Goal: Task Accomplishment & Management: Complete application form

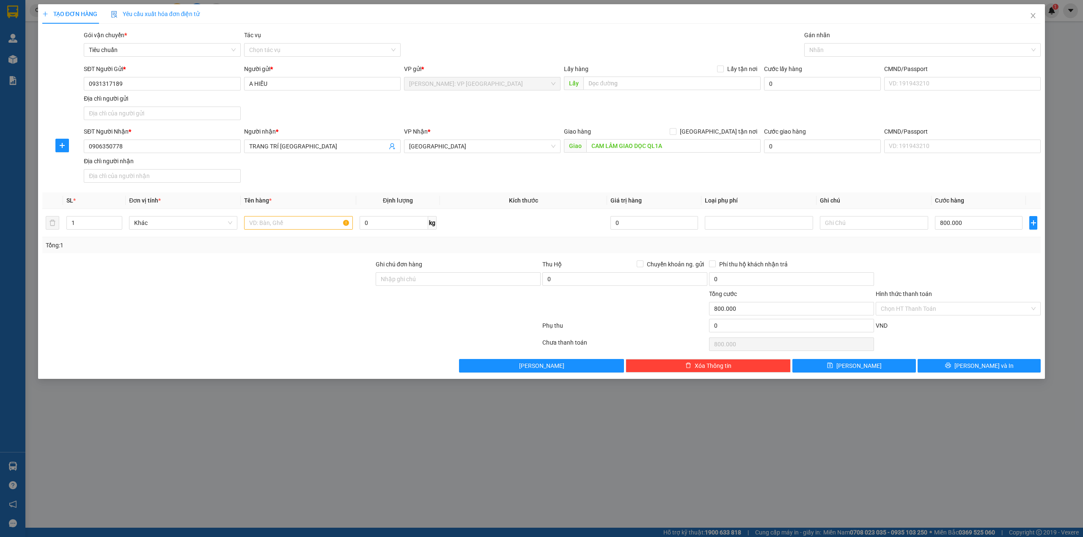
click at [297, 12] on div "TẠO ĐƠN HÀNG Yêu cầu xuất hóa đơn điện tử" at bounding box center [541, 13] width 999 height 19
click at [448, 175] on div "SĐT Người Nhận * 0906350778 Người nhận * TRANG TRÍ SÀI GÒN VP Nhận * Khánh Hòa …" at bounding box center [562, 156] width 960 height 59
click at [251, 258] on div "Transit Pickup Surcharge Ids Transit Deliver Surcharge Ids Transit Deliver Surc…" at bounding box center [541, 201] width 999 height 342
click at [294, 223] on input "text" at bounding box center [298, 223] width 108 height 14
click at [305, 228] on input "một lô máng inox" at bounding box center [298, 223] width 108 height 14
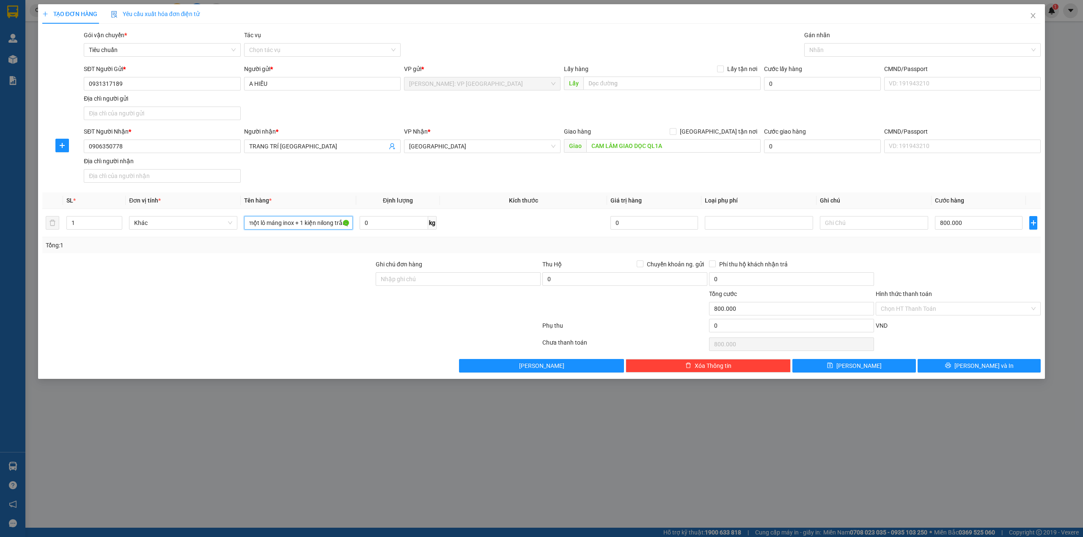
scroll to position [0, 4]
type input "một lô máng inox + 1 kiện nilong trắng"
click at [322, 278] on div at bounding box center [207, 275] width 333 height 30
click at [717, 178] on div "SĐT Người Nhận * 0906350778 Người nhận * TRANG TRÍ SÀI GÒN VP Nhận * Khánh Hòa …" at bounding box center [562, 156] width 960 height 59
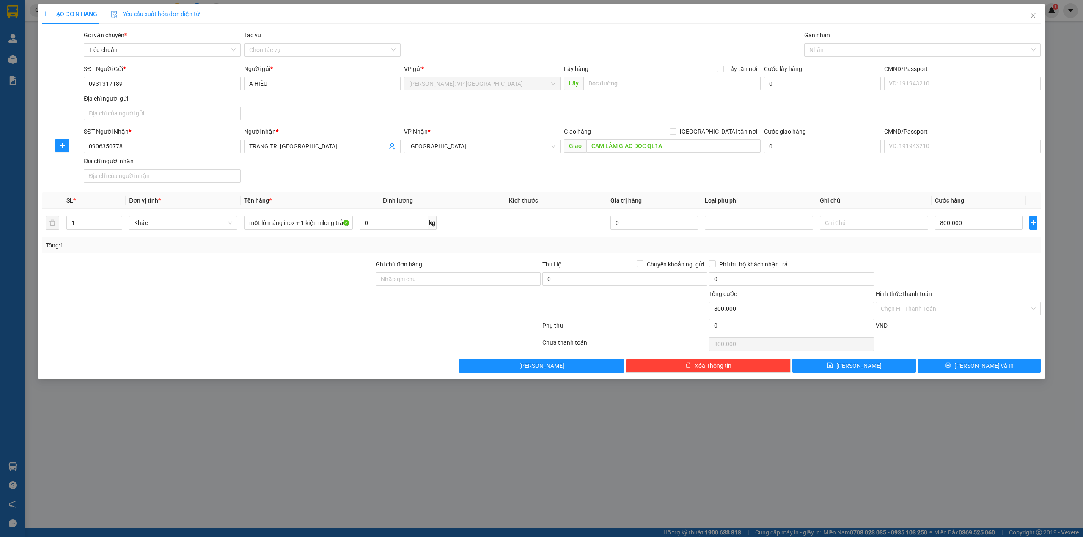
click at [333, 268] on div at bounding box center [207, 275] width 333 height 30
click at [344, 177] on div "SĐT Người Nhận * 0906350778 Người nhận * TRANG TRÍ SÀI GÒN VP Nhận * Khánh Hòa …" at bounding box center [562, 156] width 960 height 59
click at [266, 305] on div at bounding box center [207, 304] width 333 height 30
click at [307, 170] on div "SĐT Người Nhận * 0906350778 Người nhận * TRANG TRÍ SÀI GÒN VP Nhận * Khánh Hòa …" at bounding box center [562, 156] width 960 height 59
click at [310, 126] on form "SĐT Người Gửi * 0931317189 Người gửi * A HIẾU VP gửi * Hồ Chí Minh: VP Quận Tân…" at bounding box center [541, 125] width 999 height 122
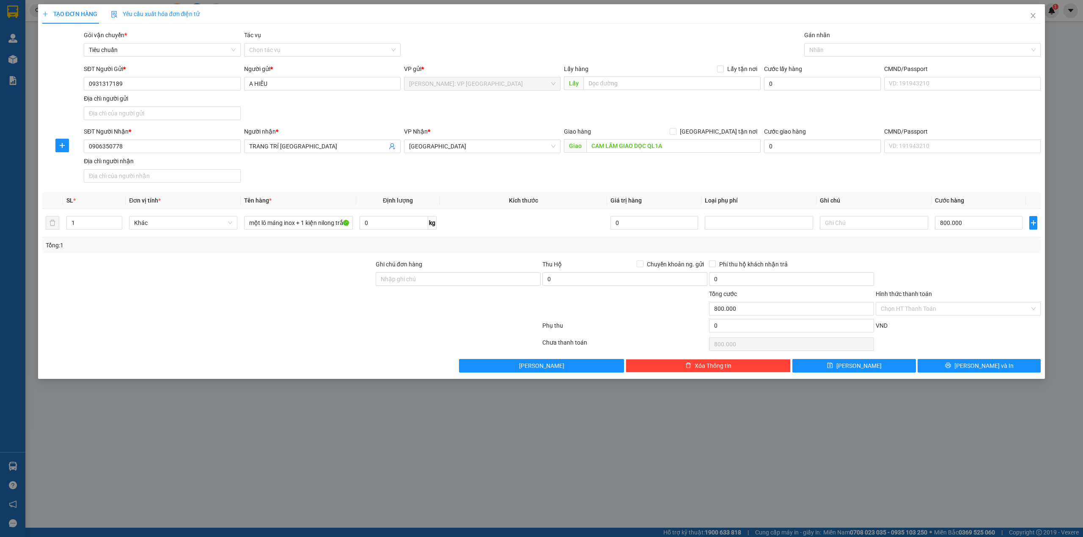
drag, startPoint x: 241, startPoint y: 284, endPoint x: 231, endPoint y: 285, distance: 9.7
click at [240, 285] on div at bounding box center [207, 275] width 333 height 30
click at [345, 184] on div "SĐT Người Nhận * 0906350778 Người nhận * TRANG TRÍ SÀI GÒN VP Nhận * Khánh Hòa …" at bounding box center [562, 156] width 960 height 59
click at [305, 175] on div "SĐT Người Nhận * 0906350778 Người nhận * TRANG TRÍ SÀI GÒN VP Nhận * Khánh Hòa …" at bounding box center [562, 156] width 960 height 59
click at [226, 344] on div at bounding box center [291, 344] width 500 height 17
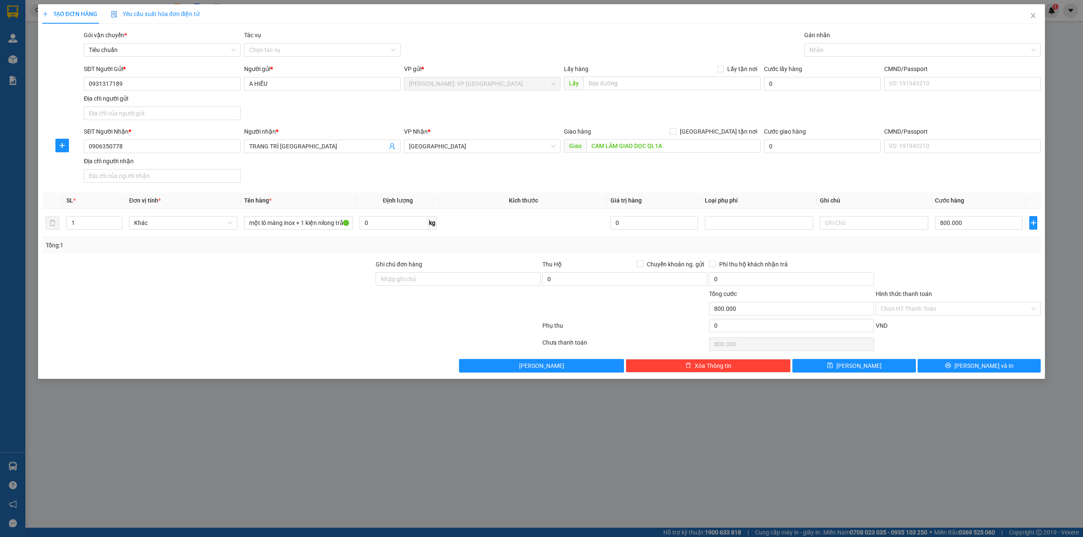
click at [459, 28] on div "TẠO ĐƠN HÀNG Yêu cầu xuất hóa đơn điện tử Transit Pickup Surcharge Ids Transit …" at bounding box center [541, 188] width 999 height 368
click at [305, 180] on div "SĐT Người Nhận * 0906350778 Người nhận * TRANG TRÍ SÀI GÒN VP Nhận * Khánh Hòa …" at bounding box center [562, 156] width 960 height 59
click at [314, 170] on div "SĐT Người Nhận * 0906350778 Người nhận * TRANG TRÍ SÀI GÒN VP Nhận * Khánh Hòa …" at bounding box center [562, 156] width 960 height 59
click at [293, 173] on div "SĐT Người Nhận * 0906350778 Người nhận * TRANG TRÍ SÀI GÒN VP Nhận * Khánh Hòa …" at bounding box center [562, 156] width 960 height 59
click at [141, 80] on input "0931317189" at bounding box center [162, 84] width 157 height 14
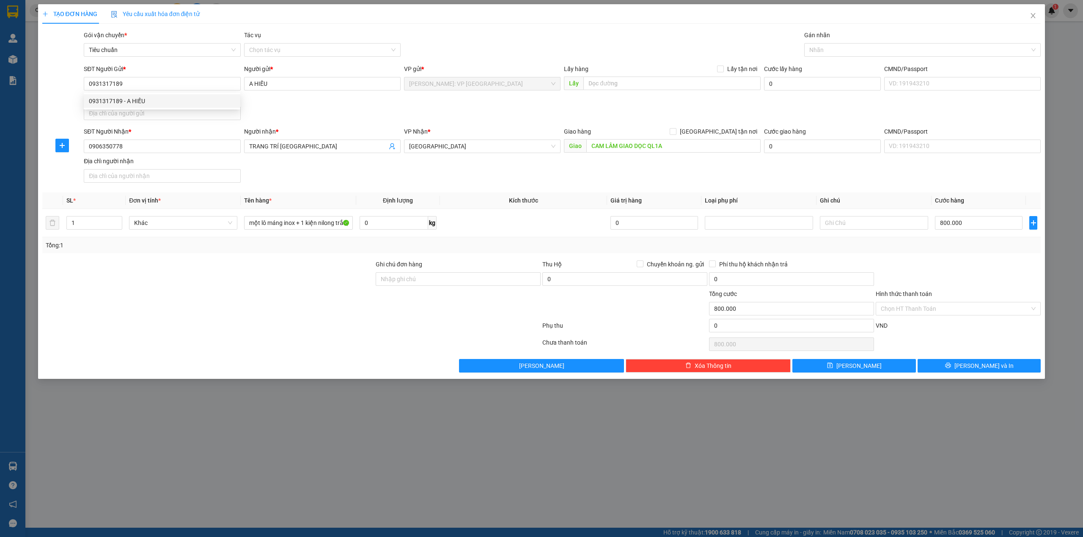
click at [308, 104] on div "SĐT Người Gửi * 0931317189 Người gửi * A HIẾU VP gửi * Hồ Chí Minh: VP Quận Tân…" at bounding box center [562, 93] width 960 height 59
click at [271, 114] on div "SĐT Người Gửi * 0931317189 Người gửi * A HIẾU VP gửi * Hồ Chí Minh: VP Quận Tân…" at bounding box center [562, 93] width 960 height 59
click at [157, 298] on div at bounding box center [207, 304] width 333 height 30
click at [173, 86] on input "0931317189" at bounding box center [162, 84] width 157 height 14
click at [275, 109] on div "SĐT Người Gửi * 0931317189 Người gửi * A HIẾU VP gửi * Hồ Chí Minh: VP Quận Tân…" at bounding box center [562, 93] width 960 height 59
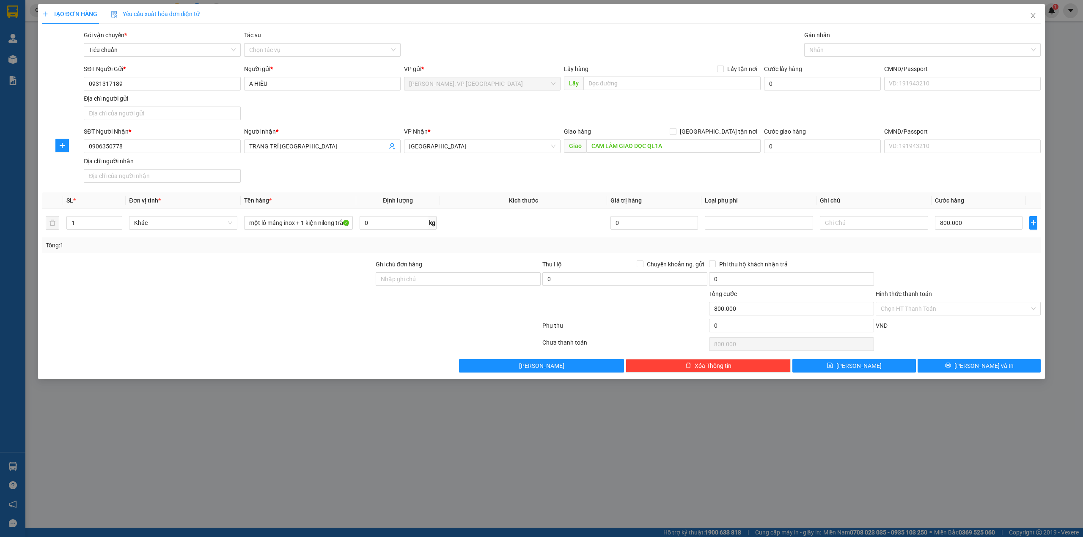
click at [304, 173] on div "SĐT Người Nhận * 0906350778 Người nhận * TRANG TRÍ SÀI GÒN VP Nhận * Khánh Hòa …" at bounding box center [562, 156] width 960 height 59
click at [310, 116] on div "SĐT Người Gửi * 0931317189 Người gửi * A HIẾU VP gửi * Hồ Chí Minh: VP Quận Tân…" at bounding box center [562, 93] width 960 height 59
click at [280, 107] on div "SĐT Người Gửi * 0931317189 Người gửi * A HIẾU VP gửi * Hồ Chí Minh: VP Quận Tân…" at bounding box center [562, 93] width 960 height 59
click at [174, 89] on input "0931317189" at bounding box center [162, 84] width 157 height 14
click at [313, 113] on div "SĐT Người Gửi * 0931317189 Người gửi * A HIẾU VP gửi * Hồ Chí Minh: VP Quận Tân…" at bounding box center [562, 93] width 960 height 59
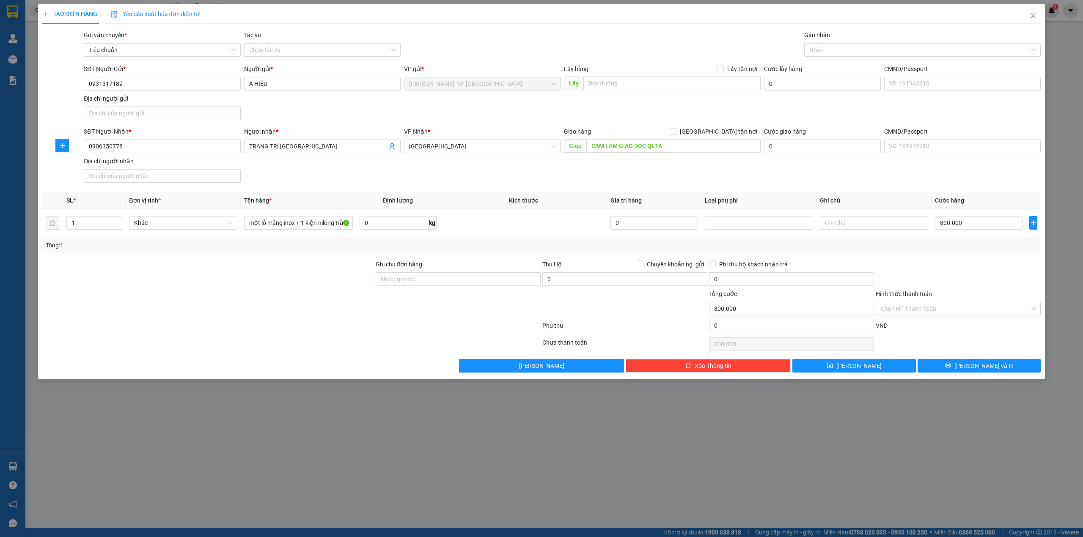
click at [343, 109] on div "SĐT Người Gửi * 0931317189 Người gửi * A HIẾU VP gửi * Hồ Chí Minh: VP Quận Tân…" at bounding box center [562, 93] width 960 height 59
click at [146, 86] on input "0931317189" at bounding box center [162, 84] width 157 height 14
type input "0907465746"
click at [281, 83] on input "A HIẾU" at bounding box center [322, 84] width 157 height 14
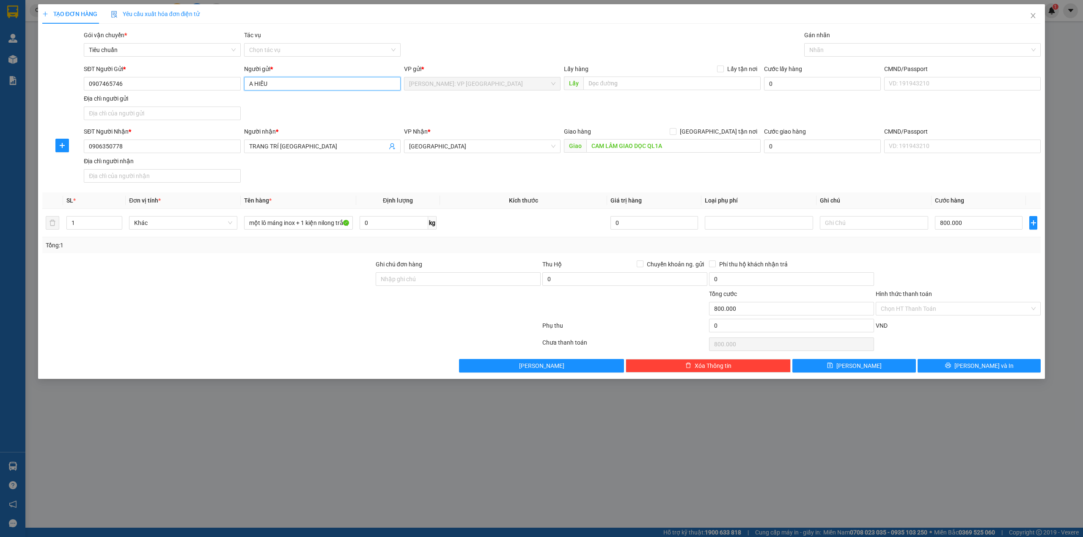
click at [281, 83] on input "A HIẾU" at bounding box center [322, 84] width 157 height 14
type input "Anh nhật"
drag, startPoint x: 486, startPoint y: 30, endPoint x: 496, endPoint y: 28, distance: 9.9
click at [491, 30] on div "TẠO ĐƠN HÀNG Yêu cầu xuất hóa đơn điện tử Transit Pickup Surcharge Ids Transit …" at bounding box center [541, 188] width 999 height 368
click at [387, 121] on div "SĐT Người Gửi * 0907465746 Người gửi * Anh nhật VP gửi * Hồ Chí Minh: VP Quận T…" at bounding box center [562, 93] width 960 height 59
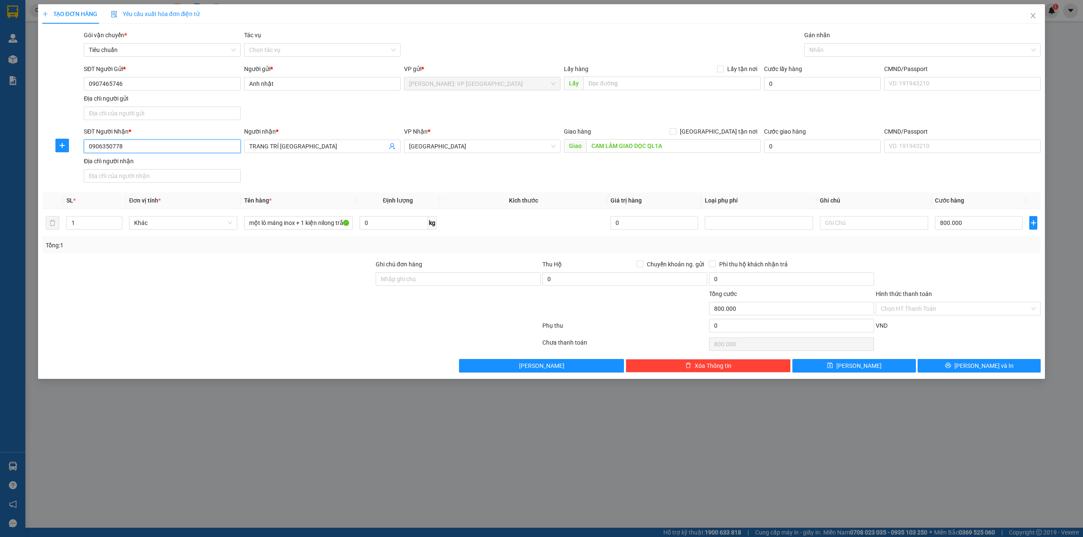
drag, startPoint x: 89, startPoint y: 146, endPoint x: 122, endPoint y: 146, distance: 33.4
click at [122, 146] on input "0906350778" at bounding box center [162, 147] width 157 height 14
click at [267, 168] on div "SĐT Người Nhận * 0906350778 Người nhận * TRANG TRÍ SÀI GÒN VP Nhận * Khánh Hòa …" at bounding box center [562, 156] width 960 height 59
click at [255, 305] on div at bounding box center [207, 304] width 333 height 30
click at [353, 184] on div "SĐT Người Nhận * 0906350778 Người nhận * TRANG TRÍ SÀI GÒN VP Nhận * Khánh Hòa …" at bounding box center [562, 156] width 960 height 59
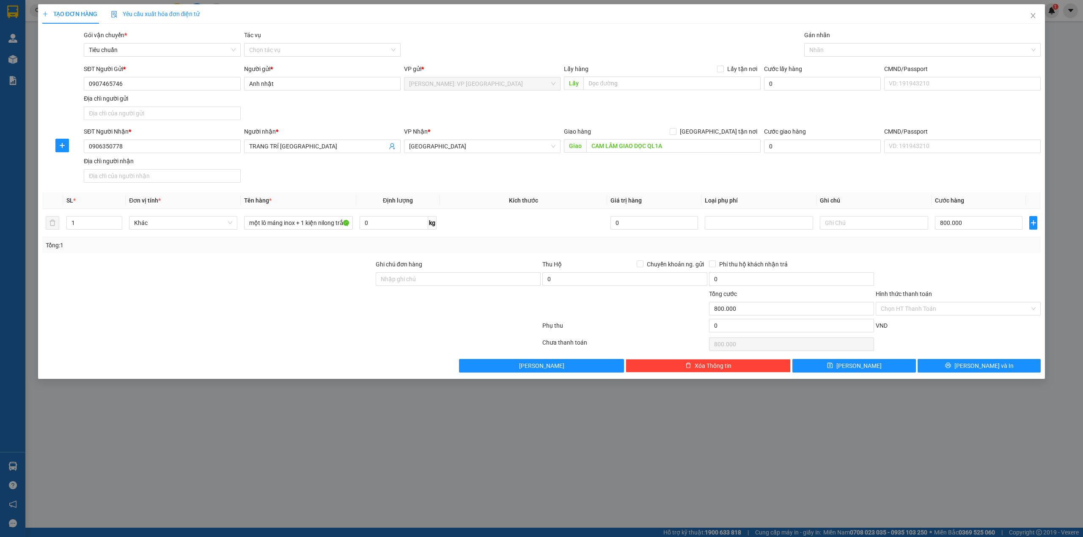
click at [476, 177] on div "SĐT Người Nhận * 0906350778 Người nhận * TRANG TRÍ SÀI GÒN VP Nhận * Khánh Hòa …" at bounding box center [562, 156] width 960 height 59
click at [615, 175] on div "SĐT Người Nhận * 0906350778 Người nhận * TRANG TRÍ SÀI GÒN VP Nhận * Khánh Hòa …" at bounding box center [562, 156] width 960 height 59
click at [630, 178] on div "SĐT Người Nhận * 0906350778 Người nhận * TRANG TRÍ SÀI GÒN VP Nhận * Khánh Hòa …" at bounding box center [562, 156] width 960 height 59
click at [293, 222] on input "một lô máng inox + 1 kiện nilong trắng" at bounding box center [298, 223] width 108 height 14
click at [336, 221] on input "một lô máng inox + 1 kiện nilong trắng" at bounding box center [298, 223] width 108 height 14
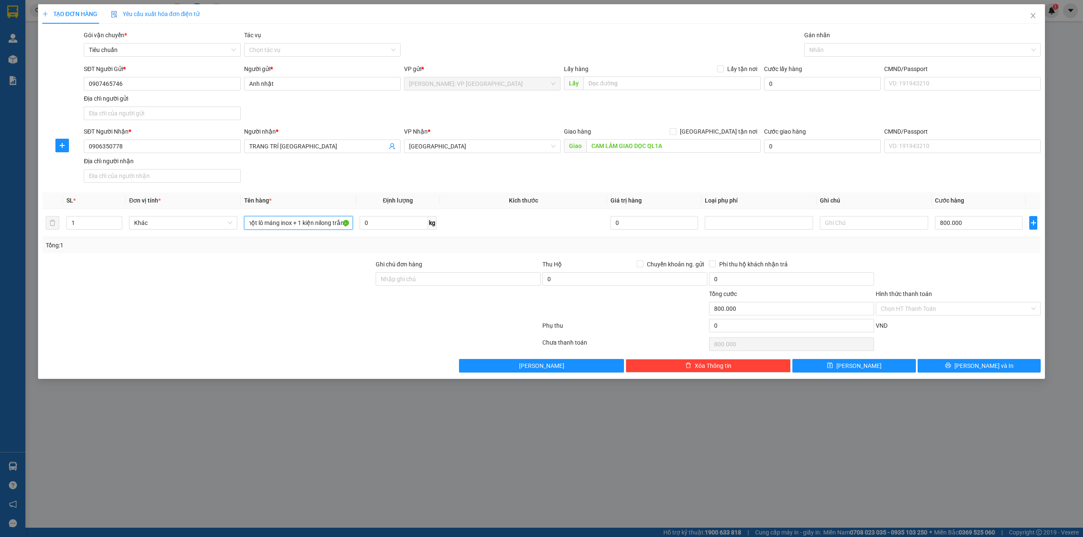
scroll to position [0, 4]
click at [315, 225] on input "một lô máng inox + 1 kiện nilong trắng" at bounding box center [298, 223] width 108 height 14
type input "một lô máng inox + 1 túi nilong trắng"
click at [306, 275] on div at bounding box center [207, 275] width 333 height 30
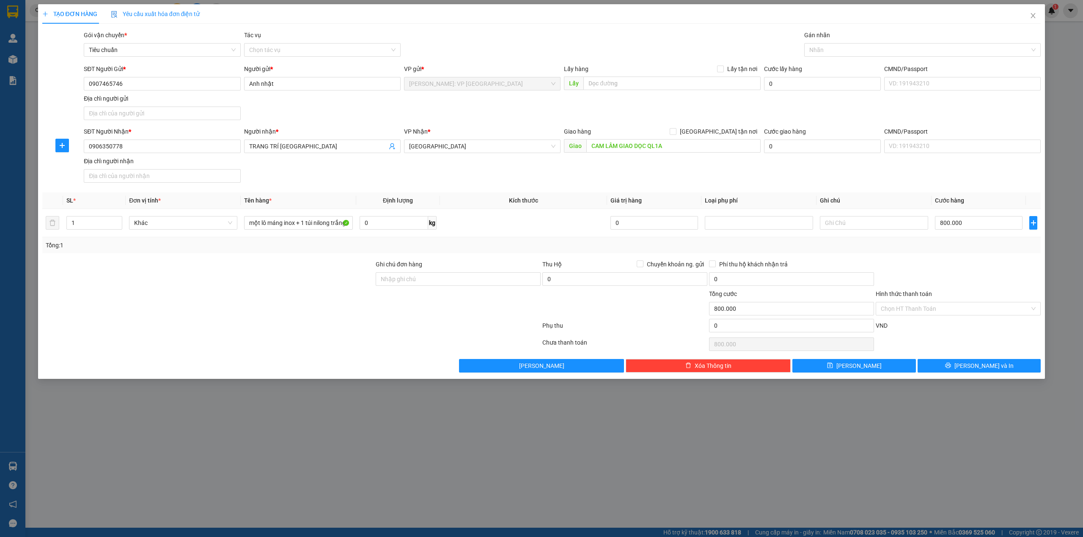
click at [459, 178] on div "SĐT Người Nhận * 0906350778 Người nhận * TRANG TRÍ SÀI GÒN VP Nhận * Khánh Hòa …" at bounding box center [562, 156] width 960 height 59
click at [286, 295] on div at bounding box center [207, 304] width 333 height 30
click at [297, 293] on div at bounding box center [207, 304] width 333 height 30
click at [298, 292] on div at bounding box center [207, 304] width 333 height 30
click at [282, 270] on div at bounding box center [207, 275] width 333 height 30
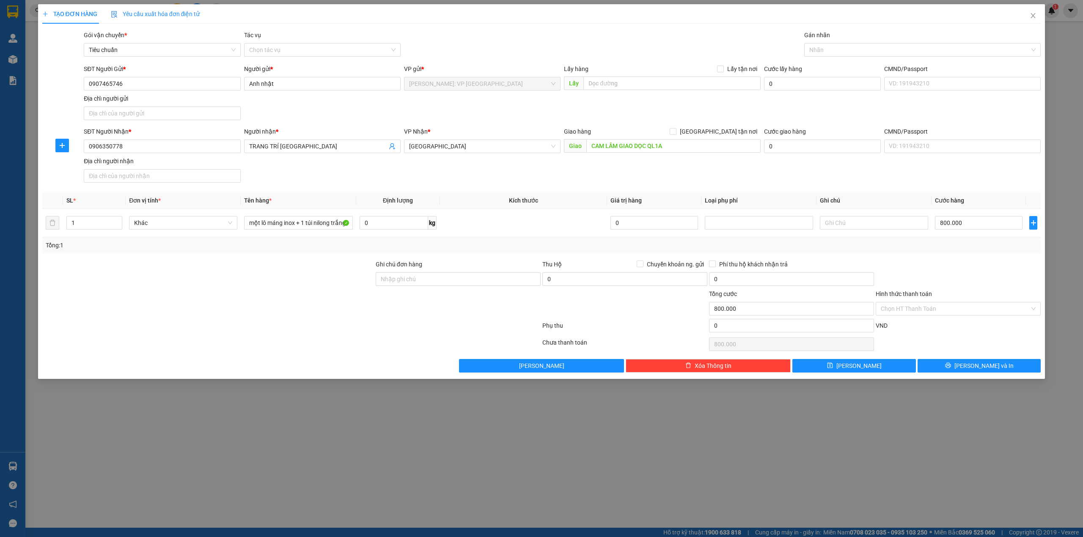
click at [462, 184] on div "SĐT Người Nhận * 0906350778 Người nhận * TRANG TRÍ SÀI GÒN VP Nhận * Khánh Hòa …" at bounding box center [562, 156] width 960 height 59
click at [331, 263] on div at bounding box center [207, 275] width 333 height 30
click at [465, 175] on div "SĐT Người Nhận * 0906350778 Người nhận * TRANG TRÍ SÀI GÒN VP Nhận * Khánh Hòa …" at bounding box center [562, 156] width 960 height 59
click at [277, 291] on div at bounding box center [207, 304] width 333 height 30
click at [640, 178] on div "SĐT Người Nhận * 0906350778 Người nhận * TRANG TRÍ SÀI GÒN VP Nhận * Khánh Hòa …" at bounding box center [562, 156] width 960 height 59
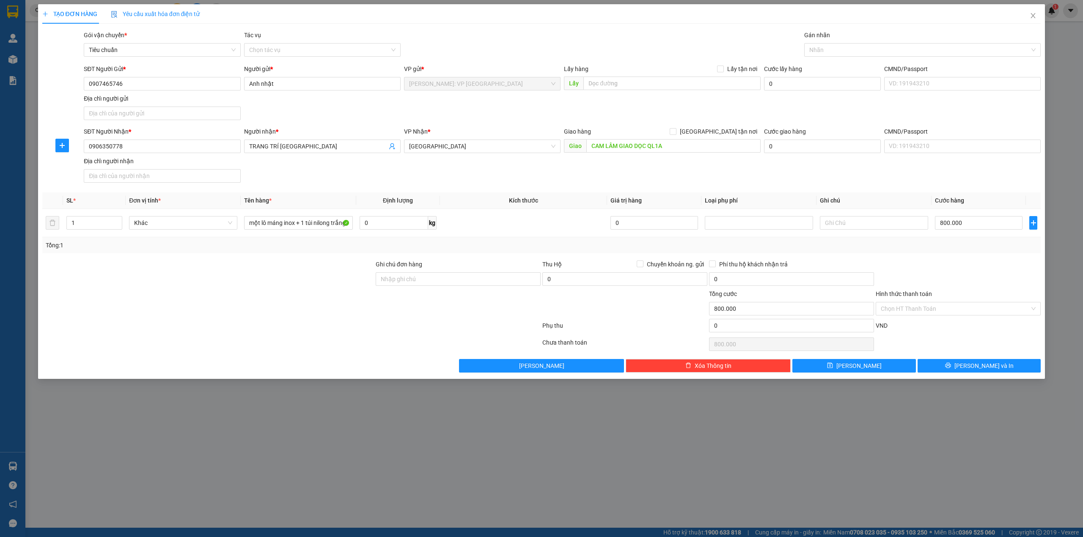
drag, startPoint x: 701, startPoint y: 178, endPoint x: 717, endPoint y: 171, distance: 17.6
click at [716, 173] on div "SĐT Người Nhận * 0906350778 Người nhận * TRANG TRÍ SÀI GÒN VP Nhận * Khánh Hòa …" at bounding box center [562, 156] width 960 height 59
click at [955, 226] on input "800.000" at bounding box center [979, 223] width 88 height 14
type input "0"
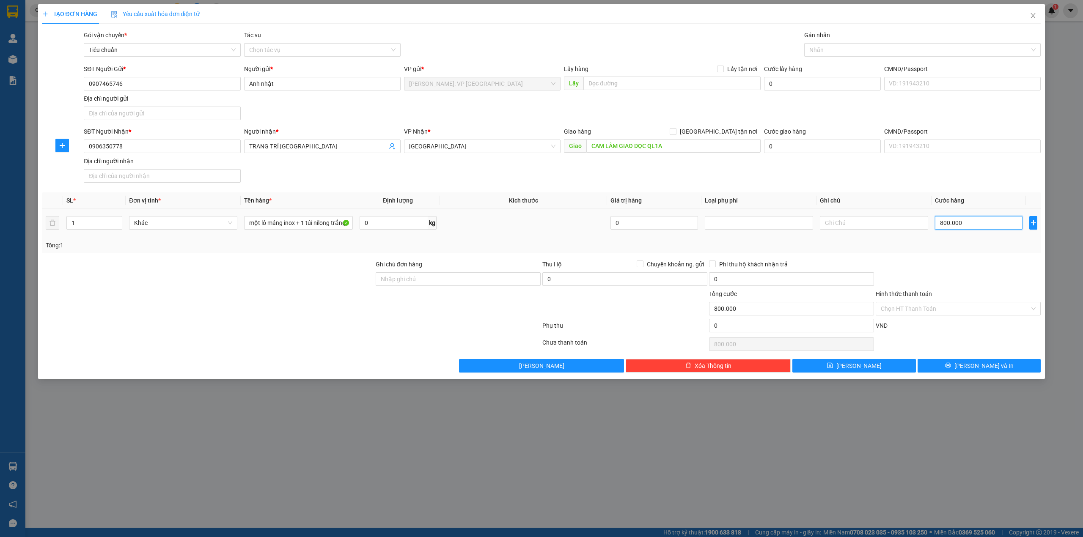
type input "0"
click at [231, 295] on div at bounding box center [207, 304] width 333 height 30
drag, startPoint x: 230, startPoint y: 316, endPoint x: 230, endPoint y: 310, distance: 6.8
click at [230, 315] on div at bounding box center [207, 304] width 333 height 30
click at [328, 291] on div at bounding box center [207, 304] width 333 height 30
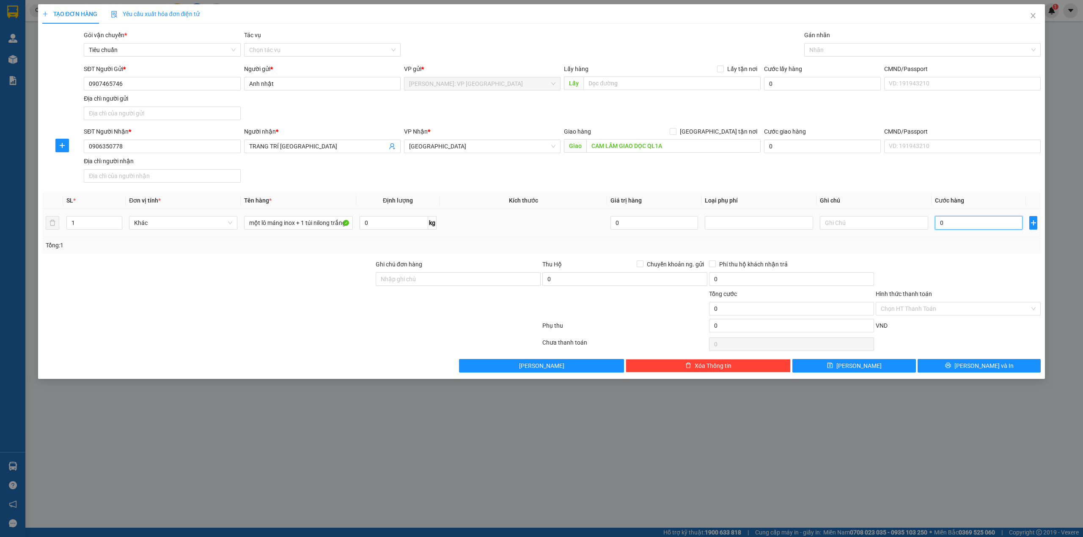
click at [963, 228] on input "0" at bounding box center [979, 223] width 88 height 14
type input "1"
type input "11"
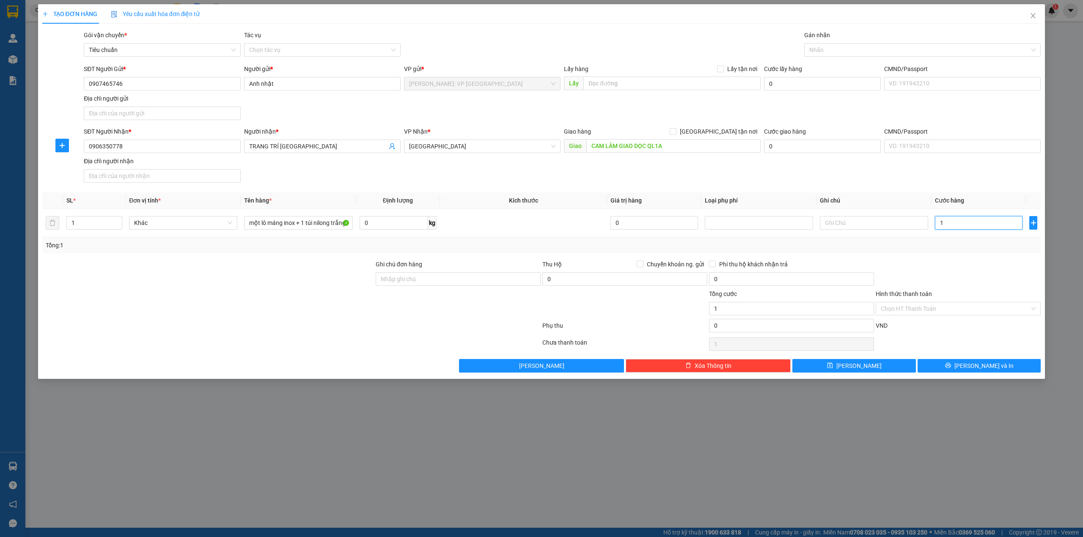
type input "11"
type input "110"
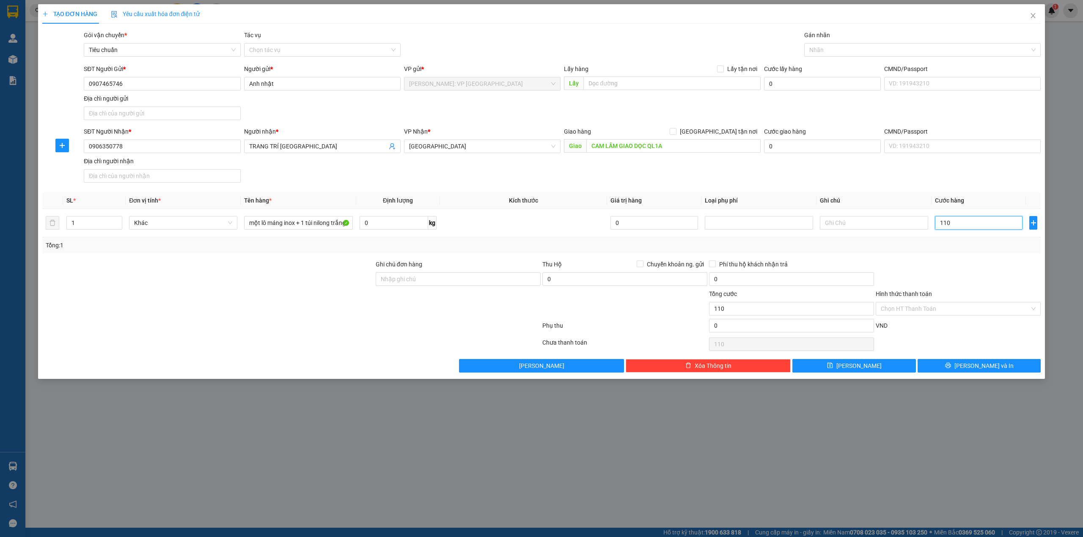
type input "1.100"
type input "11.000"
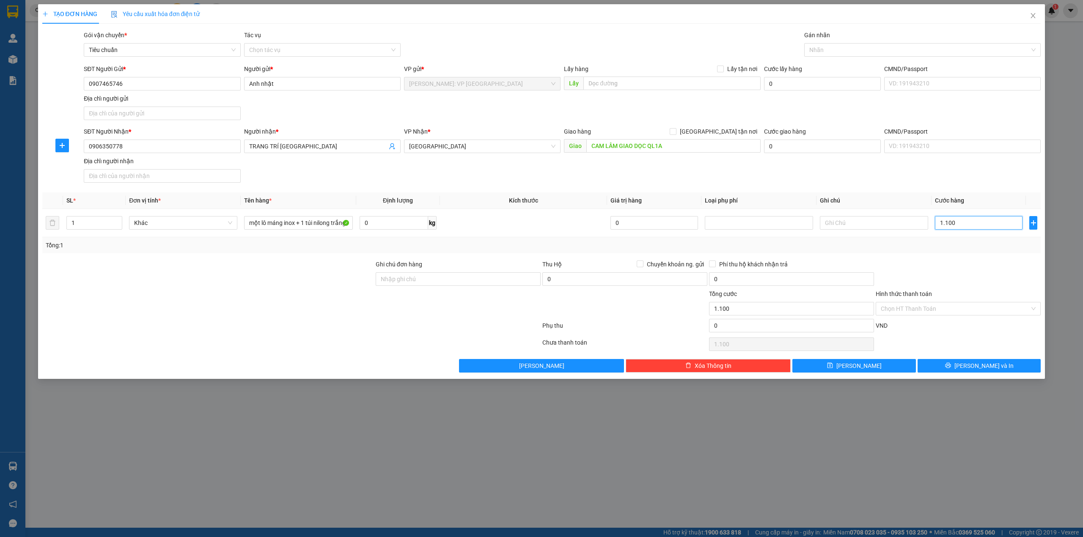
type input "11.000"
type input "110.000"
type input "1.100.000"
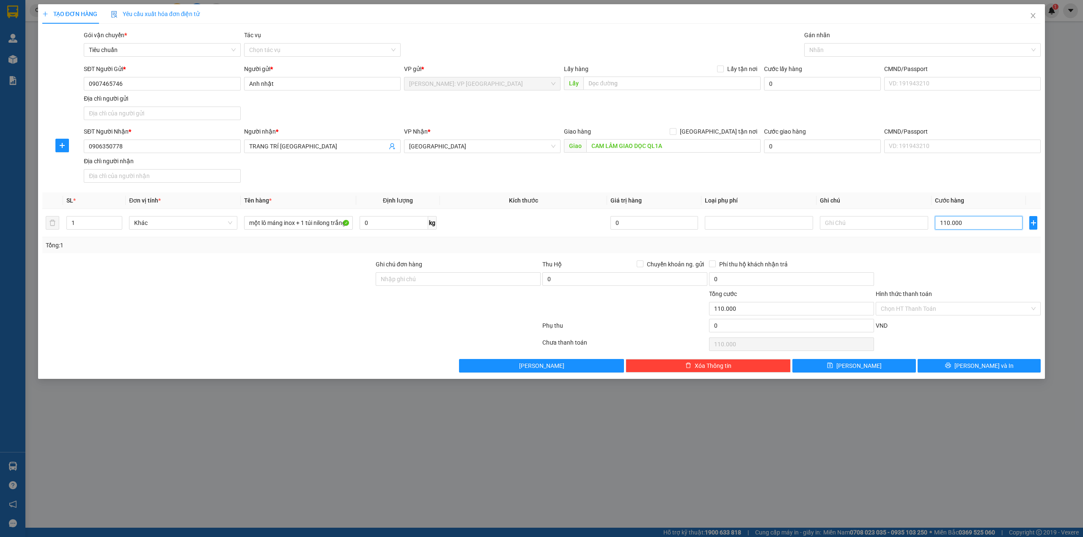
type input "1.100.000"
click at [695, 175] on div "SĐT Người Nhận * 0906350778 Người nhận * TRANG TRÍ SÀI GÒN VP Nhận * Khánh Hòa …" at bounding box center [562, 156] width 960 height 59
click at [537, 180] on div "SĐT Người Nhận * 0906350778 Người nhận * TRANG TRÍ SÀI GÒN VP Nhận * Khánh Hòa …" at bounding box center [562, 156] width 960 height 59
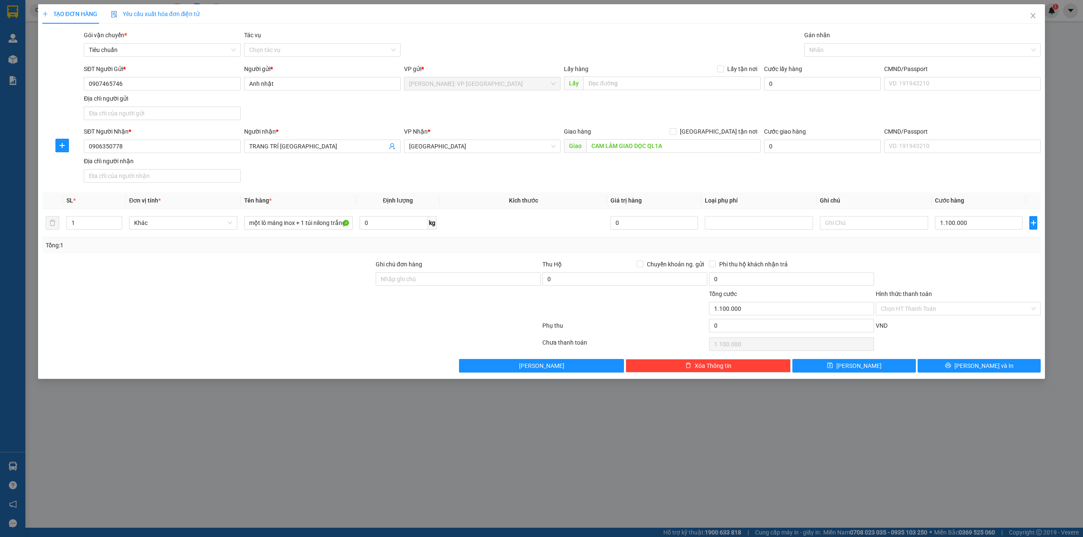
click at [247, 282] on div at bounding box center [207, 275] width 333 height 30
click at [420, 181] on div "SĐT Người Nhận * 0906350778 Người nhận * TRANG TRÍ SÀI GÒN VP Nhận * Khánh Hòa …" at bounding box center [562, 156] width 960 height 59
click at [273, 278] on div at bounding box center [207, 275] width 333 height 30
click at [444, 173] on div "SĐT Người Nhận * 0906350778 Người nhận * TRANG TRÍ SÀI GÒN VP Nhận * Khánh Hòa …" at bounding box center [562, 156] width 960 height 59
click at [317, 258] on div "Transit Pickup Surcharge Ids Transit Deliver Surcharge Ids Transit Deliver Surc…" at bounding box center [541, 201] width 999 height 342
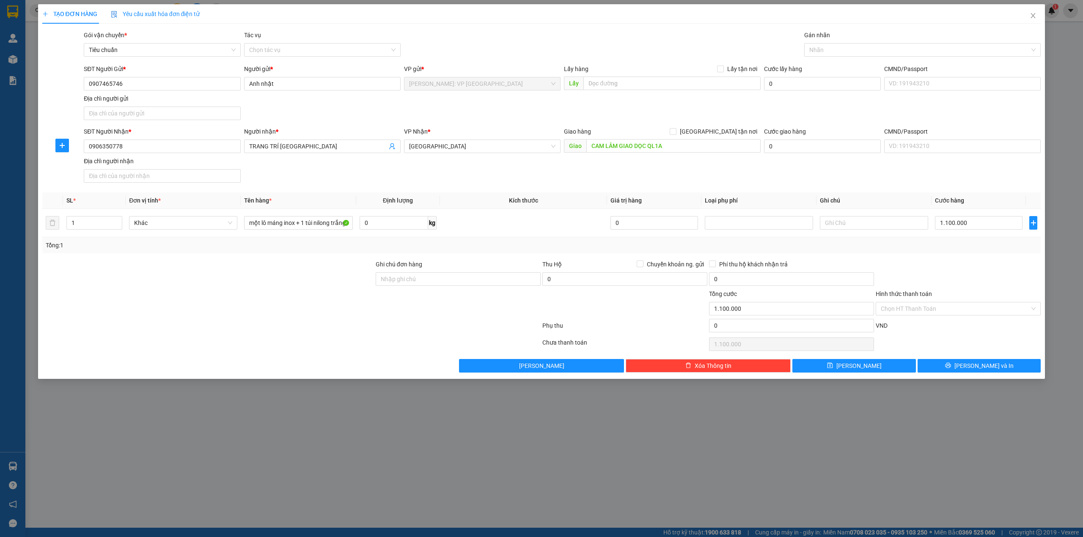
click at [320, 275] on div at bounding box center [207, 275] width 333 height 30
click at [964, 193] on div "Transit Pickup Surcharge Ids Transit Deliver Surcharge Ids Transit Deliver Surc…" at bounding box center [541, 201] width 999 height 342
click at [299, 278] on div at bounding box center [207, 275] width 333 height 30
click at [260, 294] on div at bounding box center [207, 304] width 333 height 30
click at [261, 297] on div at bounding box center [207, 304] width 333 height 30
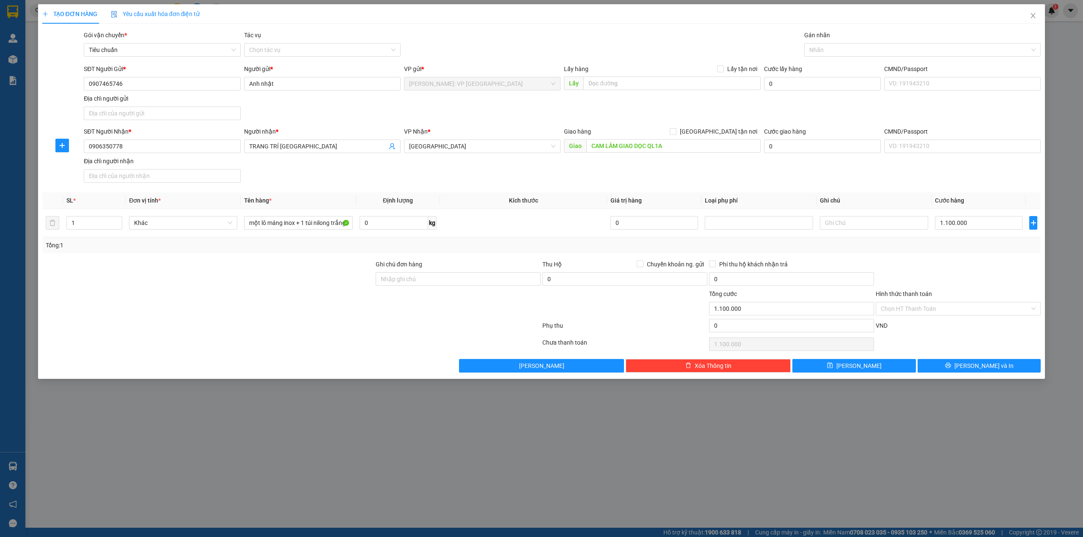
click at [430, 181] on div "SĐT Người Nhận * 0906350778 Người nhận * TRANG TRÍ SÀI GÒN VP Nhận * Khánh Hòa …" at bounding box center [562, 156] width 960 height 59
click at [302, 248] on div "Tổng: 1" at bounding box center [232, 245] width 372 height 9
drag, startPoint x: 387, startPoint y: 275, endPoint x: 361, endPoint y: 269, distance: 26.4
click at [387, 275] on input "Ghi chú đơn hàng" at bounding box center [458, 279] width 165 height 14
type input "hàng giống nhau dán bill các kiện khác nhau"
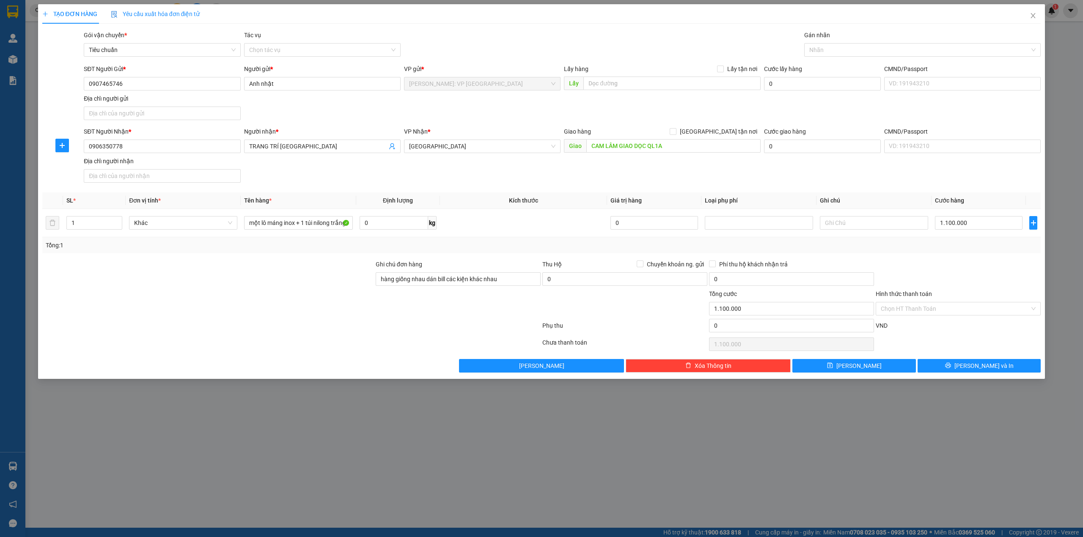
click at [337, 276] on div at bounding box center [207, 275] width 333 height 30
click at [953, 285] on div at bounding box center [958, 275] width 167 height 30
drag, startPoint x: 266, startPoint y: 306, endPoint x: 265, endPoint y: 310, distance: 4.4
click at [266, 307] on div at bounding box center [207, 304] width 333 height 30
click at [836, 56] on div "Nhãn" at bounding box center [922, 50] width 237 height 14
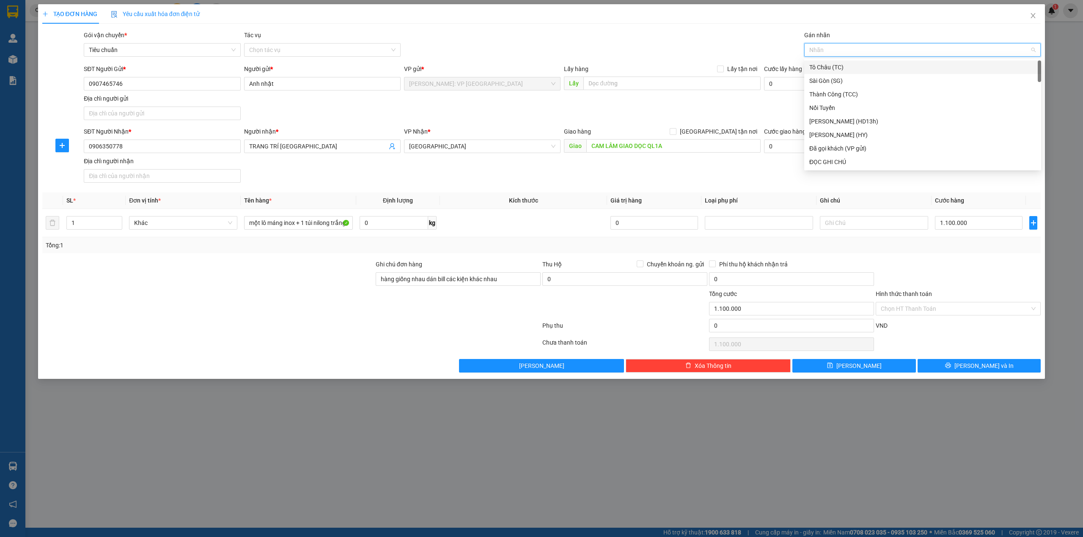
type input "d"
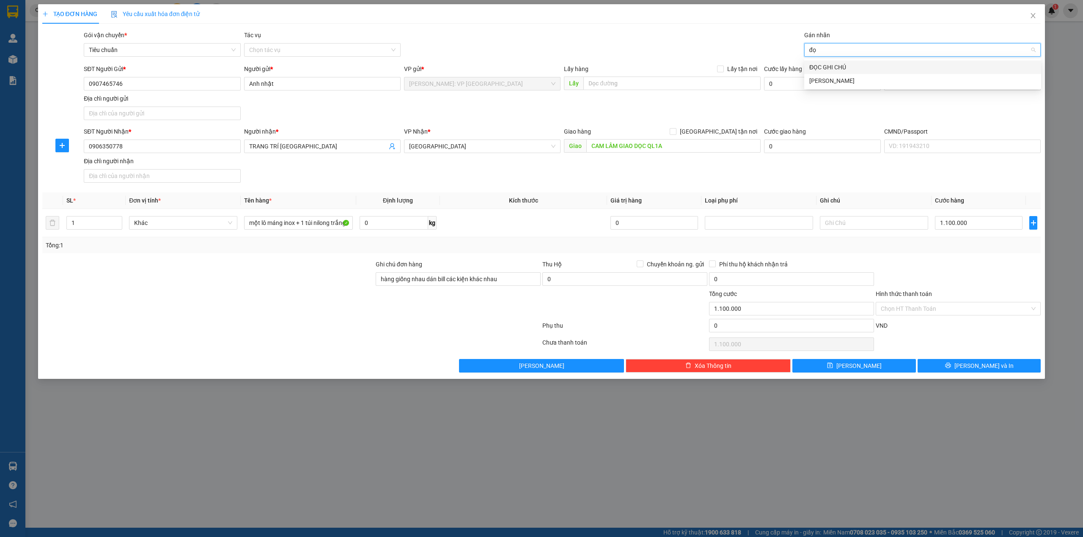
type input "đọc"
click at [830, 63] on div "ĐỌC GHI CHÚ" at bounding box center [922, 67] width 227 height 9
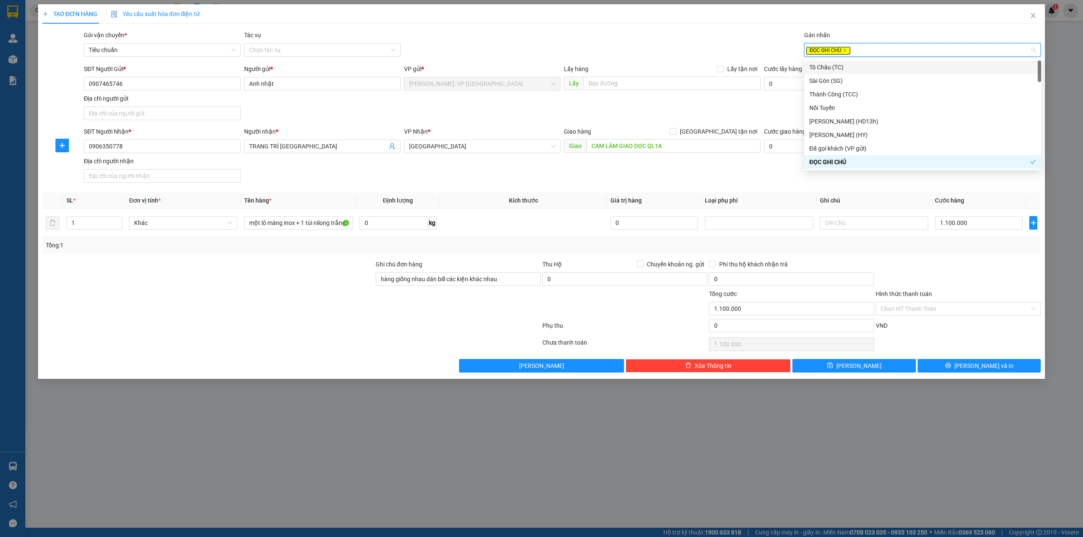
drag, startPoint x: 638, startPoint y: 30, endPoint x: 641, endPoint y: 34, distance: 5.4
click at [637, 30] on div "TẠO ĐƠN HÀNG Yêu cầu xuất hóa đơn điện tử Transit Pickup Surcharge Ids Transit …" at bounding box center [541, 188] width 999 height 368
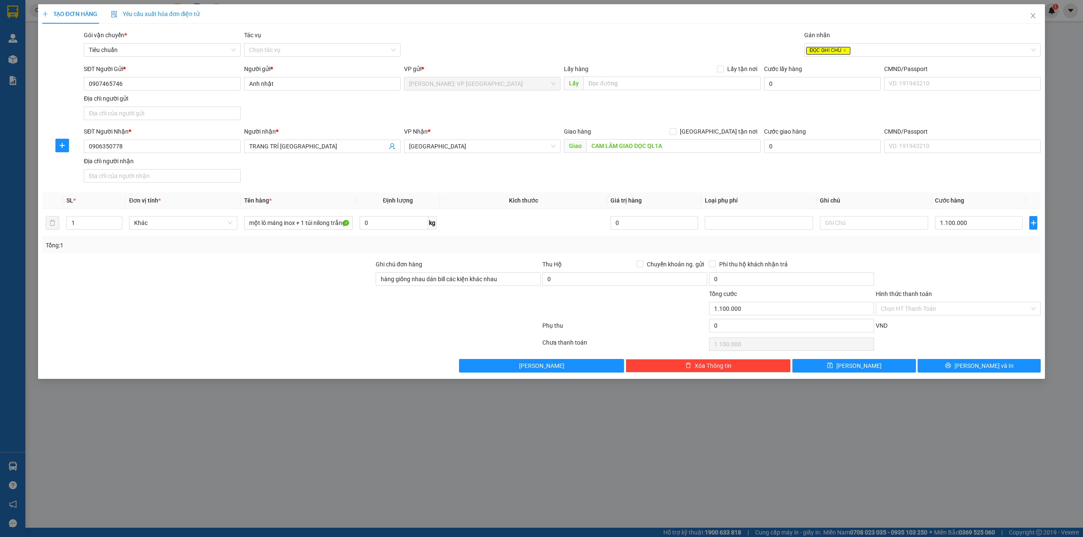
click at [502, 177] on div "SĐT Người Nhận * 0906350778 Người nhận * TRANG TRÍ SÀI GÒN VP Nhận * Khánh Hòa …" at bounding box center [562, 156] width 960 height 59
click at [262, 271] on div at bounding box center [207, 275] width 333 height 30
click at [299, 262] on div at bounding box center [207, 275] width 333 height 30
click at [291, 261] on div "Transit Pickup Surcharge Ids Transit Deliver Surcharge Ids Transit Deliver Surc…" at bounding box center [541, 201] width 999 height 342
click at [305, 173] on div "SĐT Người Nhận * 0906350778 Người nhận * TRANG TRÍ SÀI GÒN VP Nhận * Khánh Hòa …" at bounding box center [562, 156] width 960 height 59
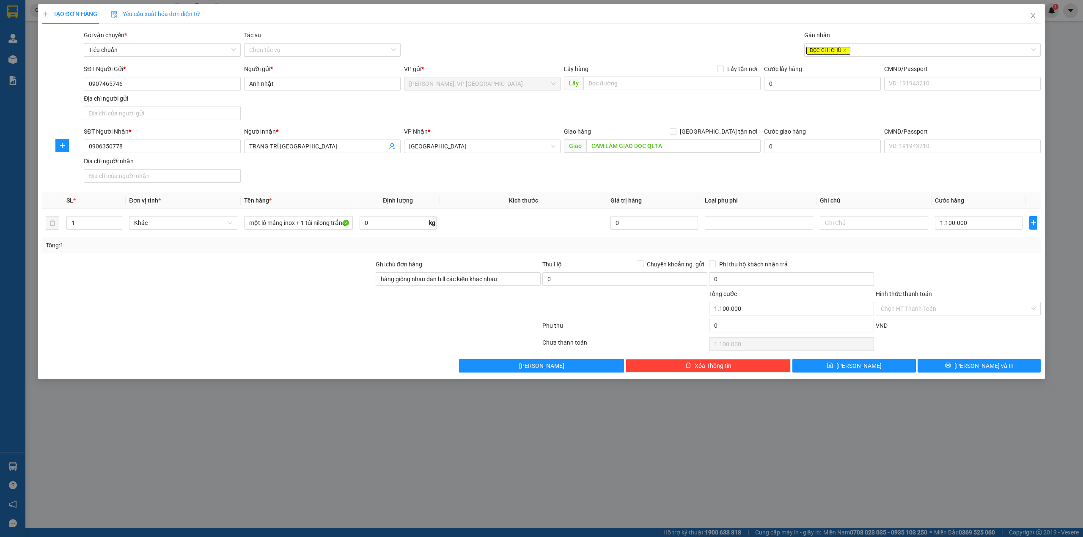
click at [298, 115] on div "SĐT Người Gửi * 0907465746 Người gửi * Anh nhật VP gửi * Hồ Chí Minh: VP Quận T…" at bounding box center [562, 93] width 960 height 59
click at [304, 173] on div "SĐT Người Nhận * 0906350778 Người nhận * TRANG TRÍ SÀI GÒN VP Nhận * Khánh Hòa …" at bounding box center [562, 156] width 960 height 59
click at [273, 310] on div at bounding box center [207, 304] width 333 height 30
click at [241, 315] on div at bounding box center [207, 304] width 333 height 30
drag, startPoint x: 122, startPoint y: 297, endPoint x: 131, endPoint y: 294, distance: 9.4
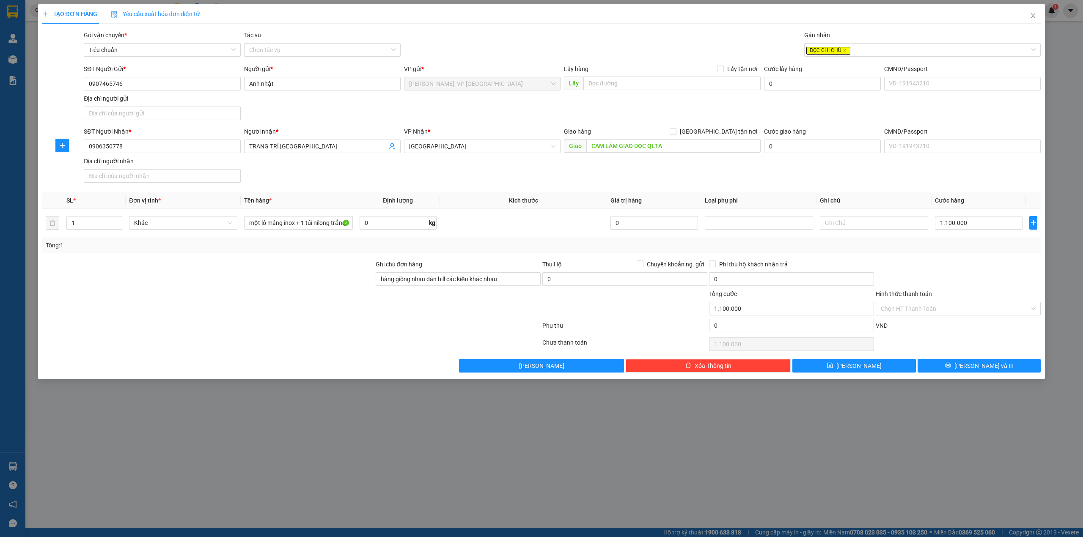
click at [124, 297] on div at bounding box center [207, 304] width 333 height 30
drag, startPoint x: 234, startPoint y: 266, endPoint x: 241, endPoint y: 268, distance: 6.6
click at [236, 266] on div at bounding box center [207, 275] width 333 height 30
click at [303, 165] on div "SĐT Người Nhận * 0906350778 Người nhận * TRANG TRÍ SÀI GÒN VP Nhận * Khánh Hòa …" at bounding box center [562, 156] width 960 height 59
click at [250, 281] on div at bounding box center [207, 275] width 333 height 30
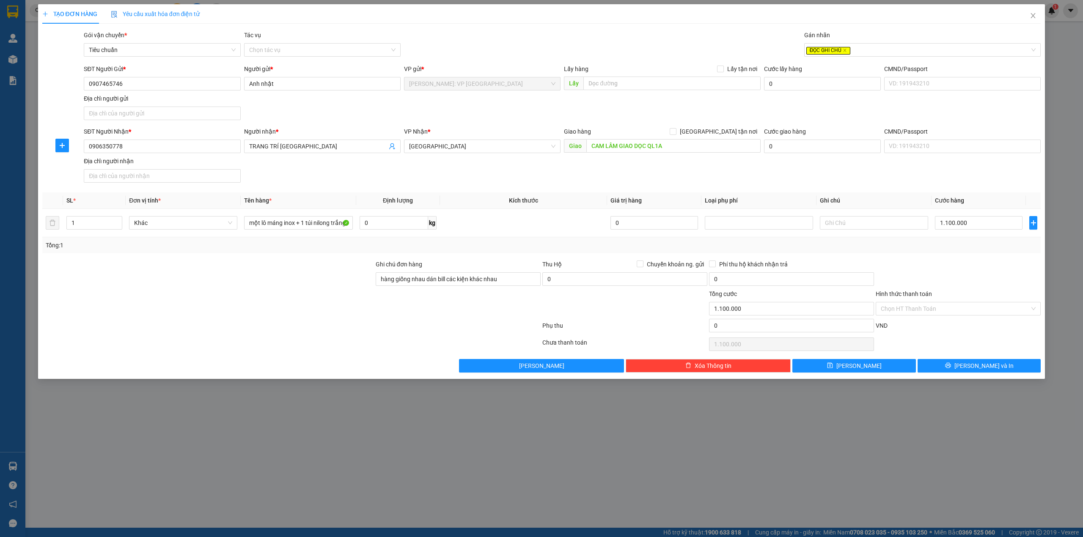
click at [305, 193] on div "Transit Pickup Surcharge Ids Transit Deliver Surcharge Ids Transit Deliver Surc…" at bounding box center [541, 201] width 999 height 342
click at [277, 293] on div at bounding box center [207, 304] width 333 height 30
click at [513, 276] on input "hàng giống nhau dán bill các kiện khác nhau" at bounding box center [458, 279] width 165 height 14
type input "hàng giống nhau dán bill các kiện khác nhau"
click at [244, 317] on div at bounding box center [207, 304] width 333 height 30
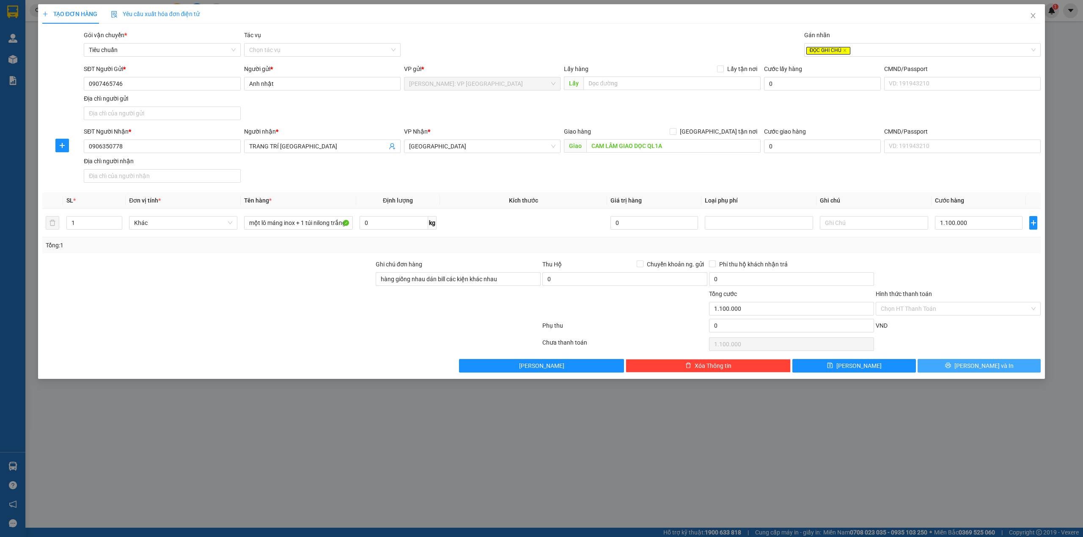
click at [972, 369] on span "[PERSON_NAME] và In" at bounding box center [983, 365] width 59 height 9
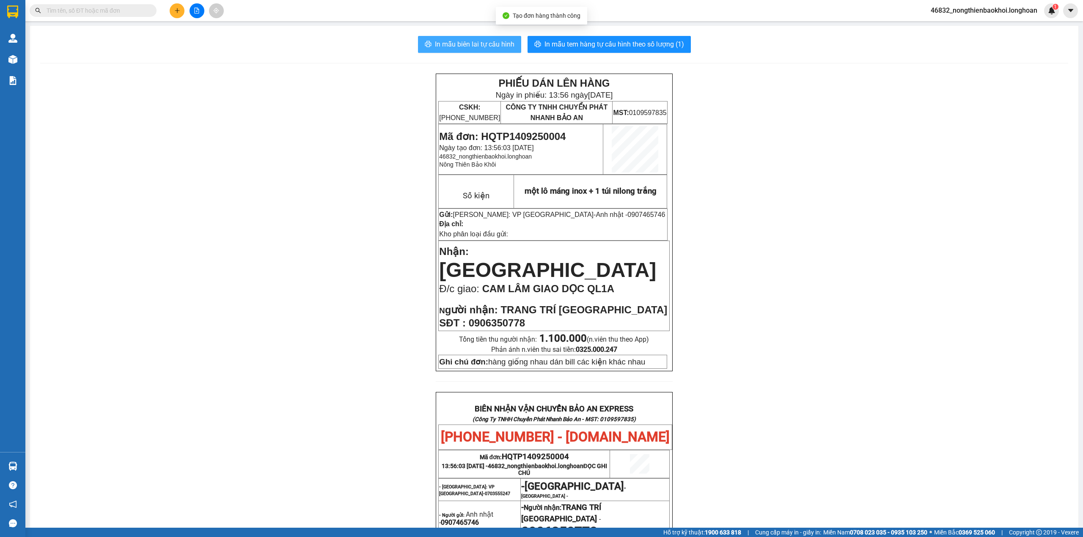
click at [461, 44] on span "In mẫu biên lai tự cấu hình" at bounding box center [475, 44] width 80 height 11
click at [289, 320] on div "PHIẾU DÁN LÊN HÀNG Ngày in phiếu: 13:56 ngày 14-09-2025 CSKH: 1900.06.88.33 CÔN…" at bounding box center [554, 440] width 1028 height 733
click at [610, 42] on span "In mẫu tem hàng tự cấu hình theo số lượng (1)" at bounding box center [614, 44] width 140 height 11
click at [358, 127] on div "PHIẾU DÁN LÊN HÀNG Ngày in phiếu: 13:56 ngày 14-09-2025 CSKH: 1900.06.88.33 CÔN…" at bounding box center [554, 440] width 1028 height 733
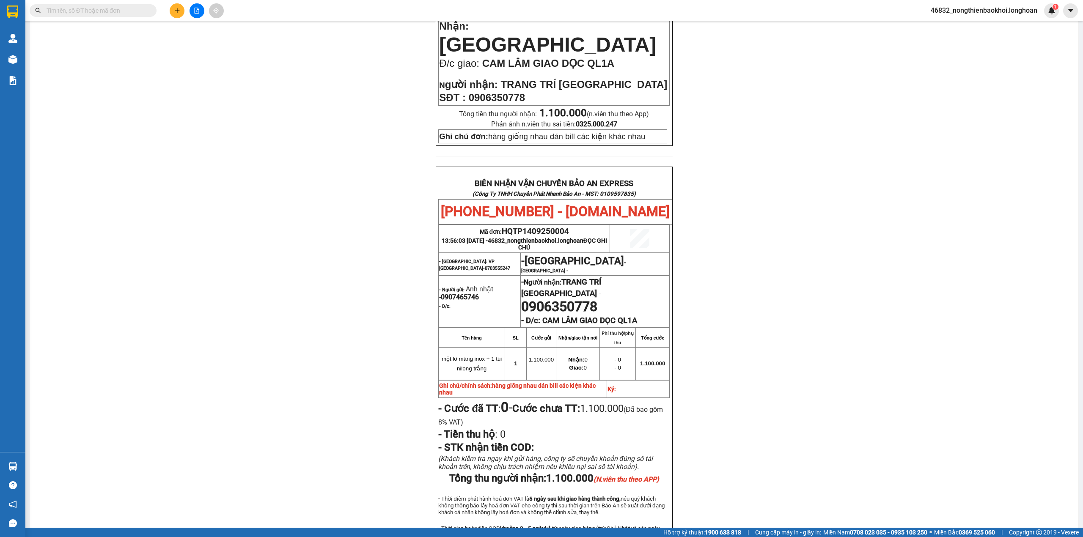
scroll to position [302, 0]
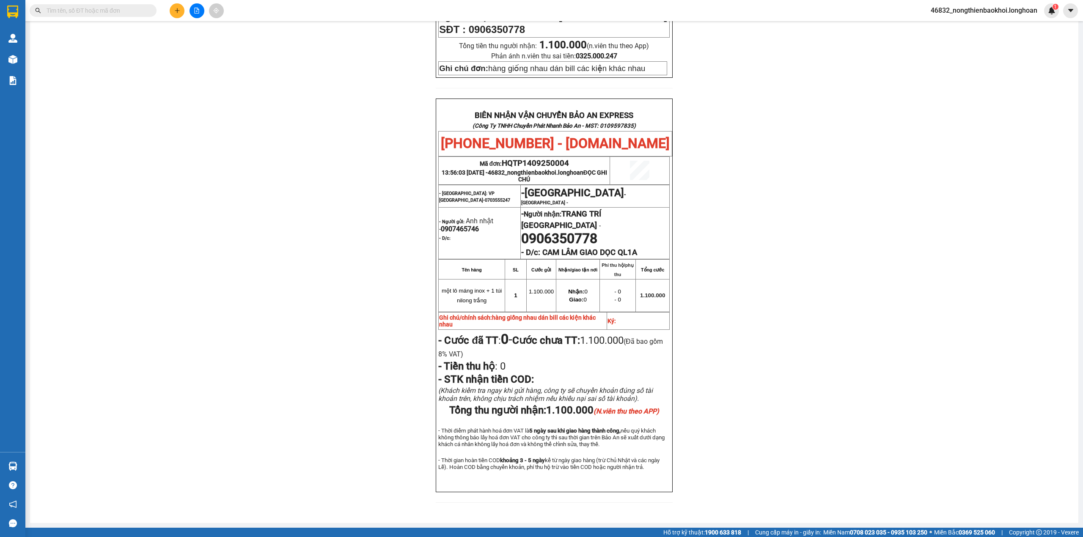
drag, startPoint x: 314, startPoint y: 303, endPoint x: 313, endPoint y: 320, distance: 16.9
click at [316, 303] on div "PHIẾU DÁN LÊN HÀNG Ngày in phiếu: 13:56 ngày 14-09-2025 CSKH: 1900.06.88.33 CÔN…" at bounding box center [554, 146] width 1028 height 733
click at [510, 374] on span "- STK nhận tiền COD:" at bounding box center [486, 380] width 96 height 12
click at [249, 87] on div "PHIẾU DÁN LÊN HÀNG Ngày in phiếu: 13:56 ngày 14-09-2025 CSKH: 1900.06.88.33 CÔN…" at bounding box center [554, 146] width 1028 height 733
click at [185, 34] on div "PHIẾU DÁN LÊN HÀNG Ngày in phiếu: 13:56 ngày 14-09-2025 CSKH: 1900.06.88.33 CÔN…" at bounding box center [554, 146] width 1028 height 733
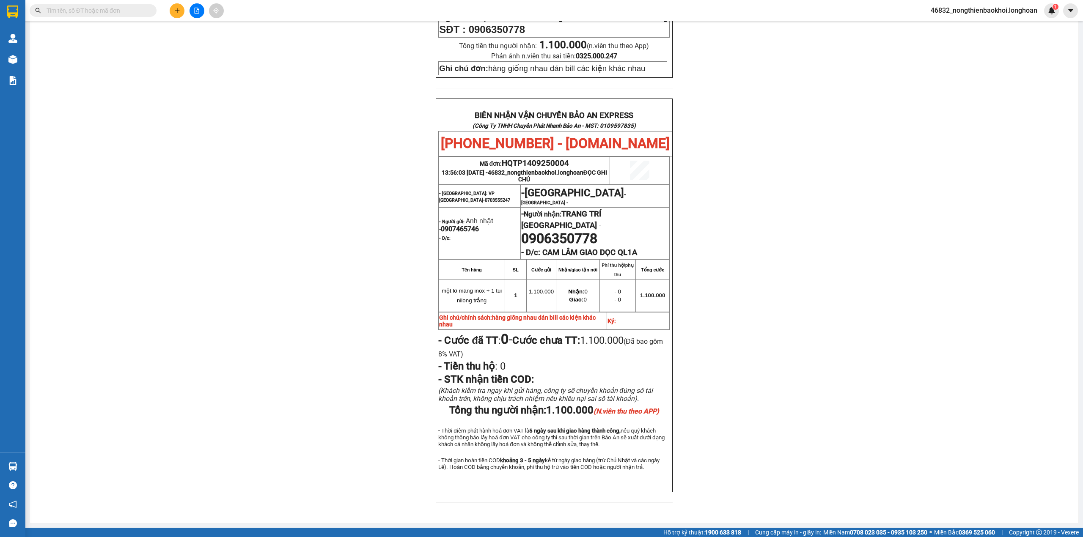
click at [318, 86] on div "PHIẾU DÁN LÊN HÀNG Ngày in phiếu: 13:56 ngày 14-09-2025 CSKH: 1900.06.88.33 CÔN…" at bounding box center [554, 146] width 1028 height 733
click at [265, 133] on div "PHIẾU DÁN LÊN HÀNG Ngày in phiếu: 13:56 ngày 14-09-2025 CSKH: 1900.06.88.33 CÔN…" at bounding box center [554, 146] width 1028 height 733
click at [148, 277] on div "PHIẾU DÁN LÊN HÀNG Ngày in phiếu: 13:56 ngày 14-09-2025 CSKH: 1900.06.88.33 CÔN…" at bounding box center [554, 146] width 1028 height 733
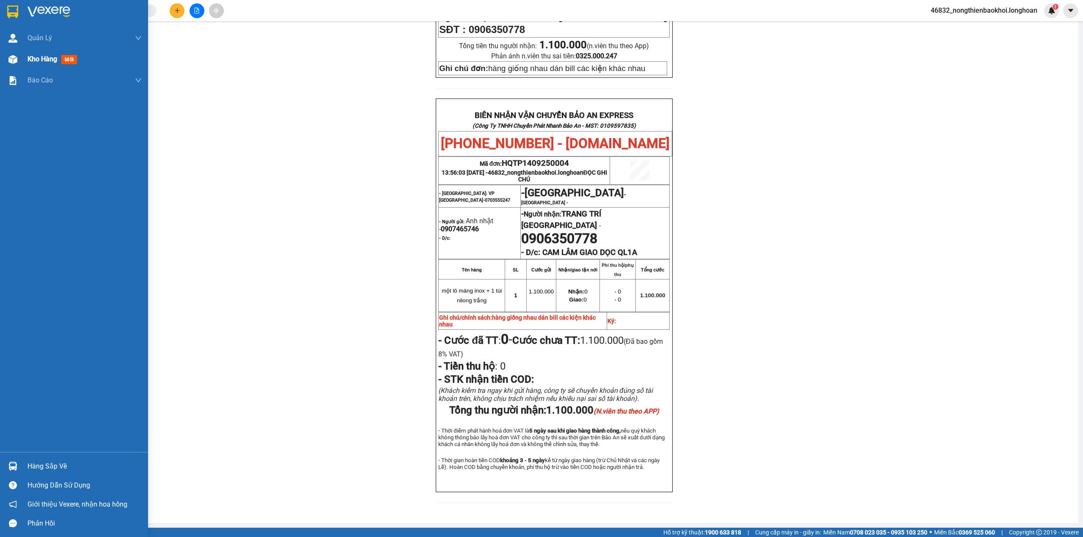
click at [8, 58] on img at bounding box center [12, 59] width 9 height 9
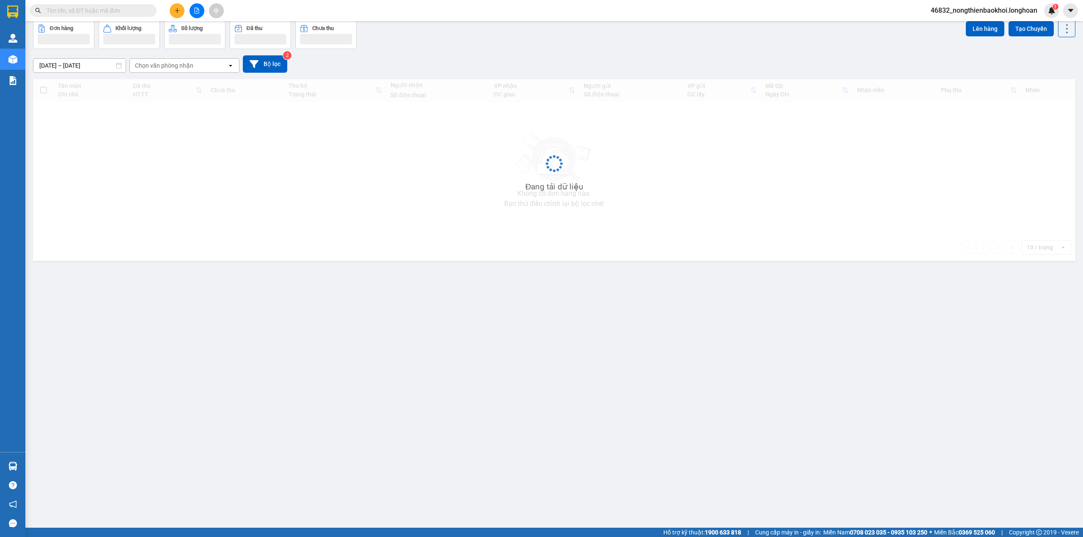
scroll to position [39, 0]
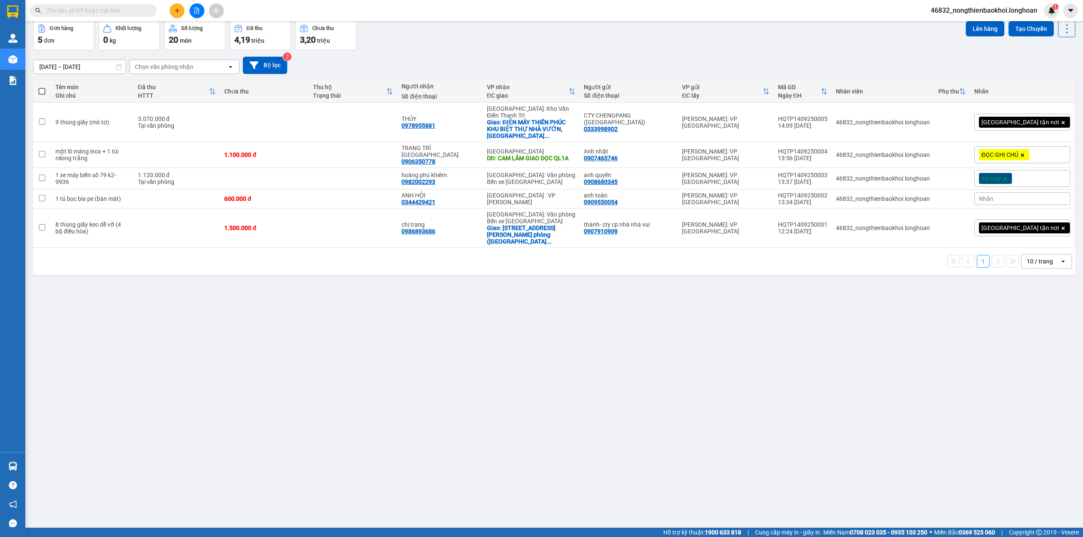
click at [484, 65] on div "[DATE] – [DATE] Press the down arrow key to interact with the calendar and sele…" at bounding box center [554, 65] width 1042 height 17
drag, startPoint x: 483, startPoint y: 346, endPoint x: 482, endPoint y: 276, distance: 69.8
click at [483, 346] on div "ver 1.8.143 Kho gửi Trên xe Kho nhận Kho công nợ Hàng đã giao Đơn hàng 5 đơn Kh…" at bounding box center [554, 254] width 1049 height 537
click at [1004, 115] on button at bounding box center [1009, 122] width 12 height 15
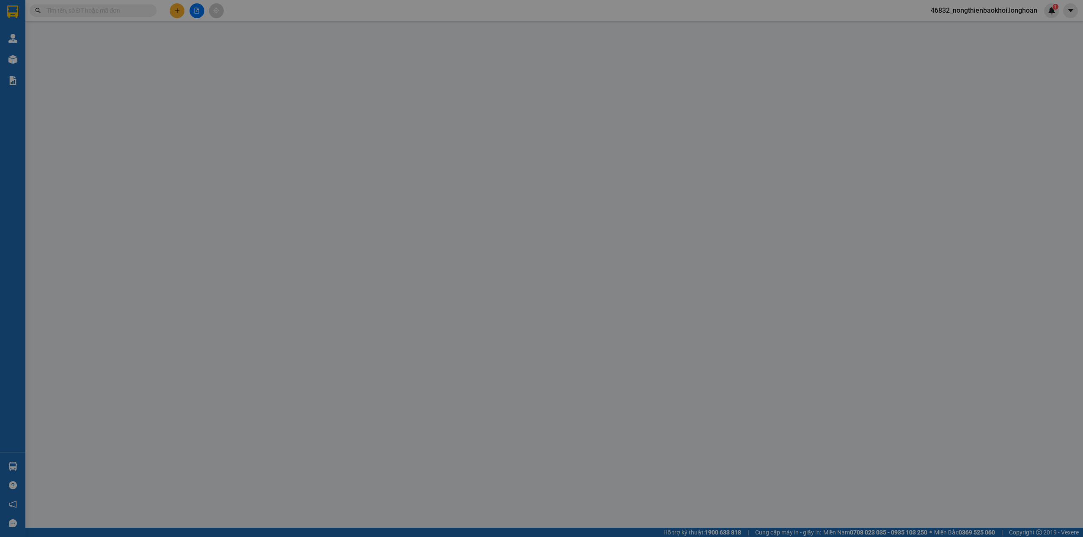
type input "0333998902"
type input "CTY CHENGPANG ([GEOGRAPHIC_DATA])"
type input "0978955881"
type input "THỦY"
checkbox input "true"
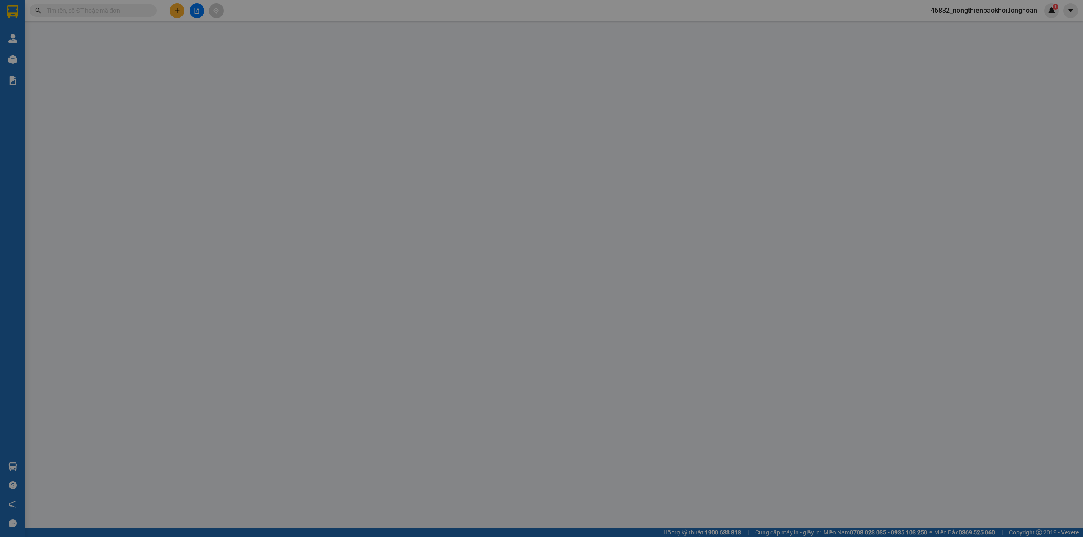
type input "ĐIỆN MÁY THIÊN PHÚC KHU BIỆT THỰ NHÀ VƯỜN, [GEOGRAPHIC_DATA], [GEOGRAPHIC_DATA]"
type input "3.070.000"
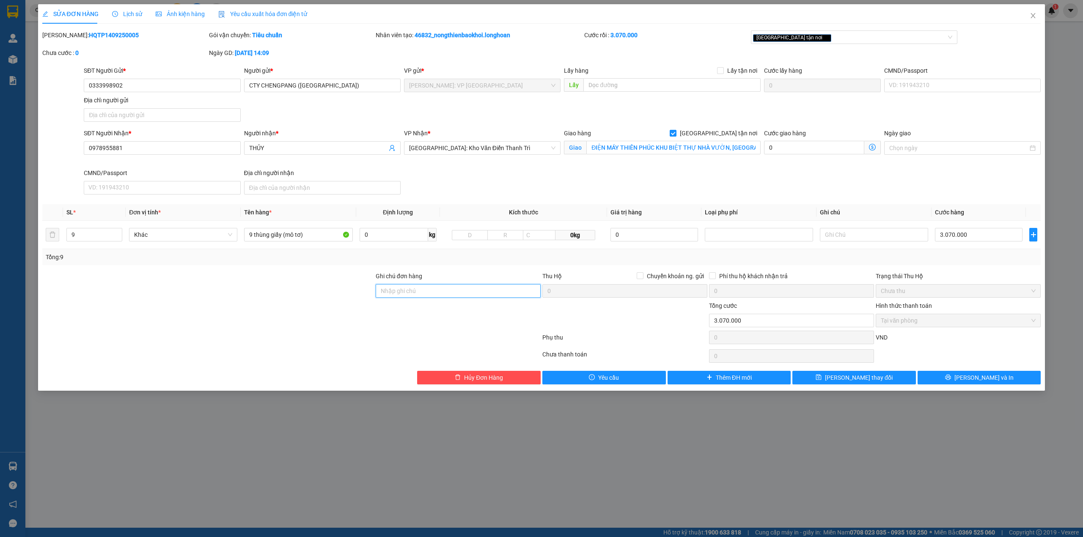
drag, startPoint x: 420, startPoint y: 290, endPoint x: 229, endPoint y: 330, distance: 195.3
click at [420, 291] on input "Ghi chú đơn hàng" at bounding box center [458, 291] width 165 height 14
type input "d"
type input "để đúng chiều"
click at [253, 320] on div at bounding box center [207, 316] width 333 height 30
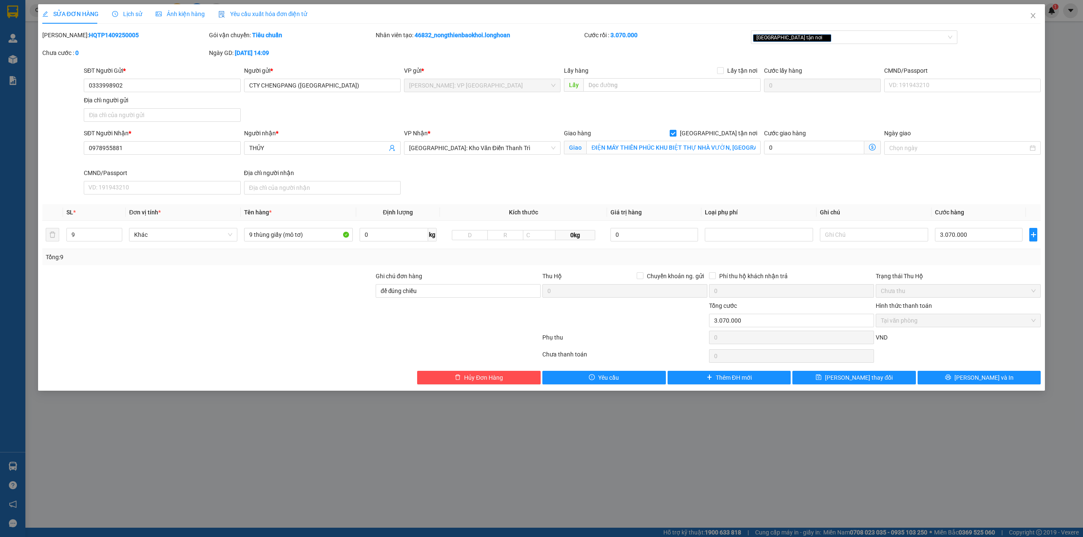
click at [286, 354] on div at bounding box center [291, 356] width 500 height 17
click at [941, 336] on div "VND" at bounding box center [958, 340] width 167 height 15
click at [884, 379] on button "[PERSON_NAME] thay đổi" at bounding box center [854, 378] width 124 height 14
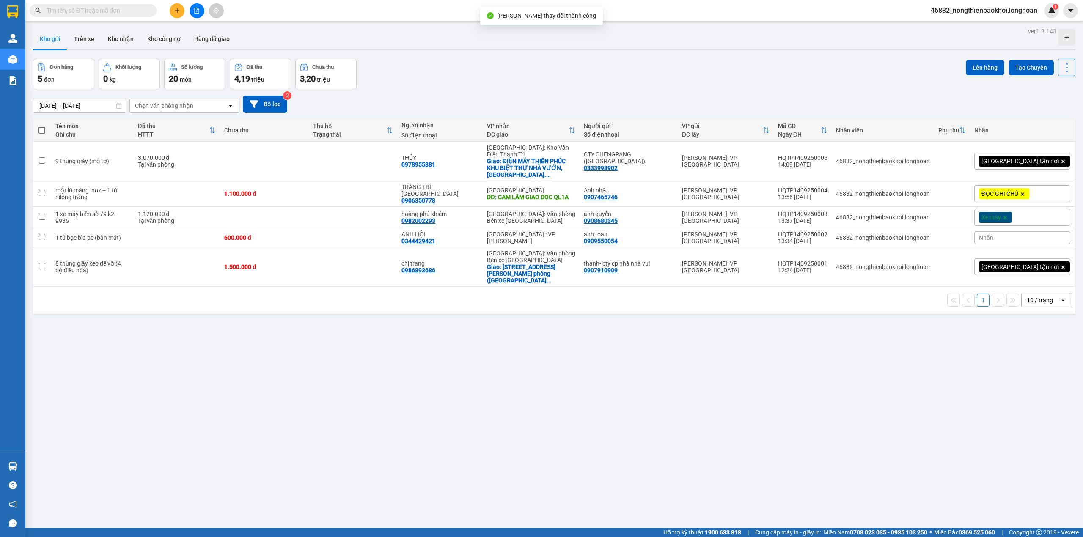
click at [727, 68] on div "Đơn hàng 5 đơn Khối lượng 0 kg Số lượng 20 món Đã thu 4,19 triệu Chưa thu 3,20 …" at bounding box center [554, 74] width 1042 height 30
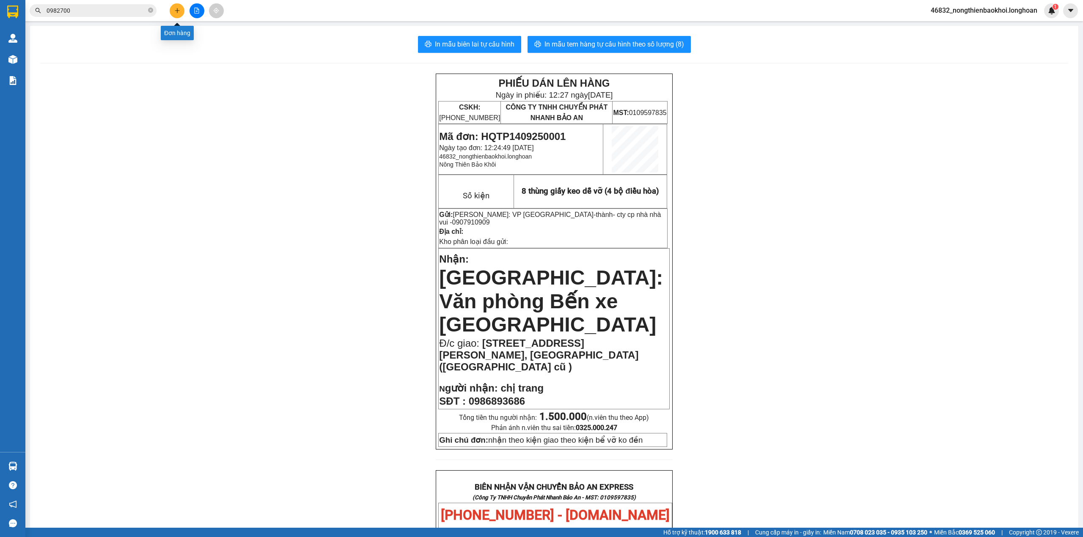
click at [173, 4] on button at bounding box center [177, 10] width 15 height 15
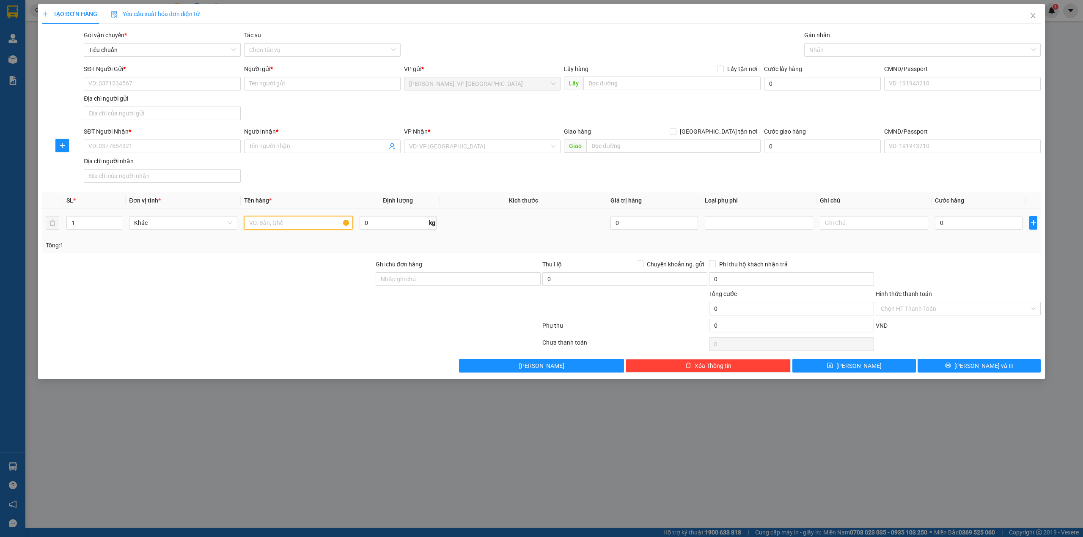
click at [269, 223] on input "text" at bounding box center [298, 223] width 108 height 14
drag, startPoint x: 261, startPoint y: 223, endPoint x: 283, endPoint y: 222, distance: 21.2
click at [283, 222] on input "1 tủ bàn mát bọc bìa pe" at bounding box center [298, 223] width 108 height 14
click at [299, 228] on input "1 tủ bọc bìa pe" at bounding box center [298, 223] width 108 height 14
paste input "bàn mát"
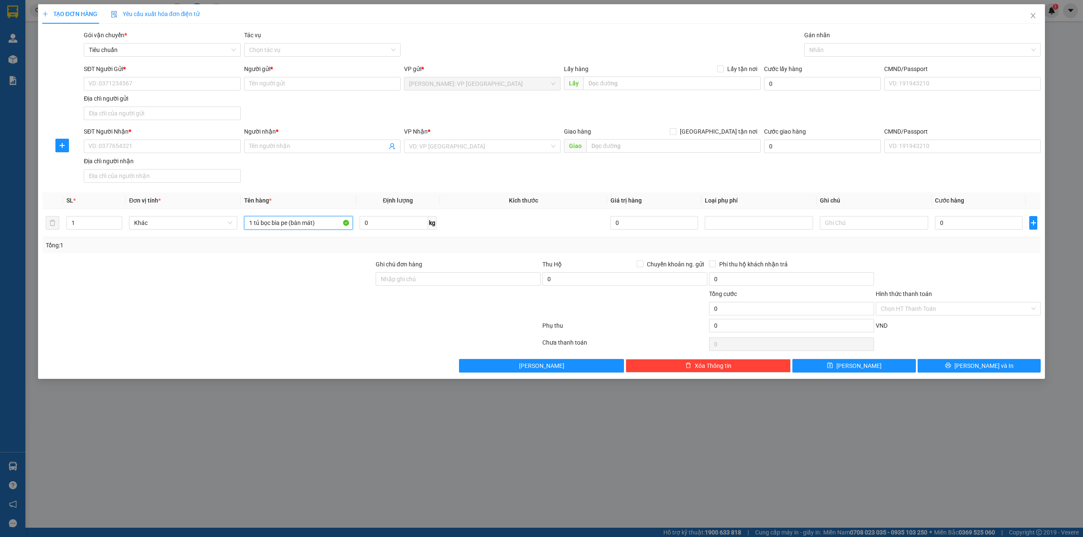
type input "1 tủ bọc bìa pe (bàn mát)"
click at [307, 186] on div "SĐT Người Nhận * VD: 0377654321 Người nhận * Tên người nhận VP Nhận * VD: VP [G…" at bounding box center [562, 156] width 960 height 59
click at [127, 149] on input "SĐT Người Nhận *" at bounding box center [162, 147] width 157 height 14
type input "0344429421"
click at [184, 164] on div "0344429421 - ANH HỘI" at bounding box center [162, 164] width 146 height 9
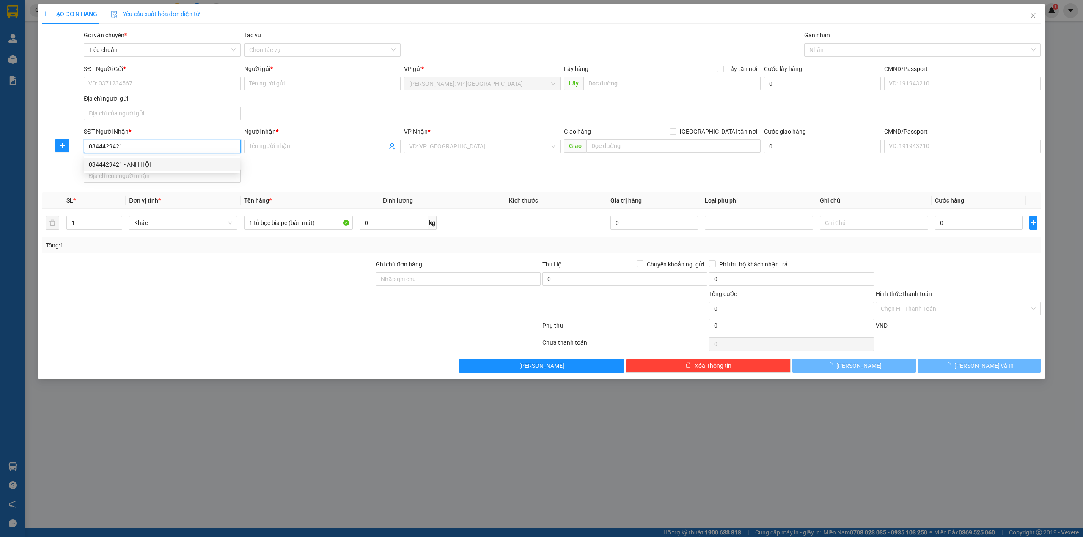
type input "ANH HỘI"
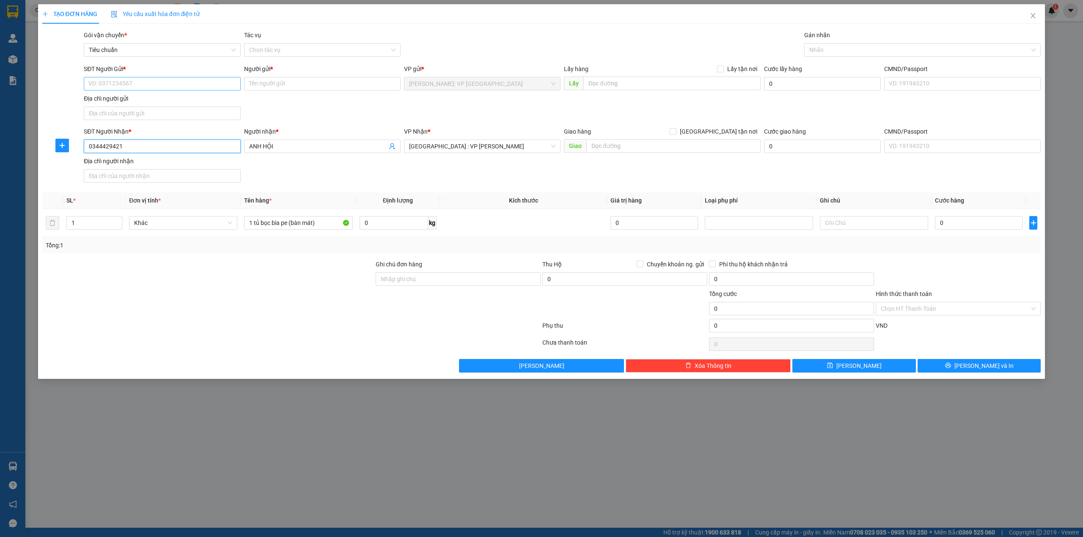
type input "0344429421"
click at [168, 84] on input "SĐT Người Gửi *" at bounding box center [162, 84] width 157 height 14
type input "0909550054"
click at [178, 103] on div "0909550054 - anh toàn" at bounding box center [162, 100] width 146 height 9
type input "anh toàn"
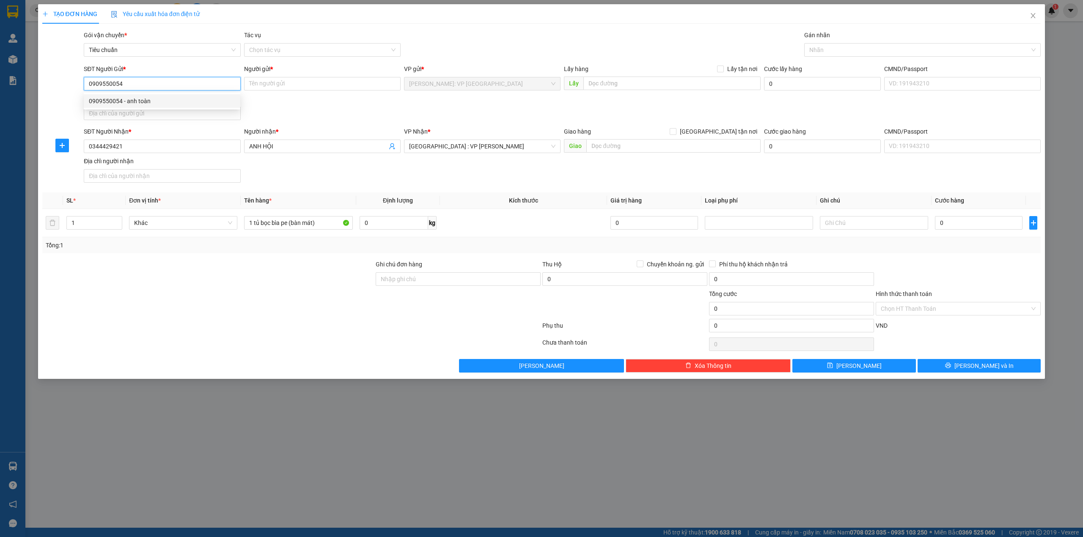
checkbox input "true"
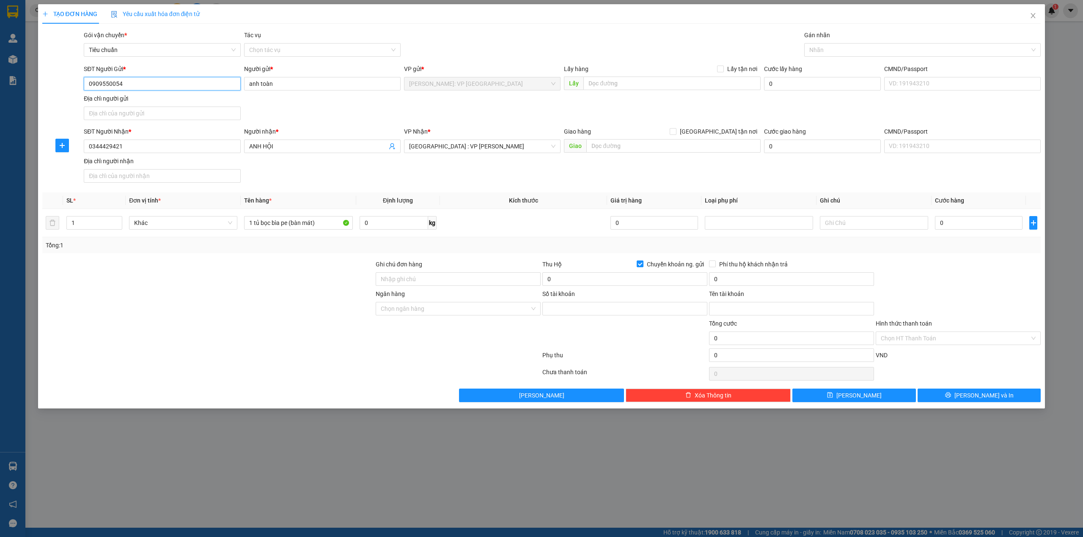
type input "0909550054"
click at [295, 101] on div "SĐT Người Gửi * 0909550054 0909550054 Người gửi * anh toàn VP gửi * Hồ Chí Minh…" at bounding box center [562, 93] width 960 height 59
click at [642, 264] on input "Chuyển khoản ng. gửi" at bounding box center [640, 264] width 6 height 6
checkbox input "false"
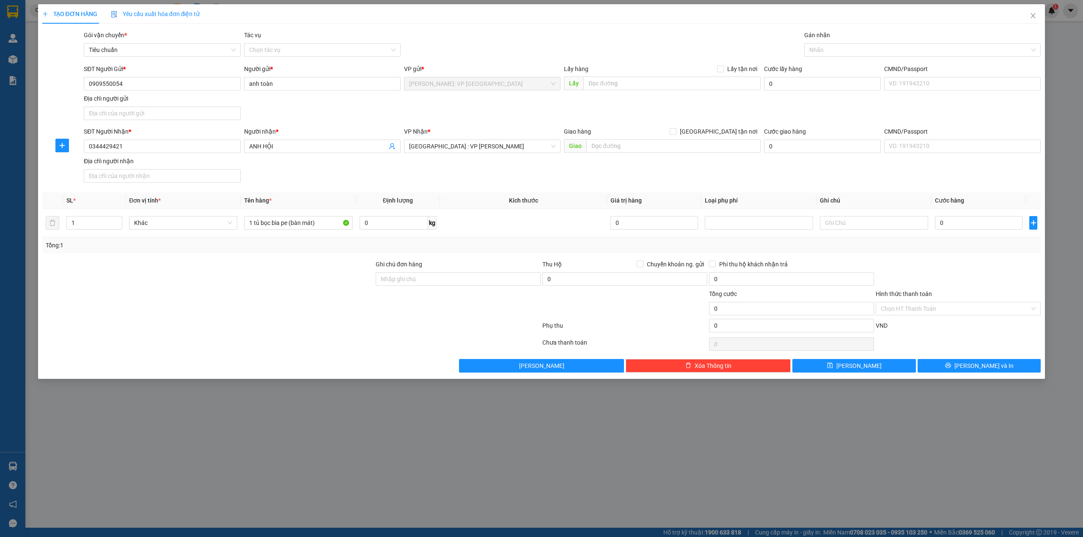
click at [904, 264] on div at bounding box center [958, 275] width 167 height 30
click at [599, 179] on div "SĐT Người Nhận * 0344429421 Người nhận * ANH HỘI VP Nhận * Đà Nẵng : VP Thanh K…" at bounding box center [562, 156] width 960 height 59
click at [956, 222] on input "0" at bounding box center [979, 223] width 88 height 14
type input "6"
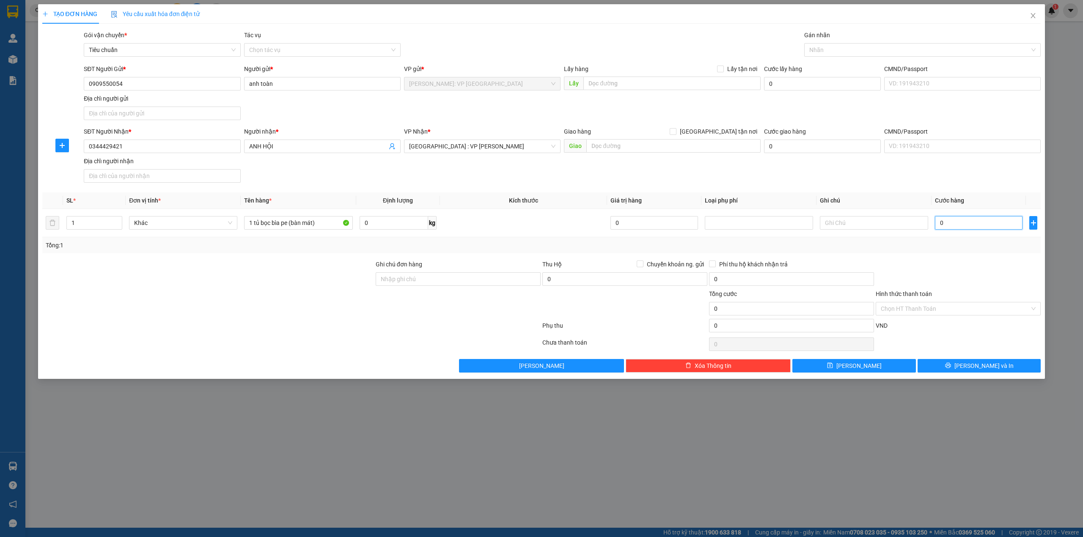
type input "6"
type input "60"
type input "600"
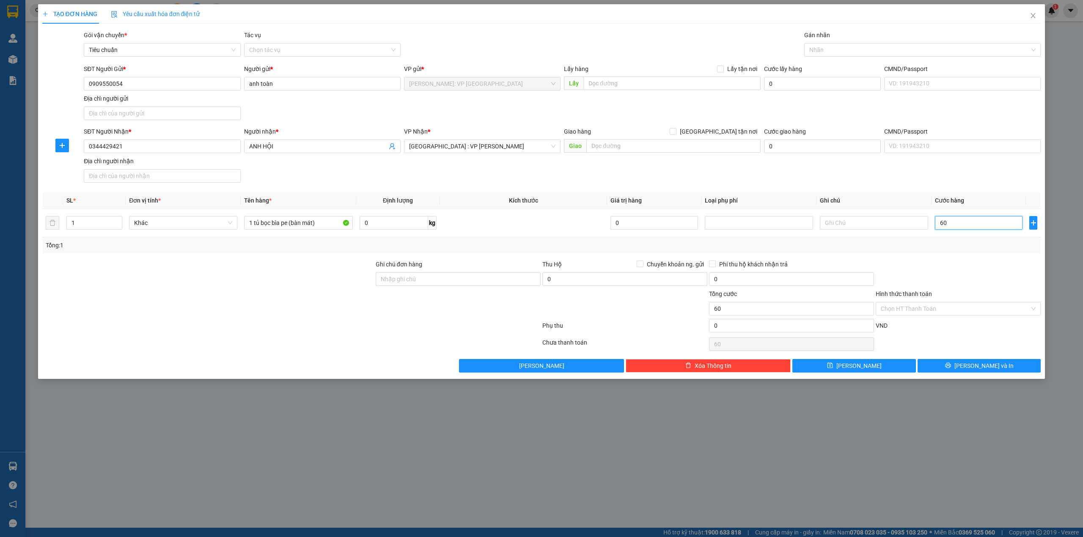
type input "600"
type input "6.000"
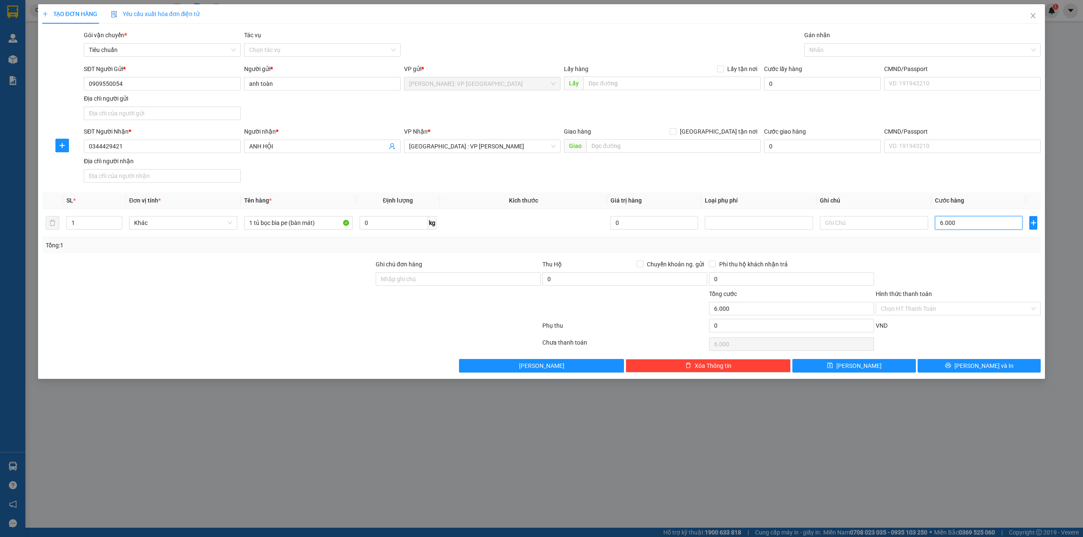
type input "60.000"
type input "600.000"
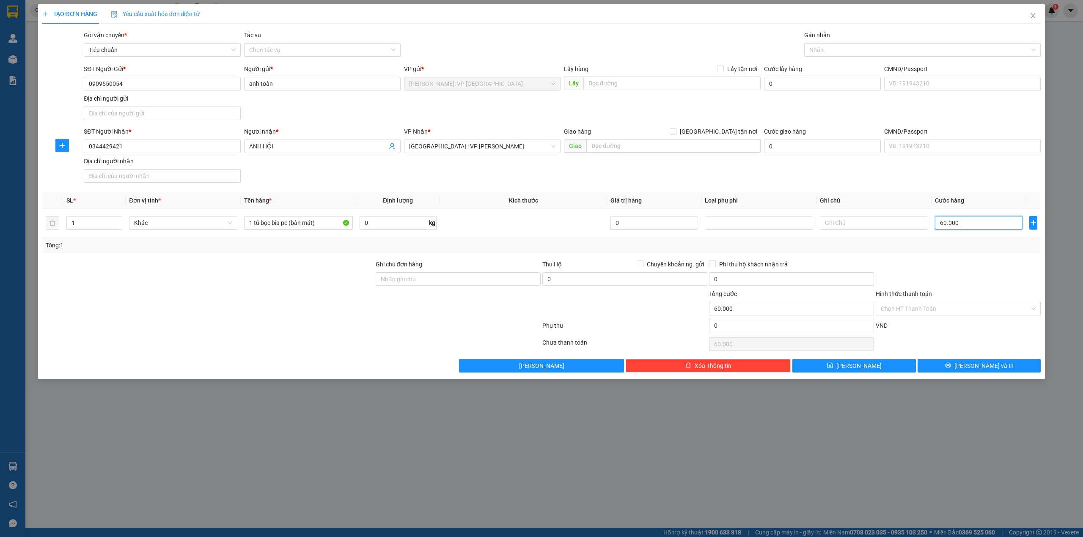
type input "600.000"
drag, startPoint x: 802, startPoint y: 176, endPoint x: 905, endPoint y: 212, distance: 109.2
click at [802, 176] on div "SĐT Người Nhận * 0344429421 Người nhận * ANH HỘI VP Nhận * Đà Nẵng : VP Thanh K…" at bounding box center [562, 156] width 960 height 59
click at [970, 368] on button "[PERSON_NAME] và In" at bounding box center [979, 366] width 124 height 14
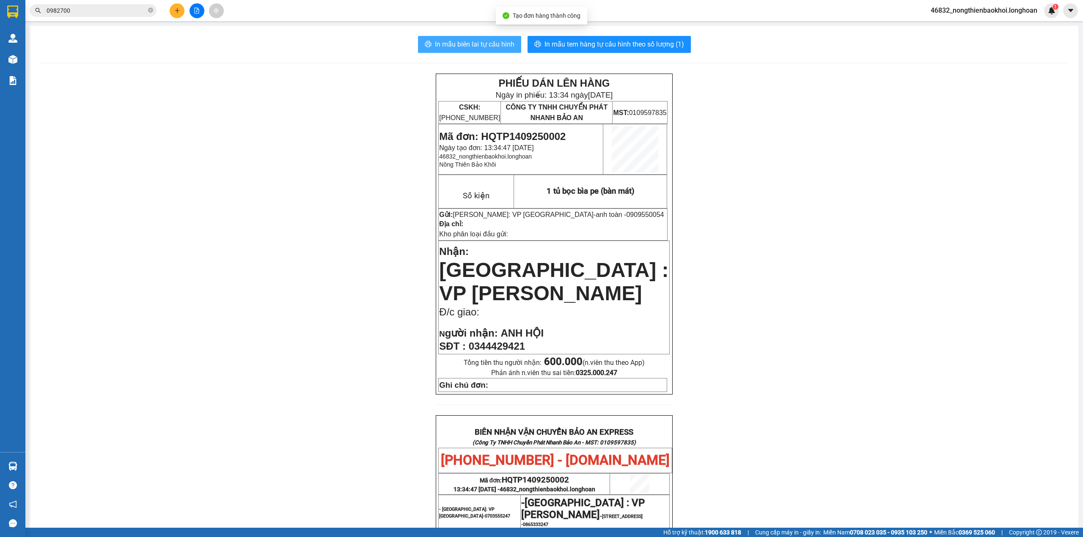
click at [467, 43] on span "In mẫu biên lai tự cấu hình" at bounding box center [475, 44] width 80 height 11
click at [286, 347] on div "PHIẾU DÁN LÊN HÀNG Ngày in phiếu: 13:34 ngày 14-09-2025 CSKH: 1900.06.88.33 CÔN…" at bounding box center [554, 446] width 1028 height 745
click at [286, 268] on div "PHIẾU DÁN LÊN HÀNG Ngày in phiếu: 13:34 ngày 14-09-2025 CSKH: 1900.06.88.33 CÔN…" at bounding box center [554, 446] width 1028 height 745
drag, startPoint x: 261, startPoint y: 190, endPoint x: 398, endPoint y: 172, distance: 139.1
click at [264, 190] on div "PHIẾU DÁN LÊN HÀNG Ngày in phiếu: 13:34 ngày 14-09-2025 CSKH: 1900.06.88.33 CÔN…" at bounding box center [554, 446] width 1028 height 745
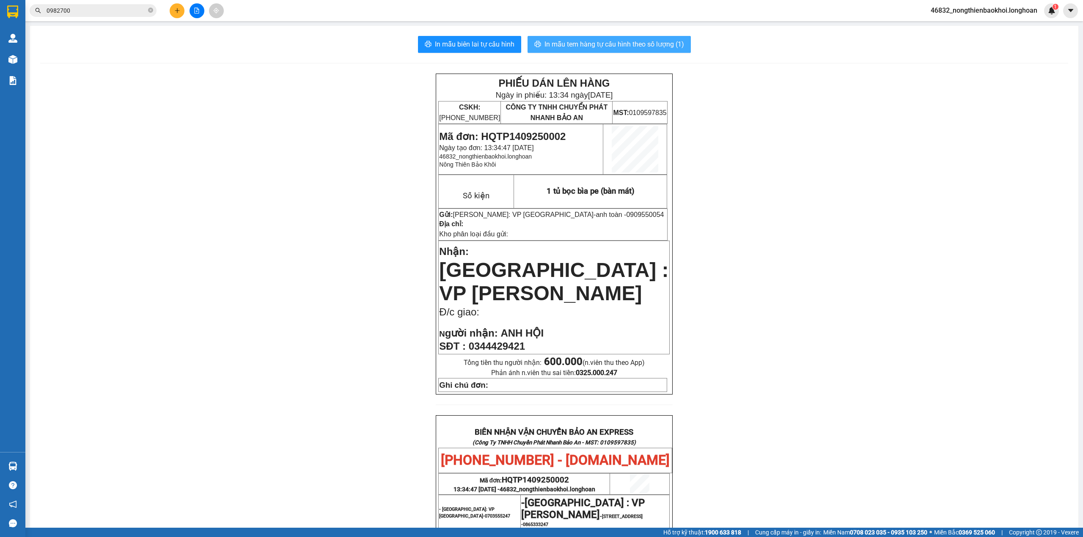
click at [628, 41] on span "In mẫu tem hàng tự cấu hình theo số lượng (1)" at bounding box center [614, 44] width 140 height 11
click at [262, 299] on div "PHIẾU DÁN LÊN HÀNG Ngày in phiếu: 13:34 ngày 14-09-2025 CSKH: 1900.06.88.33 CÔN…" at bounding box center [554, 446] width 1028 height 745
click at [261, 536] on div "Hỗ trợ kỹ thuật: 1900 633 818 | Cung cấp máy in - giấy in: Miền Nam 0708 023 03…" at bounding box center [539, 532] width 1079 height 9
click at [381, 140] on div "PHIẾU DÁN LÊN HÀNG Ngày in phiếu: 13:34 ngày 14-09-2025 CSKH: 1900.06.88.33 CÔN…" at bounding box center [554, 446] width 1028 height 745
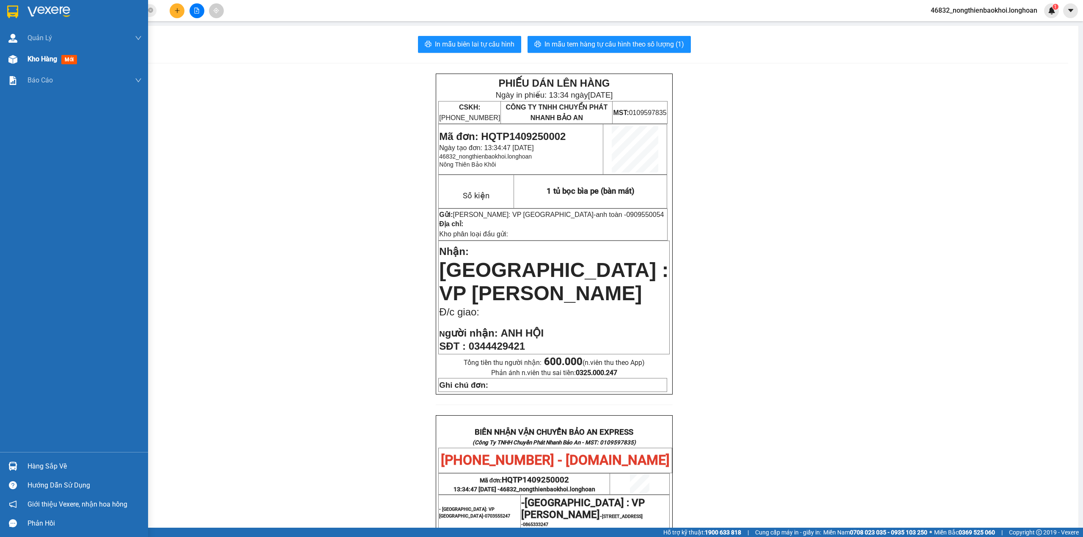
click at [0, 61] on div "Kho hàng mới" at bounding box center [74, 59] width 148 height 21
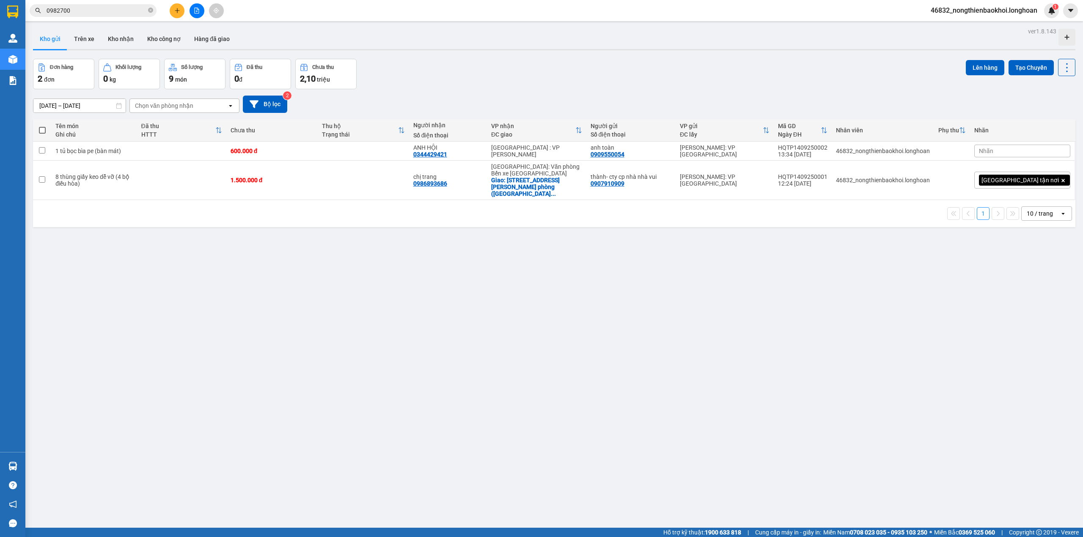
click at [588, 82] on div "Đơn hàng 2 đơn Khối lượng 0 kg Số lượng 9 món Đã thu 0 đ Chưa thu 2,10 triệu Lê…" at bounding box center [554, 74] width 1042 height 30
click at [568, 288] on div "ver 1.8.143 Kho gửi Trên xe Kho nhận Kho công nợ Hàng đã giao Đơn hàng 2 đơn Kh…" at bounding box center [554, 293] width 1049 height 537
click at [730, 87] on div "Đơn hàng 2 đơn Khối lượng 0 kg Số lượng 9 món Đã thu 0 đ Chưa thu 2,10 triệu Lê…" at bounding box center [554, 74] width 1042 height 30
click at [567, 313] on div "ver 1.8.143 Kho gửi Trên xe Kho nhận Kho công nợ Hàng đã giao Đơn hàng 2 đơn Kh…" at bounding box center [554, 293] width 1049 height 537
click at [176, 8] on icon "plus" at bounding box center [177, 11] width 6 height 6
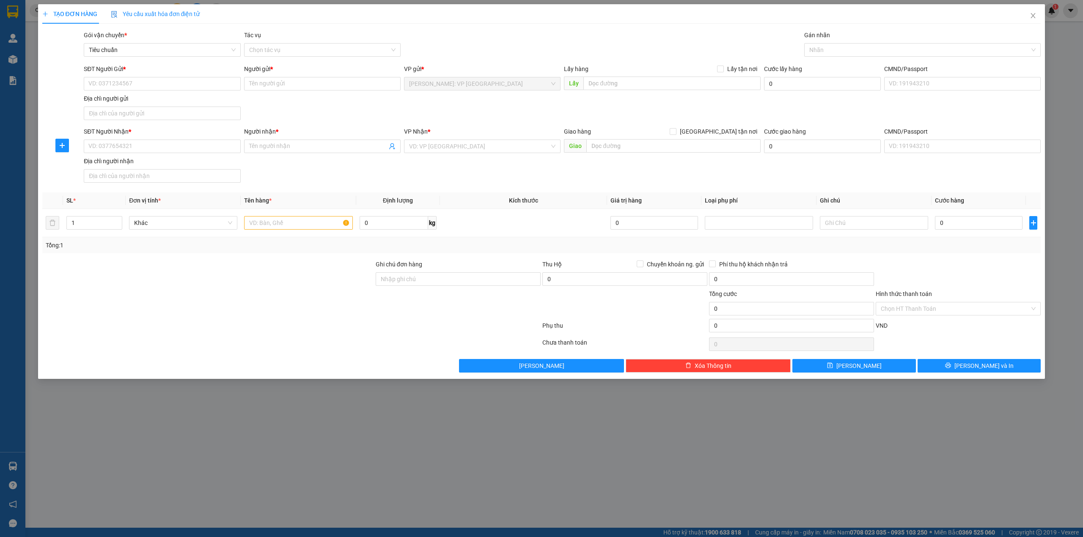
click at [421, 34] on div "Gói vận chuyển * Tiêu chuẩn Tác vụ Chọn tác vụ Gán nhãn Nhãn" at bounding box center [562, 45] width 960 height 30
click at [271, 222] on input "text" at bounding box center [298, 223] width 108 height 14
type input "1 xe máy biển số 79 k2-9936"
click at [334, 180] on div "SĐT Người Nhận * VD: 0377654321 Người nhận * Tên người nhận VP Nhận * VD: VP [G…" at bounding box center [562, 156] width 960 height 59
click at [844, 42] on div "Gán nhãn" at bounding box center [922, 36] width 237 height 13
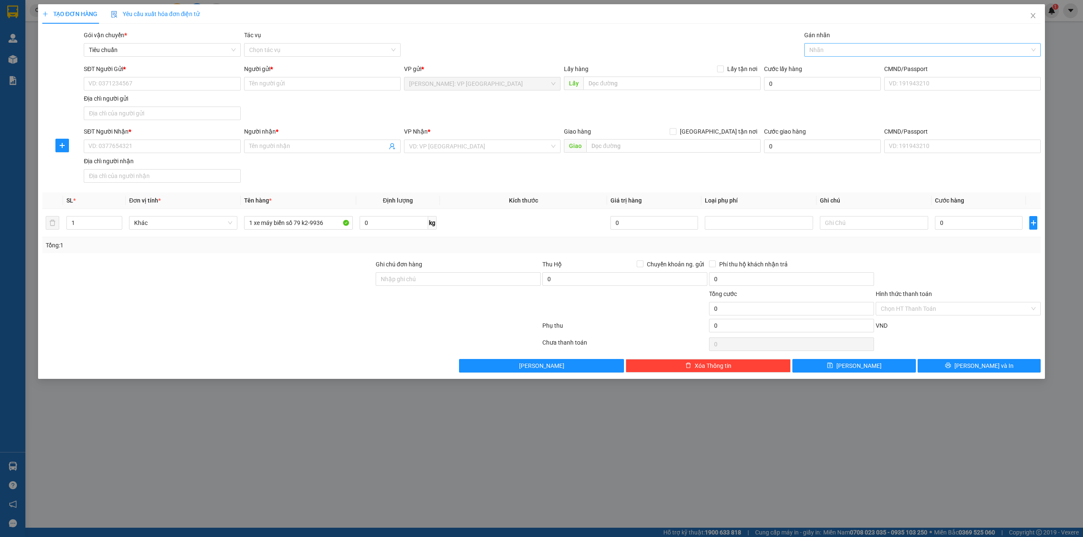
click at [841, 47] on div at bounding box center [918, 50] width 224 height 10
type input "xe"
click at [841, 61] on div "Xe máy" at bounding box center [922, 67] width 237 height 14
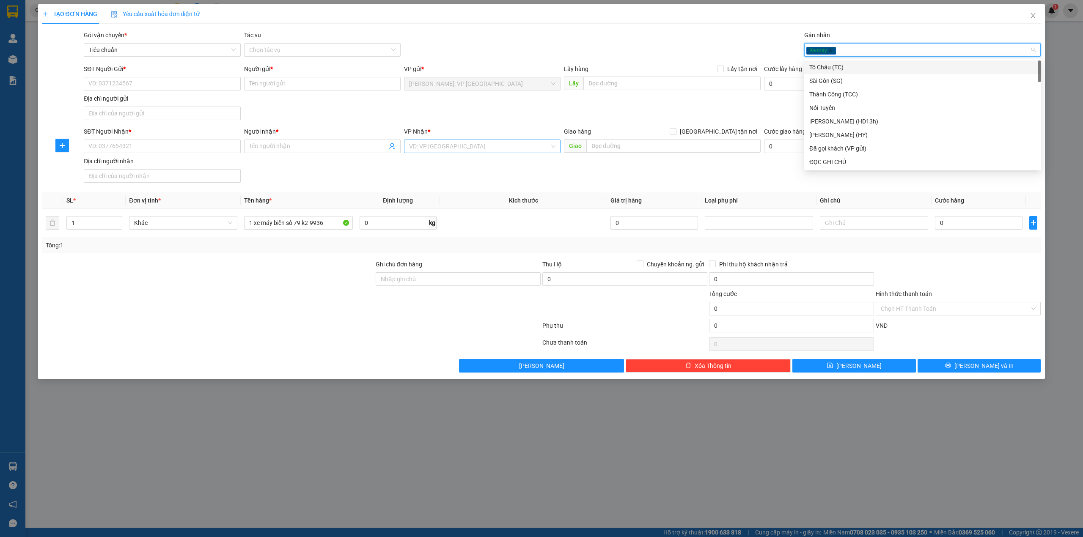
click at [443, 147] on input "search" at bounding box center [479, 146] width 140 height 13
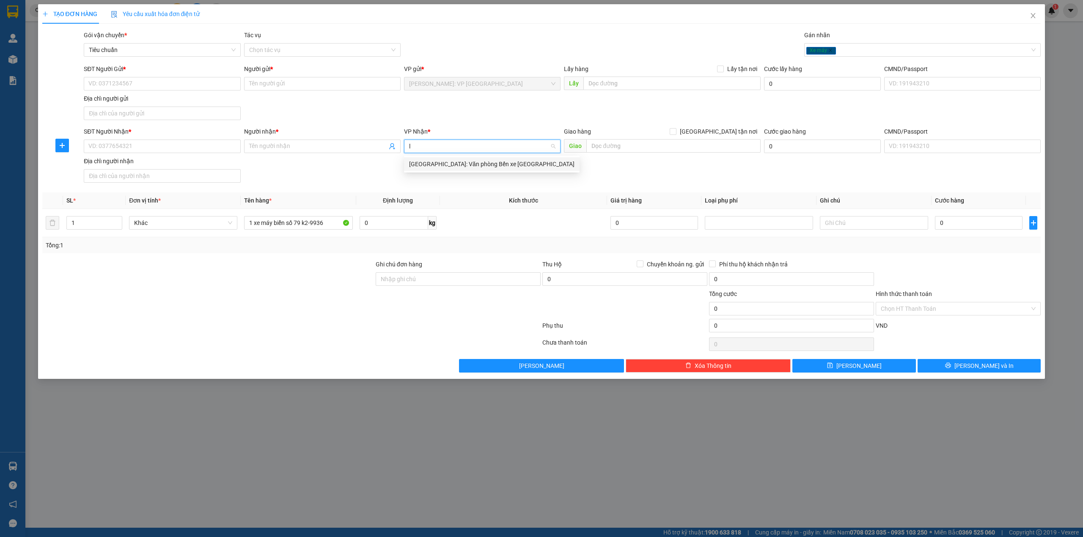
type input "lý"
click at [438, 166] on div "[GEOGRAPHIC_DATA]: Văn phòng Bến xe [GEOGRAPHIC_DATA]" at bounding box center [491, 163] width 165 height 9
click at [354, 173] on div "SĐT Người Nhận * VD: 0377654321 Người nhận * Tên người nhận VP Nhận * Hải Phòng…" at bounding box center [562, 156] width 960 height 59
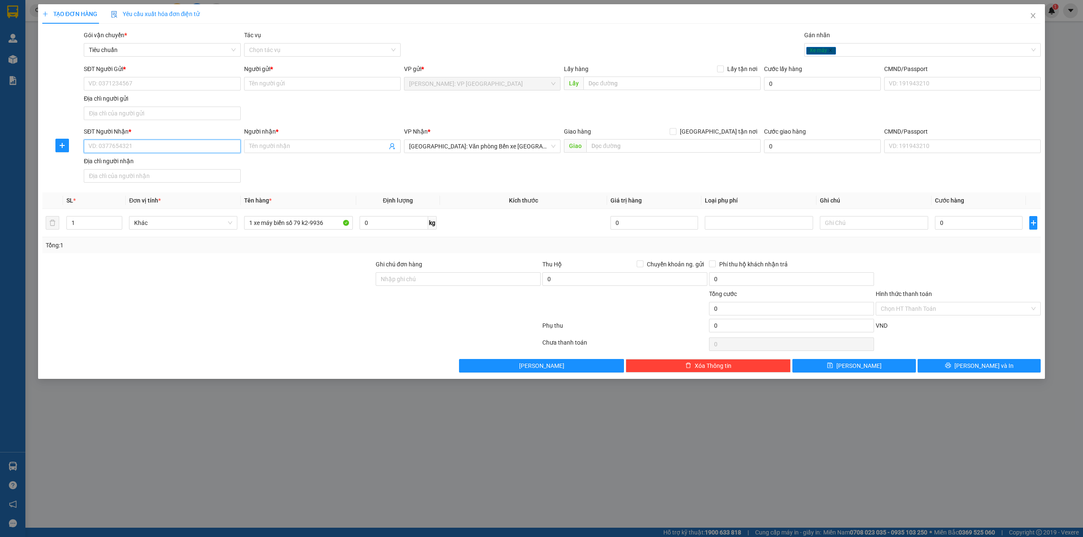
click at [151, 140] on input "SĐT Người Nhận *" at bounding box center [162, 147] width 157 height 14
click at [269, 105] on div "SĐT Người Gửi * VD: 0371234567 Người gửi * Tên người gửi VP gửi * [GEOGRAPHIC_D…" at bounding box center [562, 93] width 960 height 59
click at [534, 178] on div "SĐT Người Nhận * VD: 0377654321 Người nhận * Tên người nhận VP Nhận * Hải Phòng…" at bounding box center [562, 156] width 960 height 59
drag, startPoint x: 418, startPoint y: 281, endPoint x: 310, endPoint y: 320, distance: 114.3
click at [418, 281] on input "Ghi chú đơn hàng" at bounding box center [458, 279] width 165 height 14
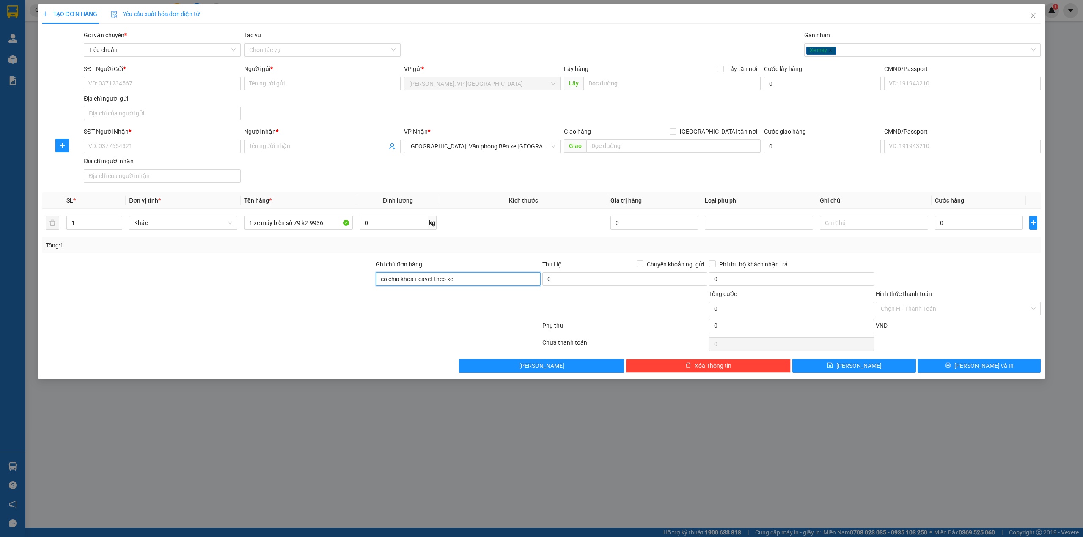
type input "có chìa khóa+ cavet theo xe"
click at [254, 321] on div at bounding box center [291, 327] width 500 height 17
click at [146, 79] on input "SĐT Người Gửi *" at bounding box center [162, 84] width 157 height 14
type input "0908680345"
click at [190, 99] on div "0908680345 - anh quyền" at bounding box center [162, 100] width 146 height 9
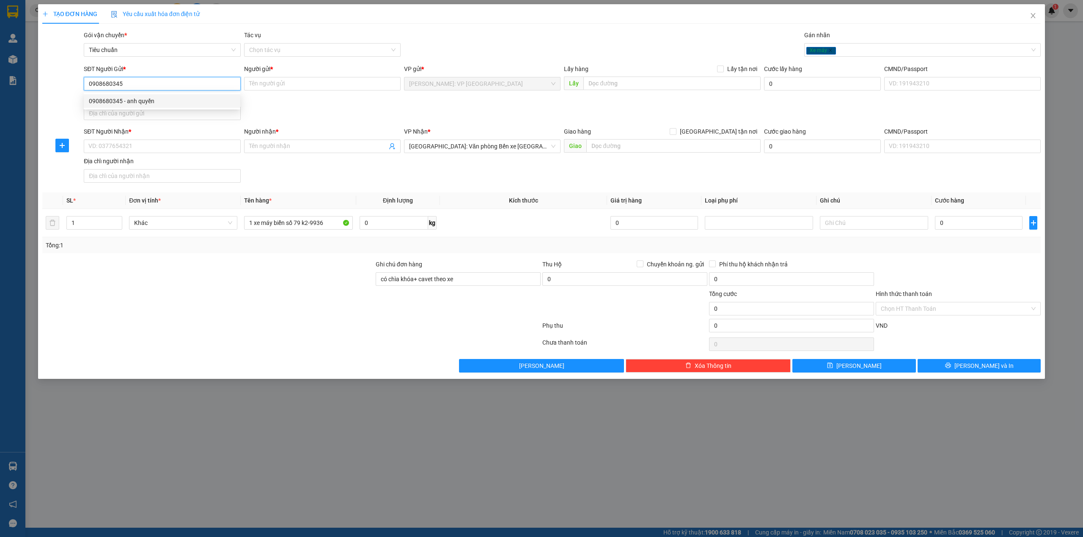
type input "anh quyền"
type input "0908680345"
click at [293, 114] on div "SĐT Người Gửi * 0908680345 0908680345 Người gửi * anh quyền VP gửi * Hồ Chí Min…" at bounding box center [562, 93] width 960 height 59
click at [185, 152] on input "SĐT Người Nhận *" at bounding box center [162, 147] width 157 height 14
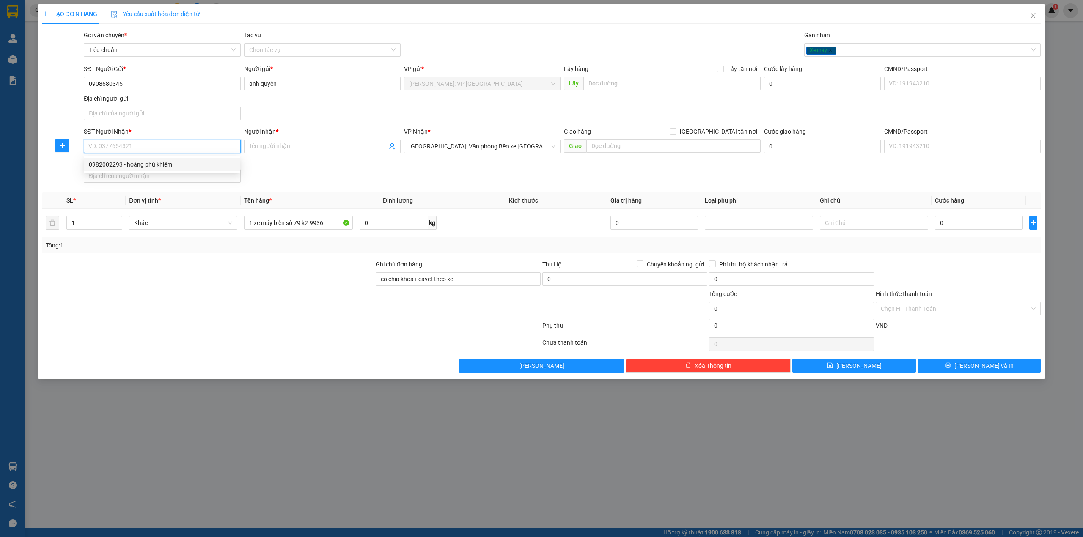
click at [187, 164] on div "0982002293 - hoàng phú khiêm" at bounding box center [162, 164] width 146 height 9
type input "0982002293"
type input "hoàng phú khiêm"
click at [308, 108] on div "SĐT Người Gửi * 0908680345 Người gửi * anh quyền VP gửi * Hồ Chí Minh: VP Quận …" at bounding box center [562, 93] width 960 height 59
click at [386, 175] on div "SĐT Người Nhận * 0982002293 Người nhận * hoàng phú khiêm VP Nhận * Hải Phòng: V…" at bounding box center [562, 156] width 960 height 59
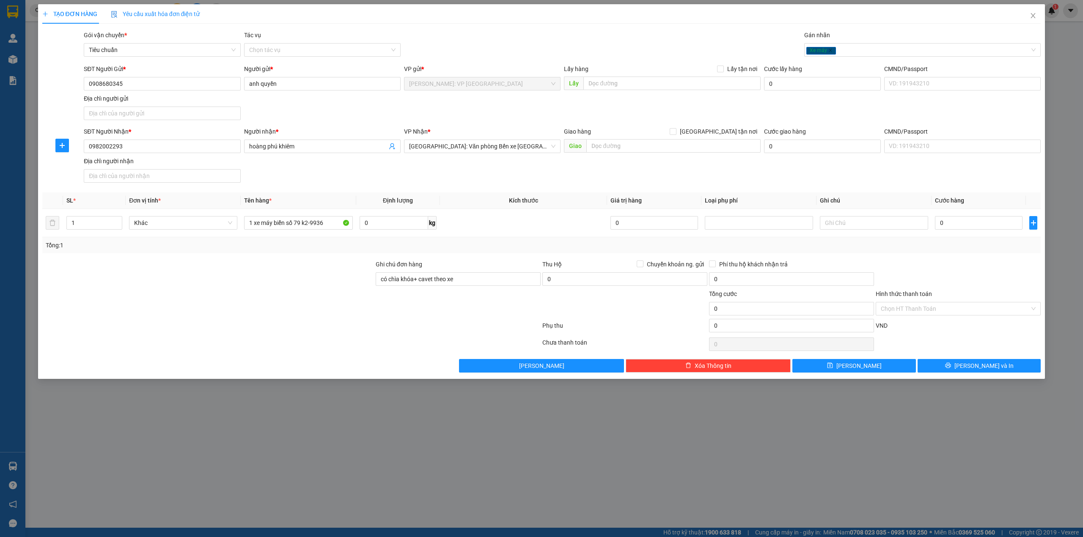
click at [789, 177] on div "SĐT Người Nhận * 0982002293 Người nhận * hoàng phú khiêm VP Nhận * Hải Phòng: V…" at bounding box center [562, 156] width 960 height 59
click at [965, 230] on input "0" at bounding box center [979, 223] width 88 height 14
type input "1"
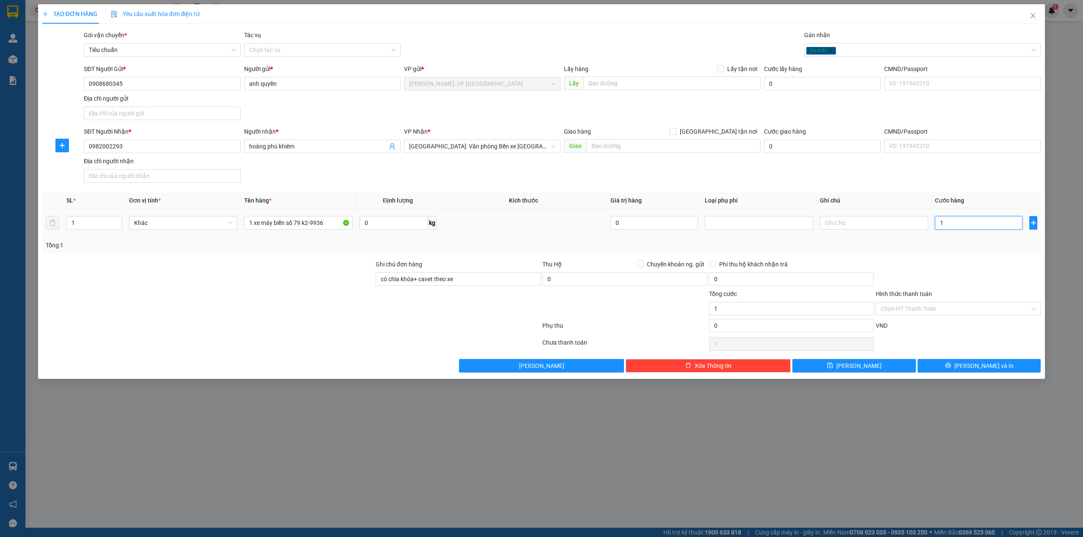
type input "12"
type input "1"
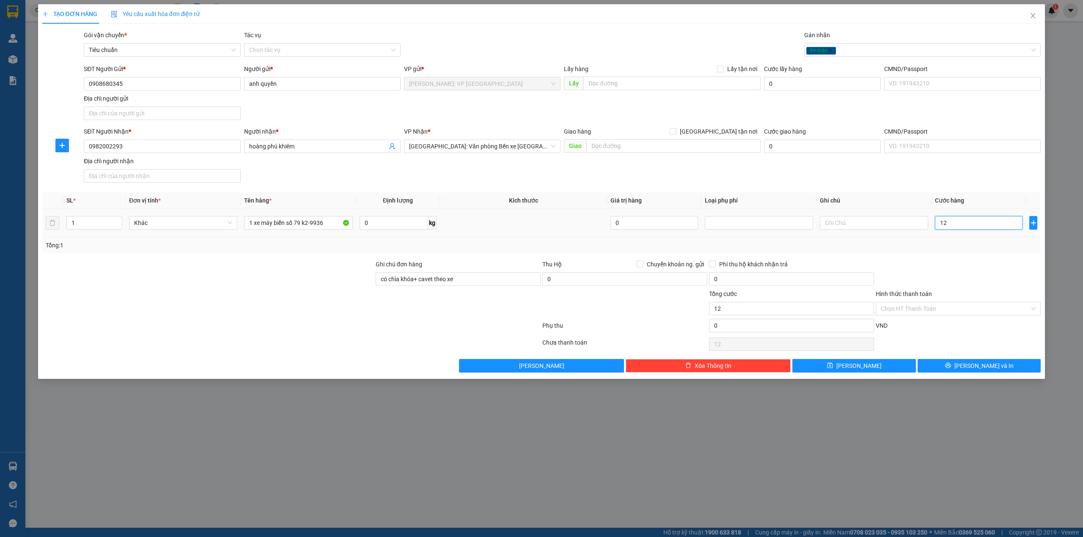
type input "1"
type input "11"
type input "112"
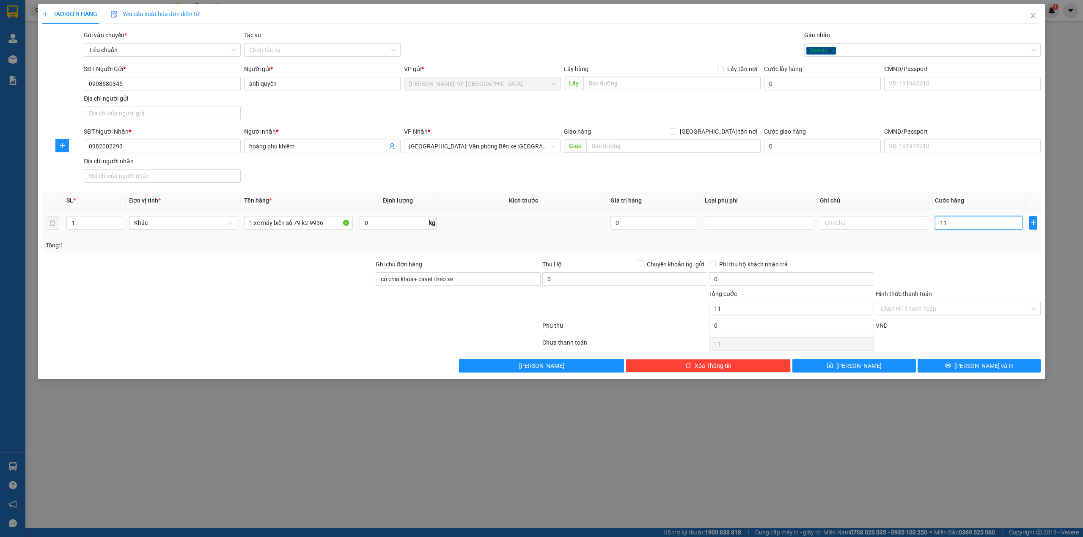
type input "112"
type input "1.120"
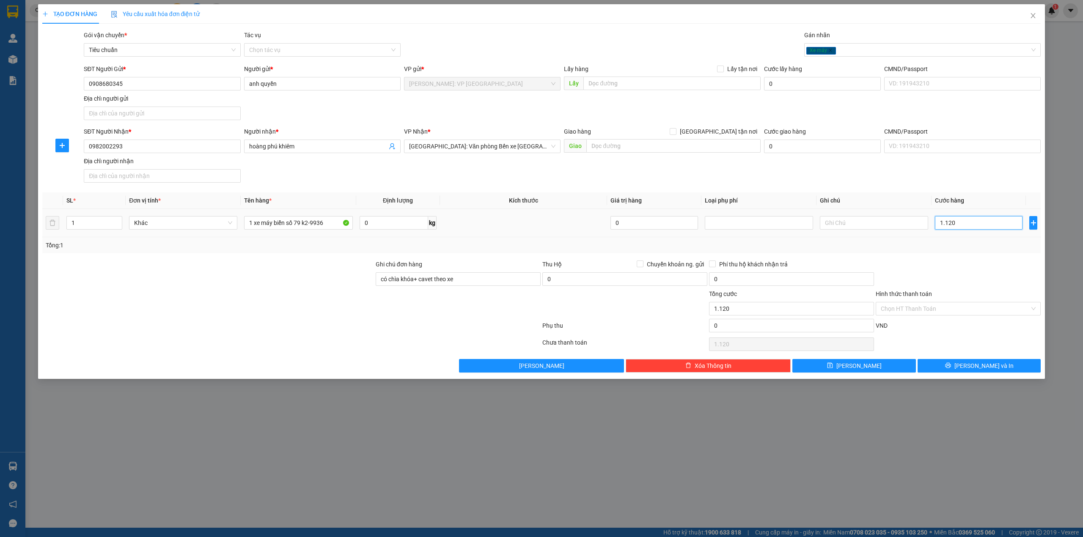
type input "11.200"
type input "112.000"
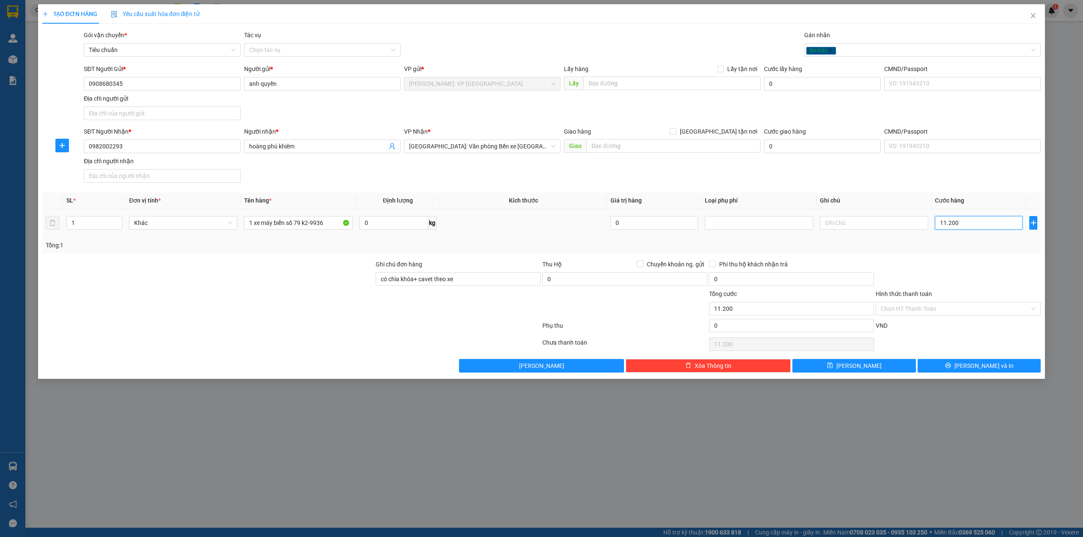
type input "112.000"
type input "1.120.000"
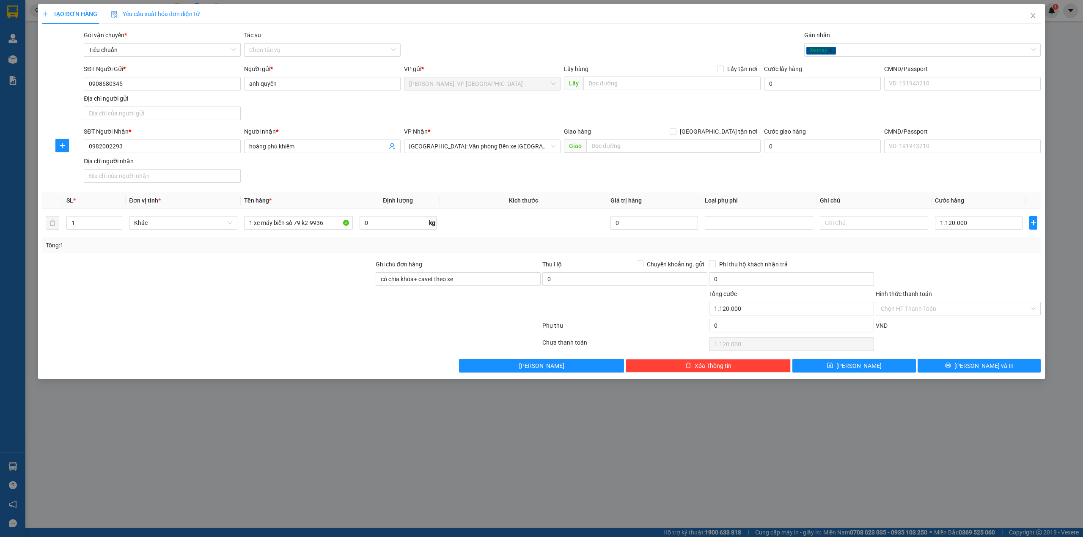
click at [845, 179] on div "SĐT Người Nhận * 0982002293 Người nhận * hoàng phú khiêm VP Nhận * Hải Phòng: V…" at bounding box center [562, 156] width 960 height 59
click at [905, 270] on div at bounding box center [958, 275] width 167 height 30
click at [953, 369] on button "[PERSON_NAME] và In" at bounding box center [979, 366] width 124 height 14
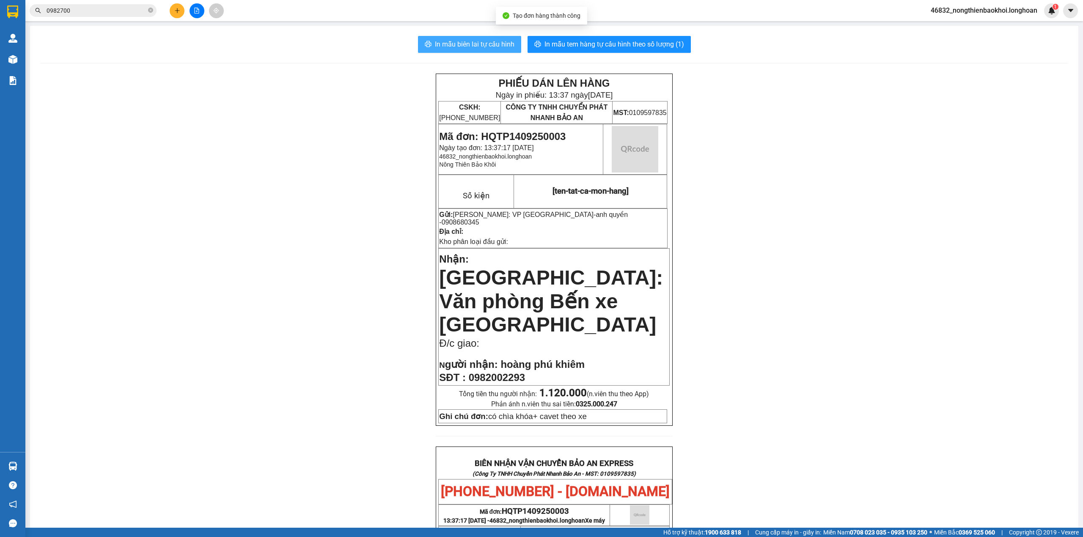
click at [480, 52] on button "In mẫu biên lai tự cấu hình" at bounding box center [469, 44] width 103 height 17
click at [293, 267] on div "PHIẾU DÁN LÊN HÀNG Ngày in phiếu: 13:37 ngày 14-09-2025 CSKH: 1900.06.88.33 CÔN…" at bounding box center [554, 468] width 1028 height 788
click at [279, 258] on div "PHIẾU DÁN LÊN HÀNG Ngày in phiếu: 13:37 ngày 14-09-2025 CSKH: 1900.06.88.33 CÔN…" at bounding box center [554, 468] width 1028 height 788
click at [156, 121] on div "PHIẾU DÁN LÊN HÀNG Ngày in phiếu: 13:37 ngày 14-09-2025 CSKH: 1900.06.88.33 CÔN…" at bounding box center [554, 468] width 1028 height 788
click at [151, 85] on div "PHIẾU DÁN LÊN HÀNG Ngày in phiếu: 13:37 ngày 14-09-2025 CSKH: 1900.06.88.33 CÔN…" at bounding box center [554, 468] width 1028 height 788
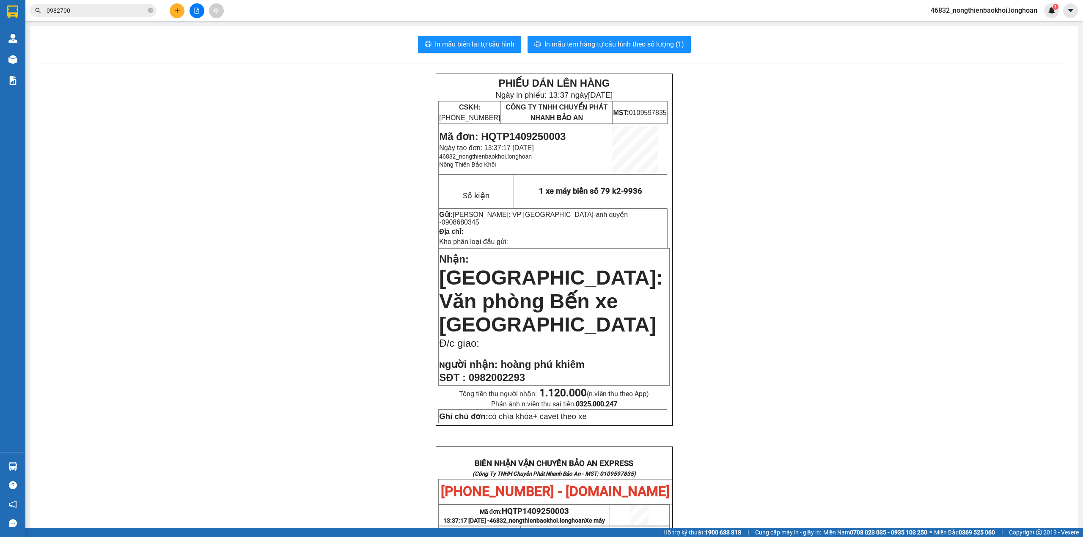
click at [137, 105] on div "PHIẾU DÁN LÊN HÀNG Ngày in phiếu: 13:37 ngày 14-09-2025 CSKH: 1900.06.88.33 CÔN…" at bounding box center [554, 468] width 1028 height 788
click at [170, 126] on div "PHIẾU DÁN LÊN HÀNG Ngày in phiếu: 13:37 ngày 14-09-2025 CSKH: 1900.06.88.33 CÔN…" at bounding box center [554, 468] width 1028 height 788
drag, startPoint x: 168, startPoint y: 126, endPoint x: 41, endPoint y: 84, distance: 134.0
click at [140, 109] on div "PHIẾU DÁN LÊN HÀNG Ngày in phiếu: 13:37 ngày 14-09-2025 CSKH: 1900.06.88.33 CÔN…" at bounding box center [554, 468] width 1028 height 788
click at [343, 88] on div "PHIẾU DÁN LÊN HÀNG Ngày in phiếu: 13:37 ngày 14-09-2025 CSKH: 1900.06.88.33 CÔN…" at bounding box center [554, 468] width 1028 height 788
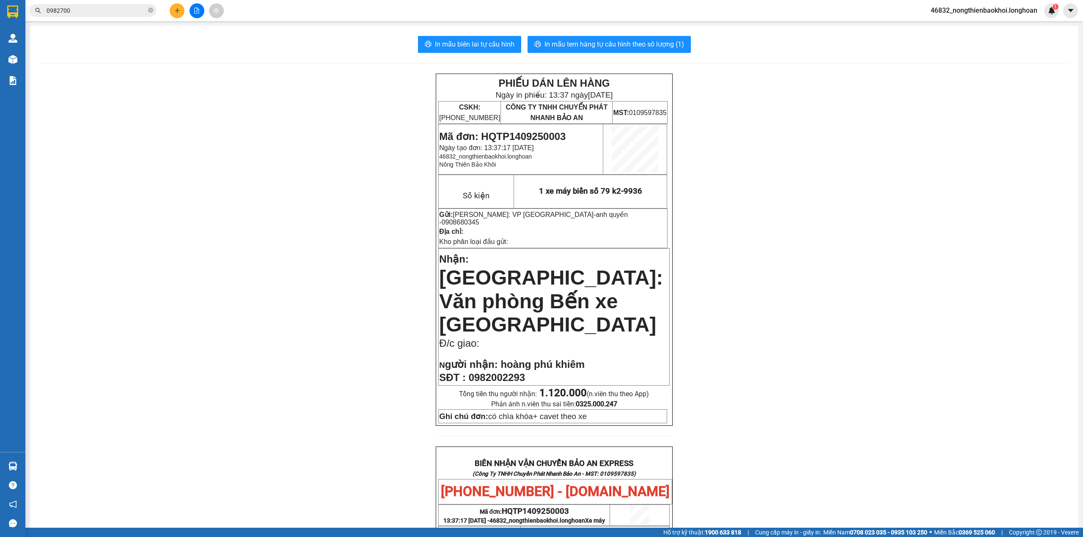
drag, startPoint x: 233, startPoint y: 113, endPoint x: 235, endPoint y: 109, distance: 4.6
click at [233, 113] on div "PHIẾU DÁN LÊN HÀNG Ngày in phiếu: 13:37 ngày 14-09-2025 CSKH: 1900.06.88.33 CÔN…" at bounding box center [554, 468] width 1028 height 788
click at [161, 95] on div "PHIẾU DÁN LÊN HÀNG Ngày in phiếu: 13:37 ngày 14-09-2025 CSKH: 1900.06.88.33 CÔN…" at bounding box center [554, 468] width 1028 height 788
click at [212, 100] on div "PHIẾU DÁN LÊN HÀNG Ngày in phiếu: 13:37 ngày 14-09-2025 CSKH: 1900.06.88.33 CÔN…" at bounding box center [554, 468] width 1028 height 788
click at [349, 137] on div "PHIẾU DÁN LÊN HÀNG Ngày in phiếu: 13:37 ngày 14-09-2025 CSKH: 1900.06.88.33 CÔN…" at bounding box center [554, 468] width 1028 height 788
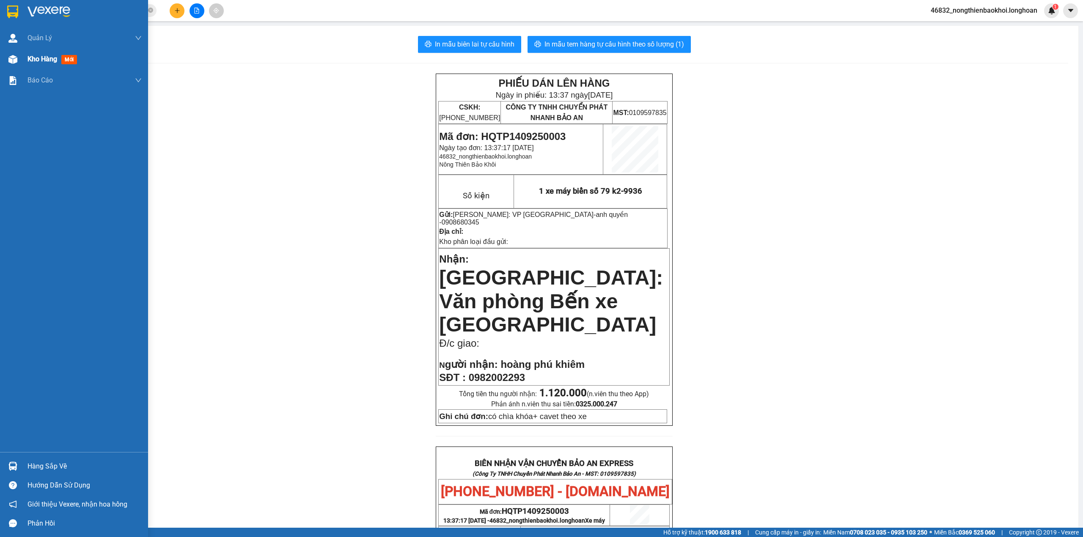
click at [9, 56] on img at bounding box center [12, 59] width 9 height 9
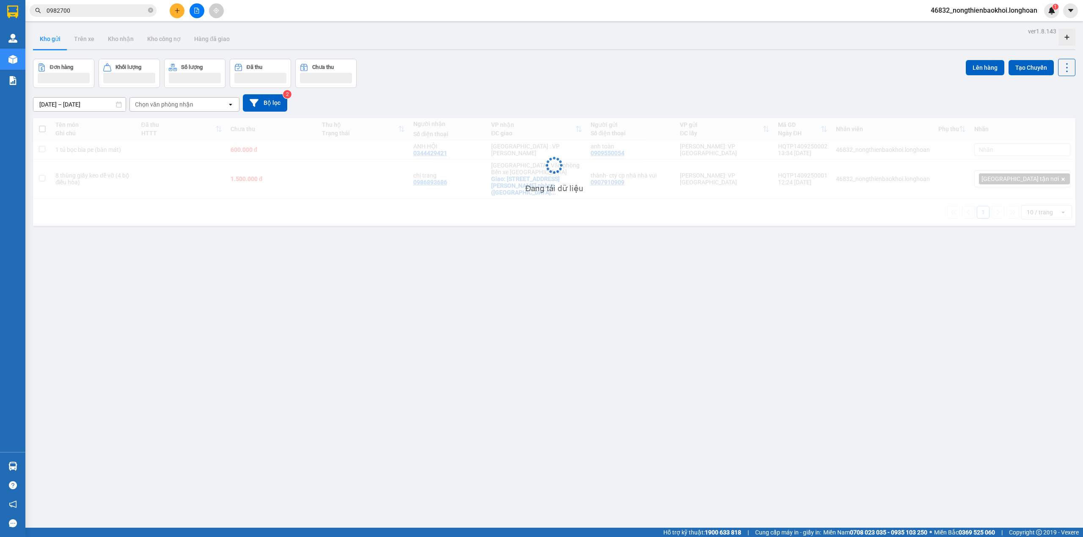
click at [577, 69] on div "Đơn hàng Khối lượng Số lượng Đã thu Chưa thu Lên hàng Tạo Chuyến" at bounding box center [554, 73] width 1042 height 29
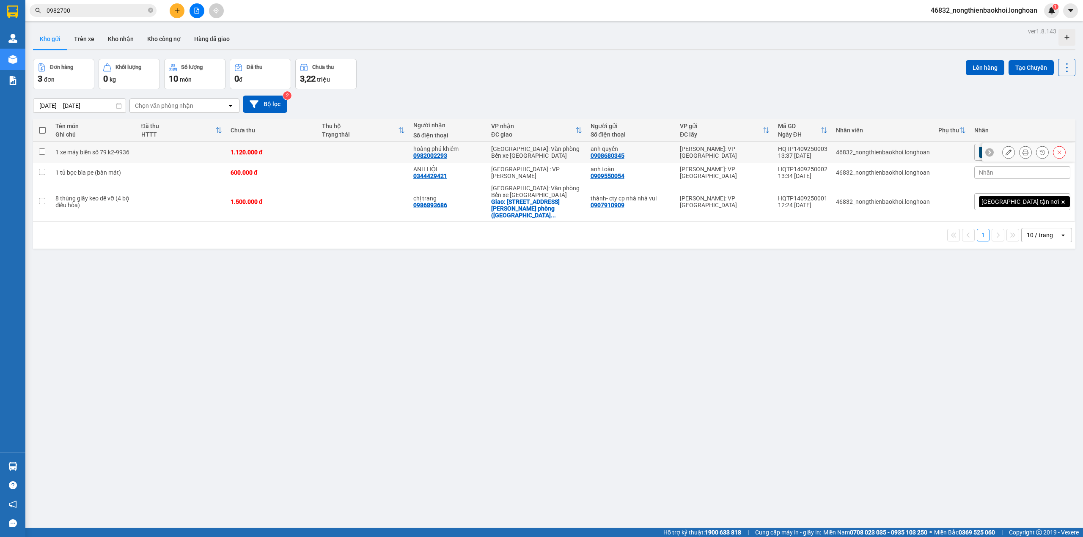
click at [1005, 153] on icon at bounding box center [1008, 152] width 6 height 6
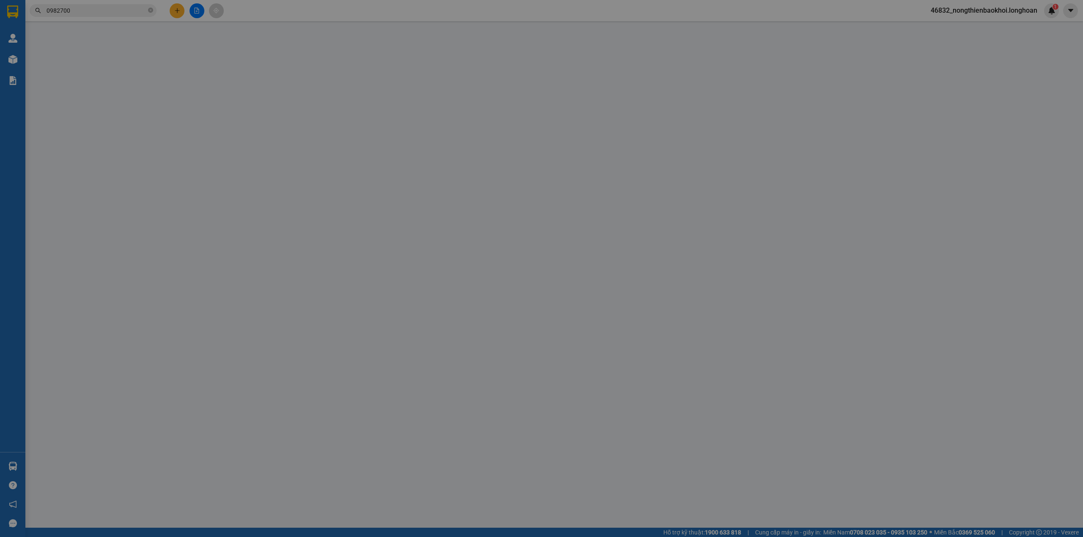
type input "0908680345"
type input "anh quyền"
type input "0982002293"
type input "hoàng phú khiêm"
type input "có chìa khóa+ cavet theo xe"
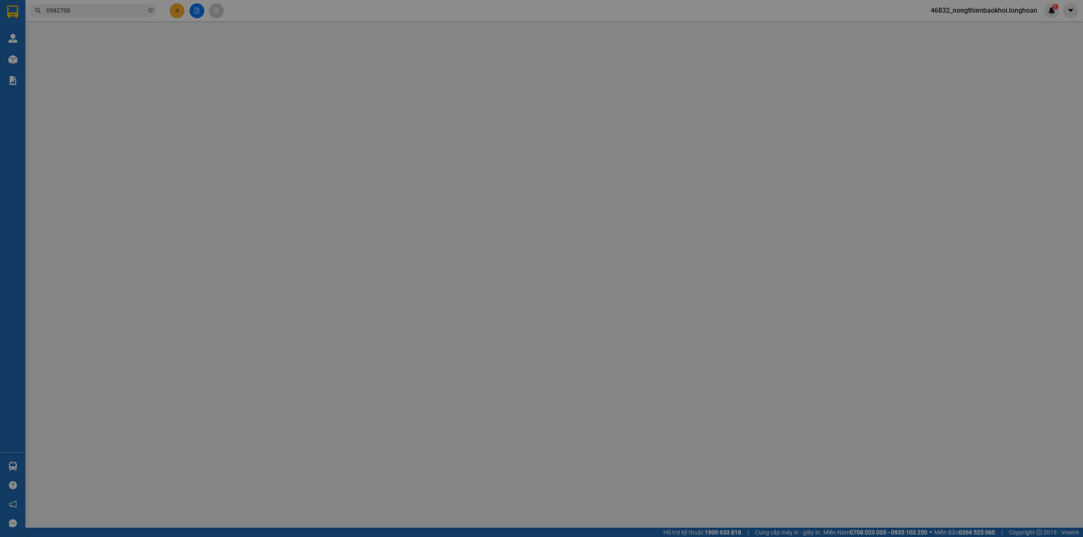
type input "1.120.000"
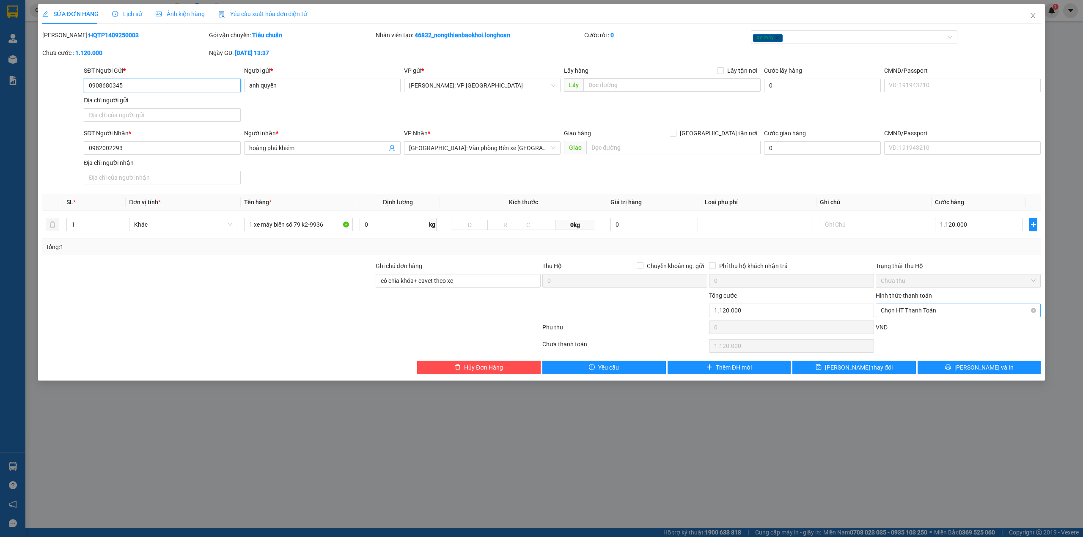
click at [926, 310] on span "Chọn HT Thanh Toán" at bounding box center [958, 310] width 155 height 13
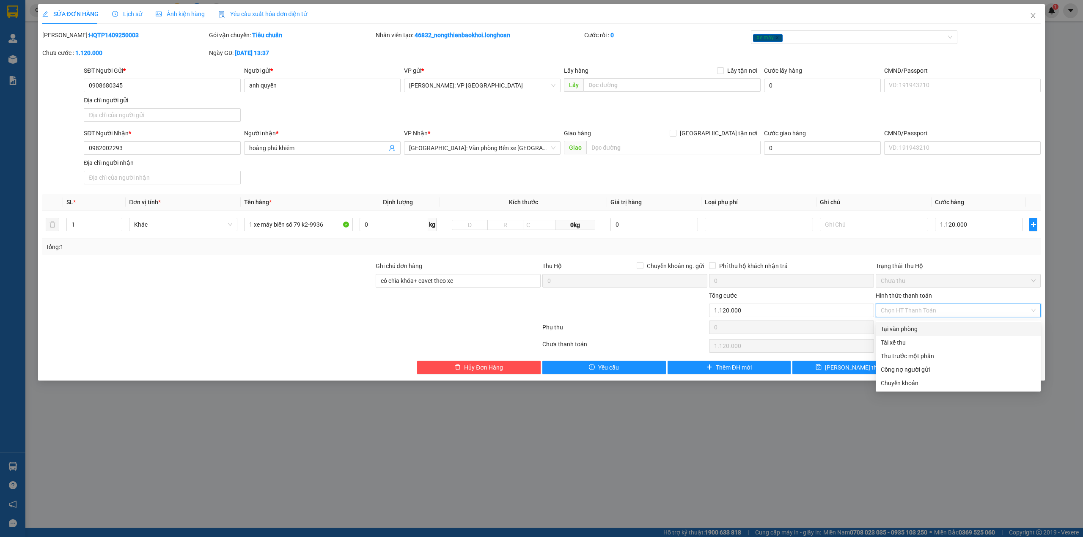
click at [931, 327] on div "Tại văn phòng" at bounding box center [958, 328] width 155 height 9
type input "0"
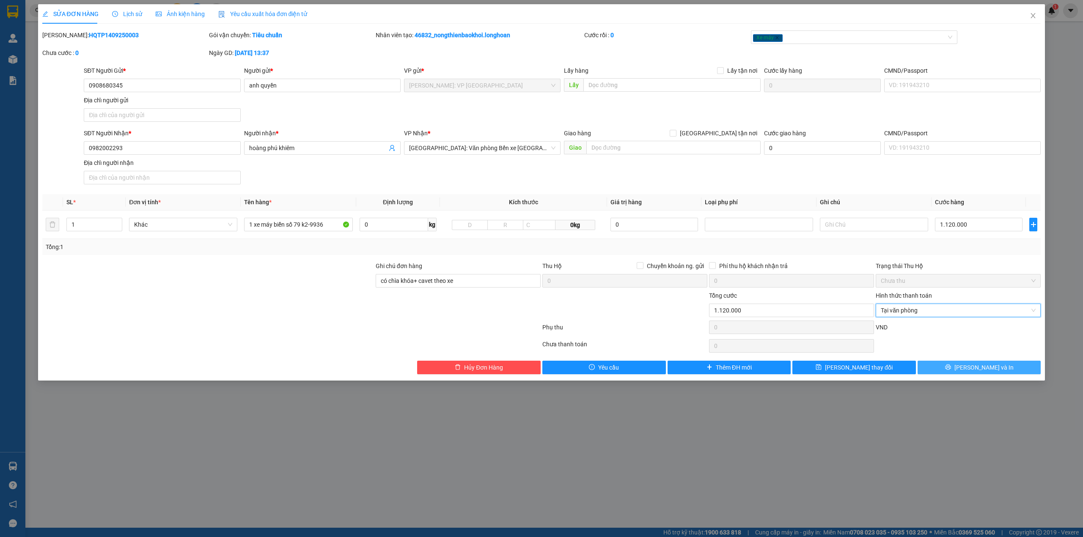
click at [962, 374] on button "[PERSON_NAME] và In" at bounding box center [979, 368] width 124 height 14
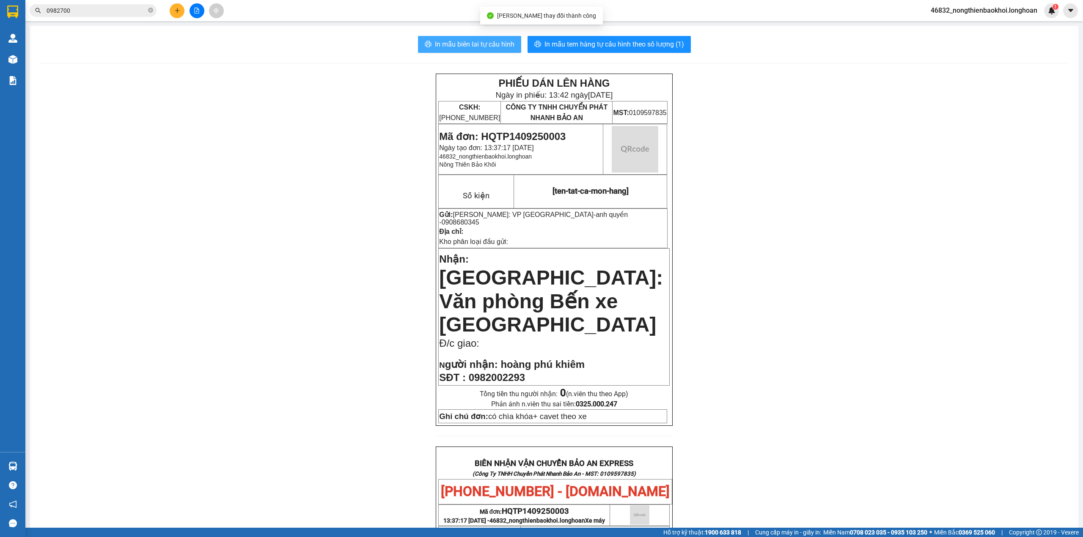
click at [440, 48] on span "In mẫu biên lai tự cấu hình" at bounding box center [475, 44] width 80 height 11
click at [773, 400] on div "PHIẾU DÁN LÊN HÀNG Ngày in phiếu: 13:42 ngày 14-09-2025 CSKH: 1900.06.88.33 CÔN…" at bounding box center [554, 468] width 1028 height 788
click at [193, 207] on div "PHIẾU DÁN LÊN HÀNG Ngày in phiếu: 13:42 ngày 14-09-2025 CSKH: 1900.06.88.33 CÔN…" at bounding box center [554, 468] width 1028 height 788
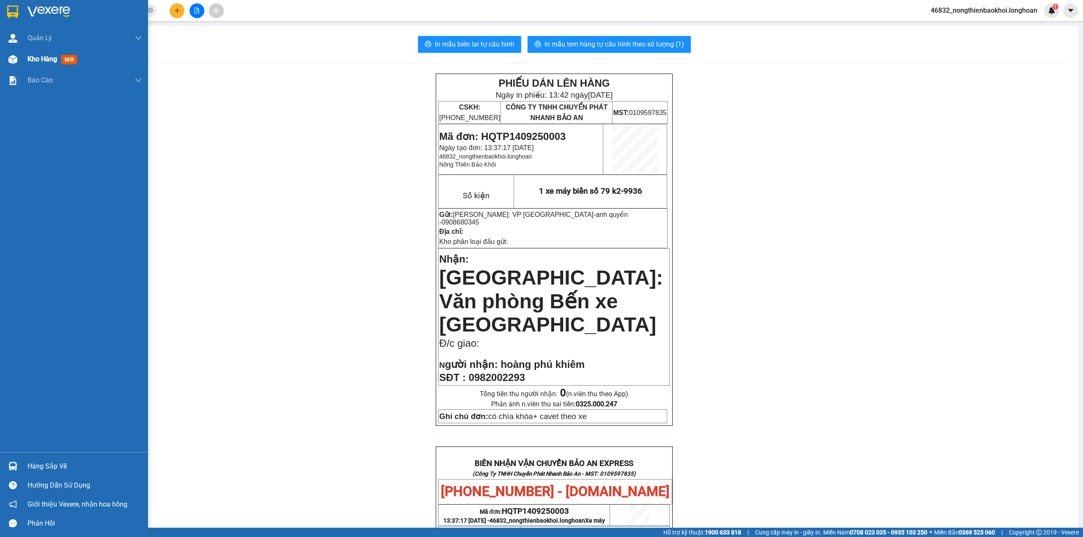
click at [11, 53] on div at bounding box center [12, 59] width 15 height 15
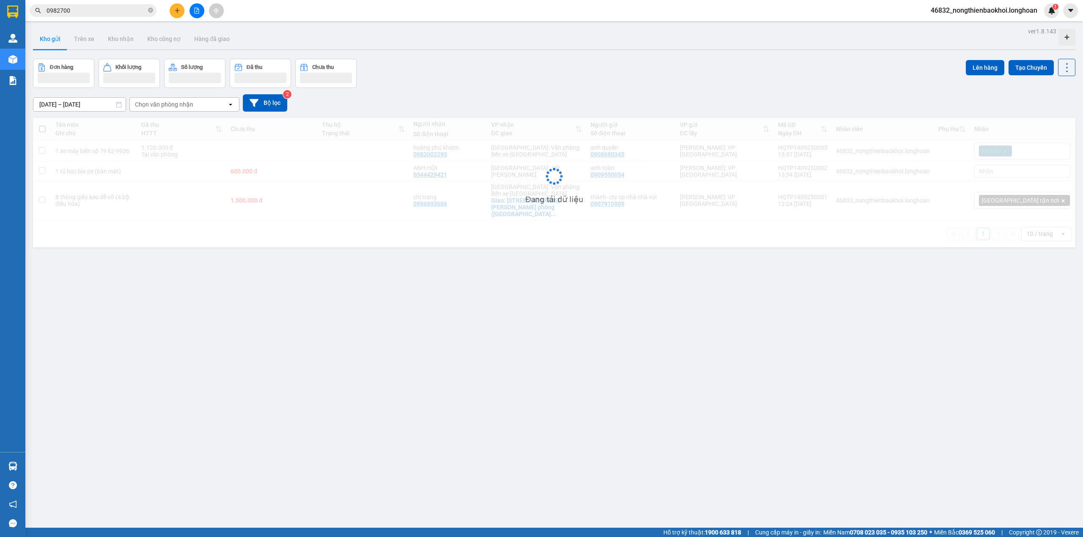
click at [468, 66] on div "Đơn hàng Khối lượng Số lượng Đã thu Chưa thu Lên hàng Tạo Chuyến" at bounding box center [554, 73] width 1042 height 29
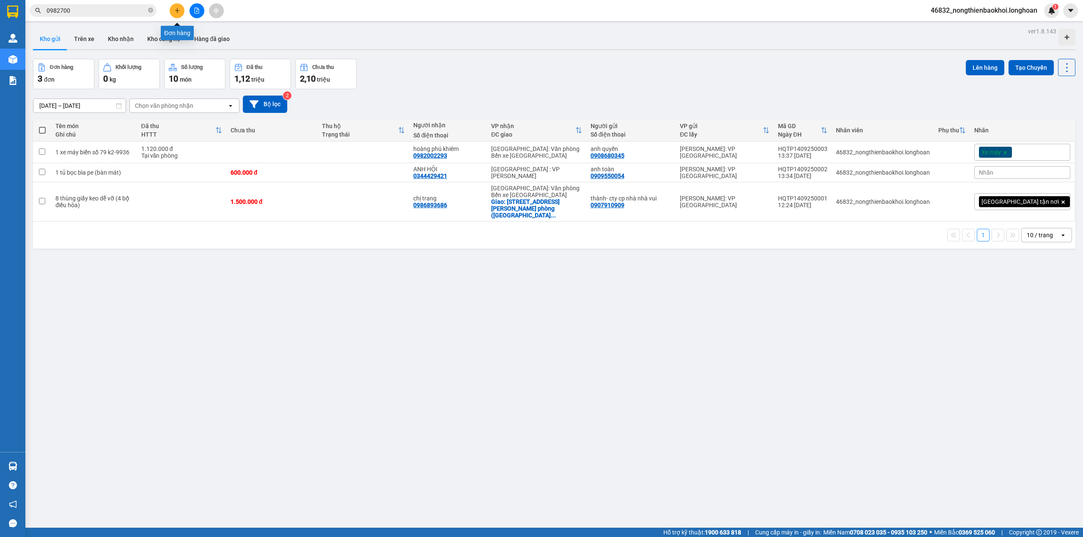
click at [178, 9] on icon "plus" at bounding box center [177, 11] width 6 height 6
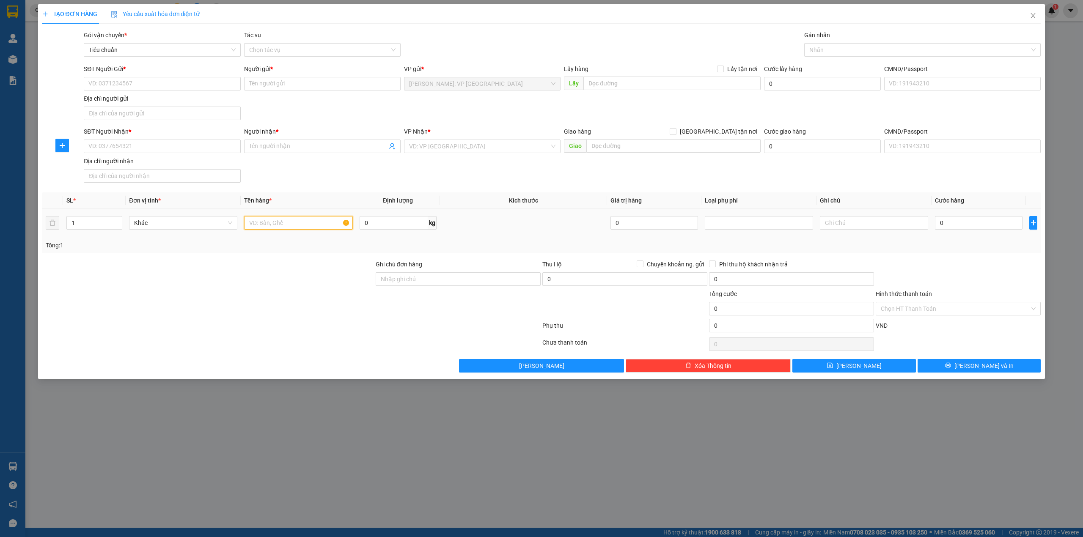
click at [260, 229] on input "text" at bounding box center [298, 223] width 108 height 14
click at [340, 109] on div "SĐT Người Gửi * VD: 0371234567 Người gửi * Tên người gửi VP gửi * [GEOGRAPHIC_D…" at bounding box center [562, 93] width 960 height 59
click at [1033, 16] on icon "close" at bounding box center [1033, 15] width 5 height 5
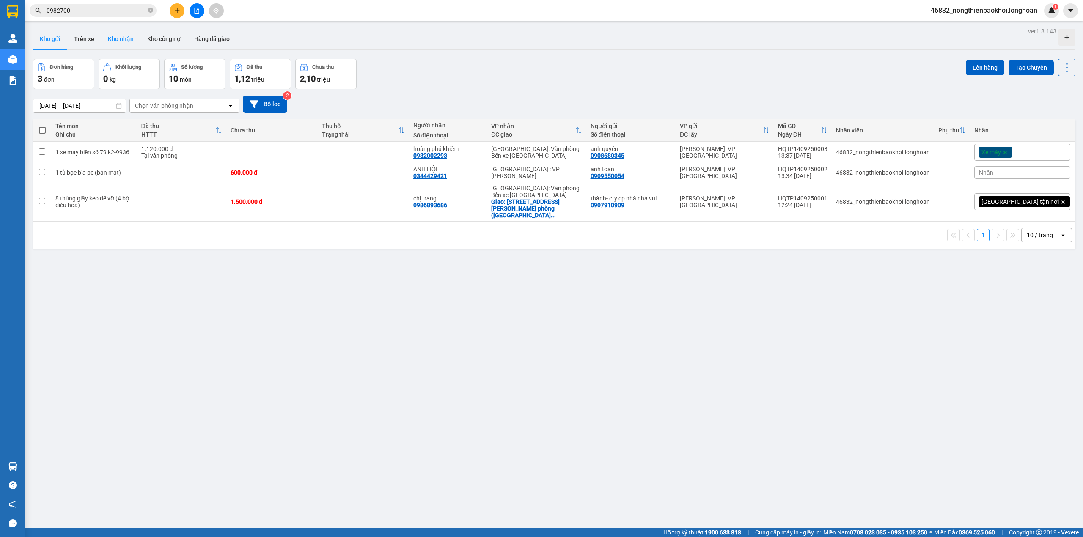
drag, startPoint x: 132, startPoint y: 36, endPoint x: 128, endPoint y: 37, distance: 4.8
click at [129, 37] on button "Kho nhận" at bounding box center [120, 39] width 39 height 20
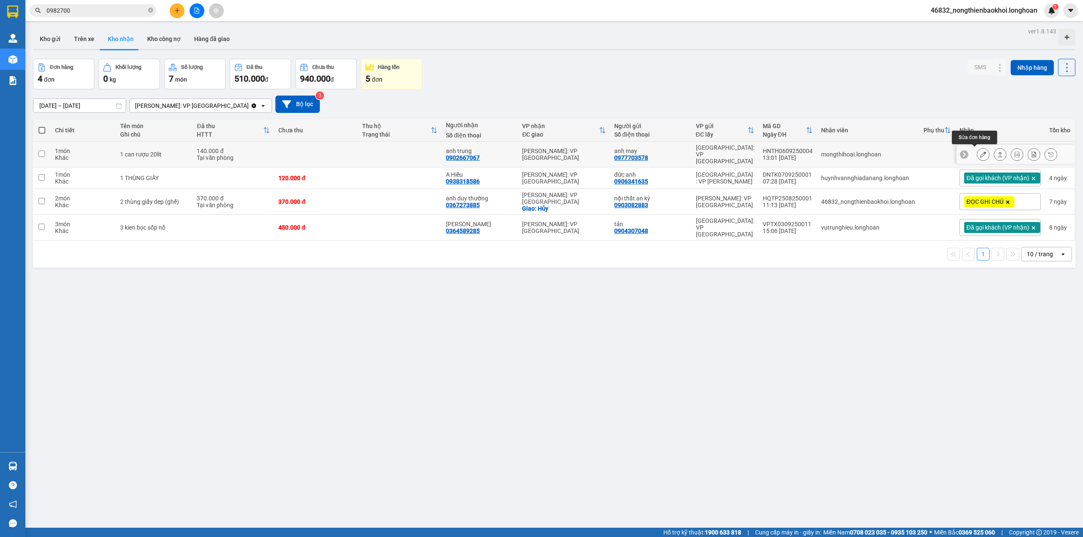
click at [977, 158] on button at bounding box center [983, 154] width 12 height 15
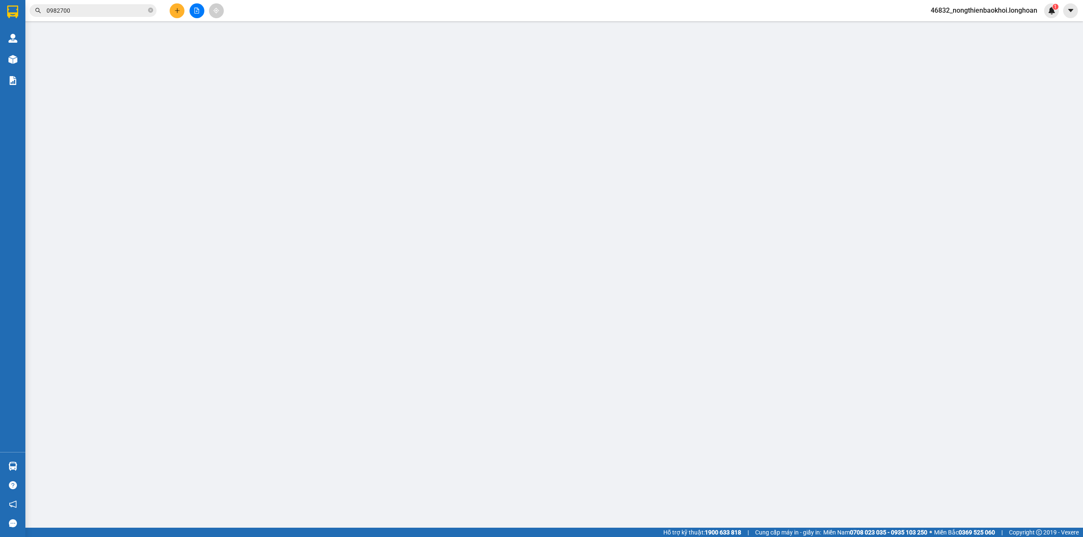
type input "0977703578"
type input "anh may"
type input "0902667067"
type input "anh trung"
type input "140.000"
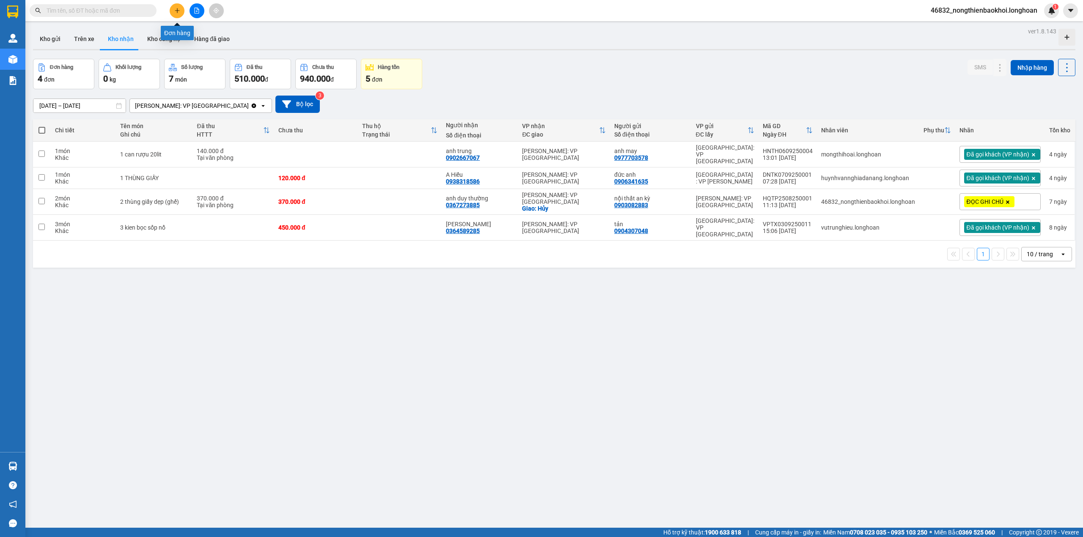
click at [175, 7] on button at bounding box center [177, 10] width 15 height 15
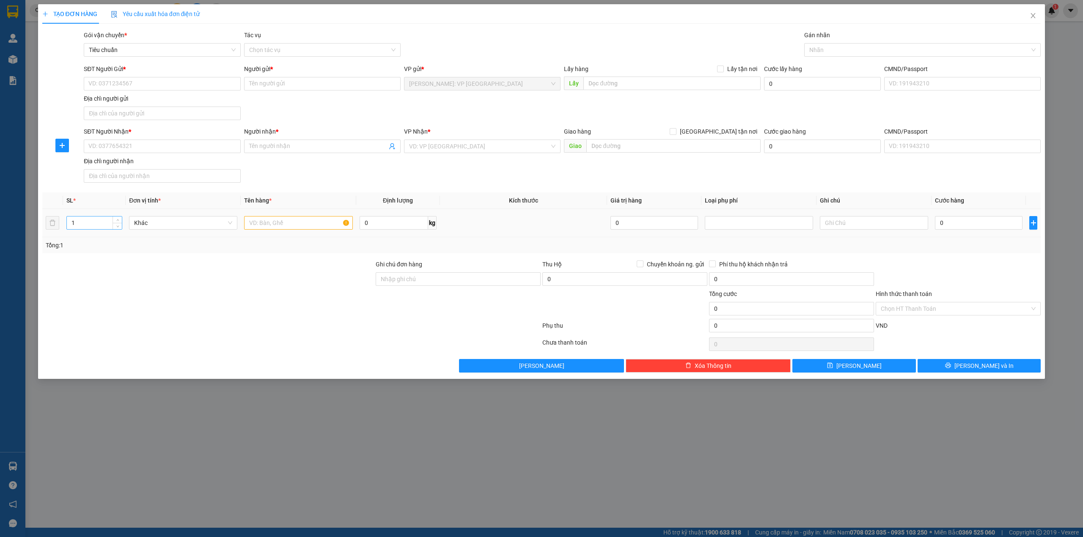
click at [99, 222] on input "1" at bounding box center [94, 223] width 55 height 13
type input "9"
drag, startPoint x: 141, startPoint y: 290, endPoint x: 143, endPoint y: 281, distance: 8.6
click at [141, 289] on div at bounding box center [207, 275] width 333 height 30
click at [231, 513] on div "TẠO ĐƠN HÀNG Yêu cầu xuất hóa đơn điện tử Transit Pickup Surcharge Ids Transit …" at bounding box center [541, 268] width 1083 height 537
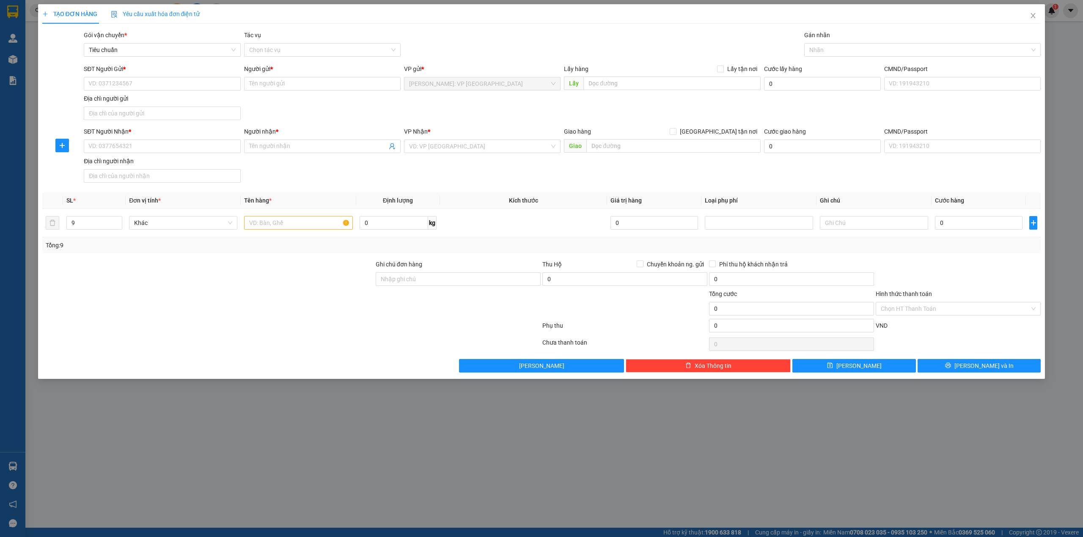
click at [251, 472] on div "TẠO ĐƠN HÀNG Yêu cầu xuất hóa đơn điện tử Transit Pickup Surcharge Ids Transit …" at bounding box center [541, 268] width 1083 height 537
click at [276, 221] on input "text" at bounding box center [298, 223] width 108 height 14
click at [244, 275] on div at bounding box center [207, 275] width 333 height 30
click at [253, 259] on div "Transit Pickup Surcharge Ids Transit Deliver Surcharge Ids Transit Deliver Surc…" at bounding box center [541, 201] width 999 height 342
click at [291, 185] on div "SĐT Người Nhận * VD: 0377654321 Người nhận * Tên người nhận VP Nhận * VD: VP [G…" at bounding box center [562, 156] width 960 height 59
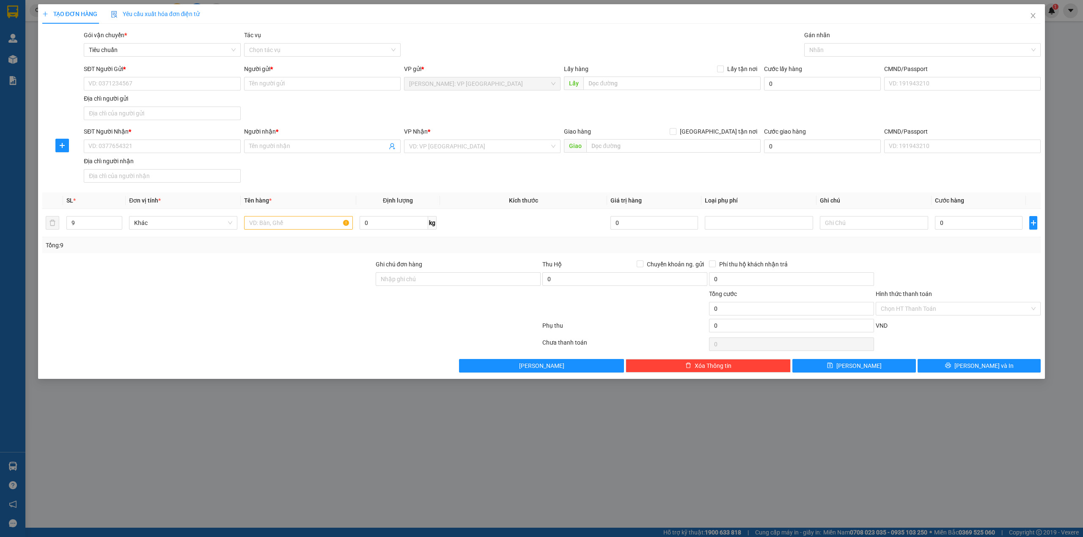
click at [234, 289] on div at bounding box center [207, 275] width 333 height 30
click at [256, 225] on input "text" at bounding box center [298, 223] width 108 height 14
type input "9 thùng giấy (mô tơ)"
click at [308, 296] on div at bounding box center [207, 304] width 333 height 30
click at [279, 288] on div at bounding box center [207, 275] width 333 height 30
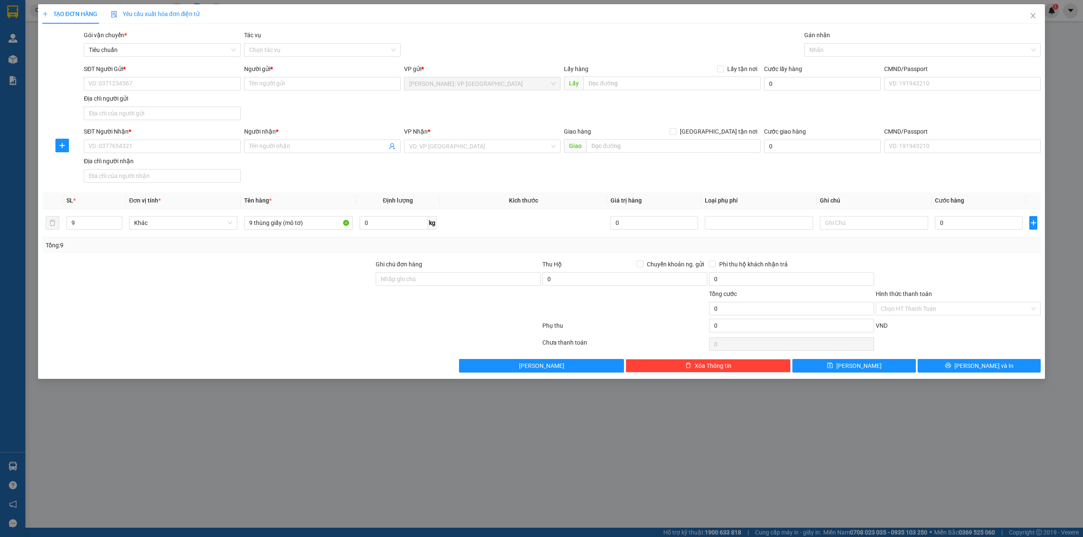
drag, startPoint x: 223, startPoint y: 300, endPoint x: 243, endPoint y: 295, distance: 20.9
click at [223, 298] on div at bounding box center [207, 304] width 333 height 30
click at [316, 173] on div "SĐT Người Nhận * VD: 0377654321 Người nhận * Tên người nhận VP Nhận * VD: VP [G…" at bounding box center [562, 156] width 960 height 59
click at [332, 383] on div "TẠO ĐƠN HÀNG Yêu cầu xuất hóa đơn điện tử Transit Pickup Surcharge Ids Transit …" at bounding box center [541, 268] width 1083 height 537
click at [486, 34] on div "Gói vận chuyển * Tiêu chuẩn Tác vụ Chọn tác vụ Gán nhãn Nhãn" at bounding box center [562, 45] width 960 height 30
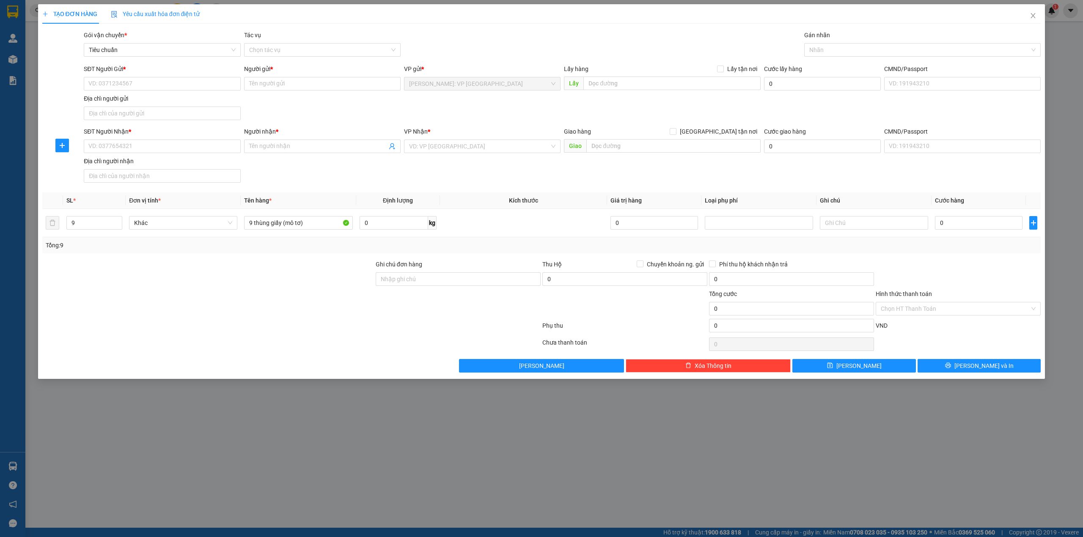
drag, startPoint x: 466, startPoint y: 115, endPoint x: 460, endPoint y: 113, distance: 6.2
click at [465, 115] on div "SĐT Người Gửi * VD: 0371234567 Người gửi * Tên người gửi VP gửi * [GEOGRAPHIC_D…" at bounding box center [562, 93] width 960 height 59
click at [299, 171] on div "SĐT Người Nhận * VD: 0377654321 Người nhận * Tên người nhận VP Nhận * VD: VP [G…" at bounding box center [562, 156] width 960 height 59
click at [118, 152] on input "SĐT Người Nhận *" at bounding box center [162, 147] width 157 height 14
type input "0978955881"
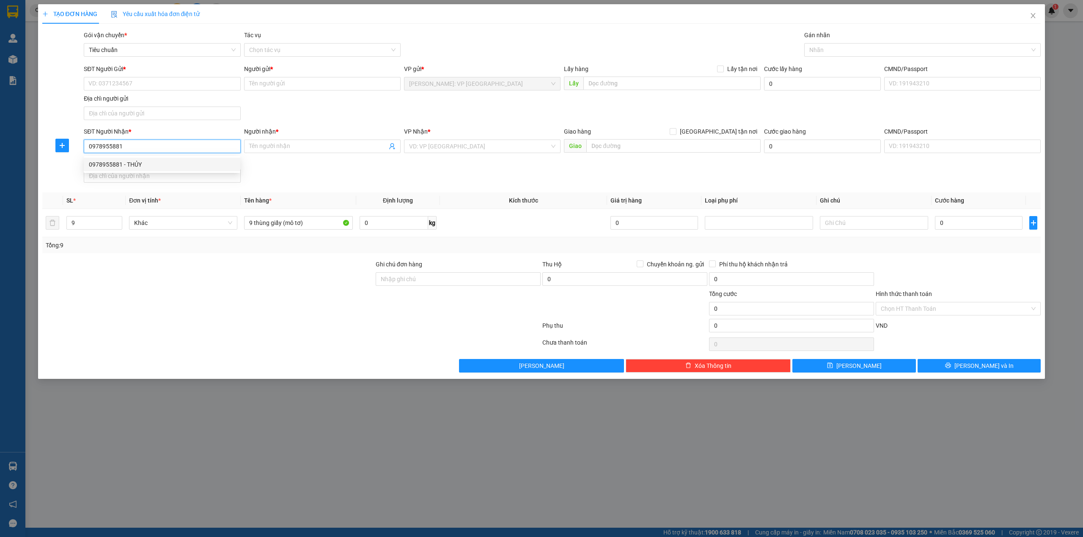
click at [201, 164] on div "0978955881 - THỦY" at bounding box center [162, 164] width 146 height 9
type input "THỦY"
checkbox input "true"
type input "ĐIỆN MÁY THIÊN PHÚC KHU BIỆT THỰ NHÀ VƯỜN, [GEOGRAPHIC_DATA], [GEOGRAPHIC_DATA]"
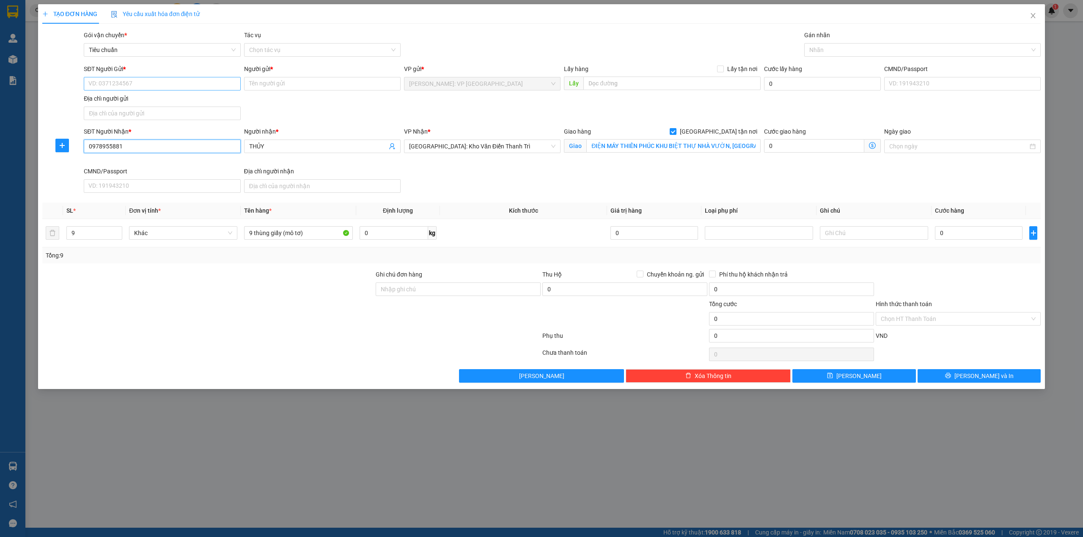
type input "0978955881"
click at [161, 83] on input "SĐT Người Gửi *" at bounding box center [162, 84] width 157 height 14
click at [141, 102] on div "0333998902 - CTY CHENGPANG ([GEOGRAPHIC_DATA])" at bounding box center [163, 100] width 148 height 9
type input "0333998902"
type input "CTY CHENGPANG ([GEOGRAPHIC_DATA])"
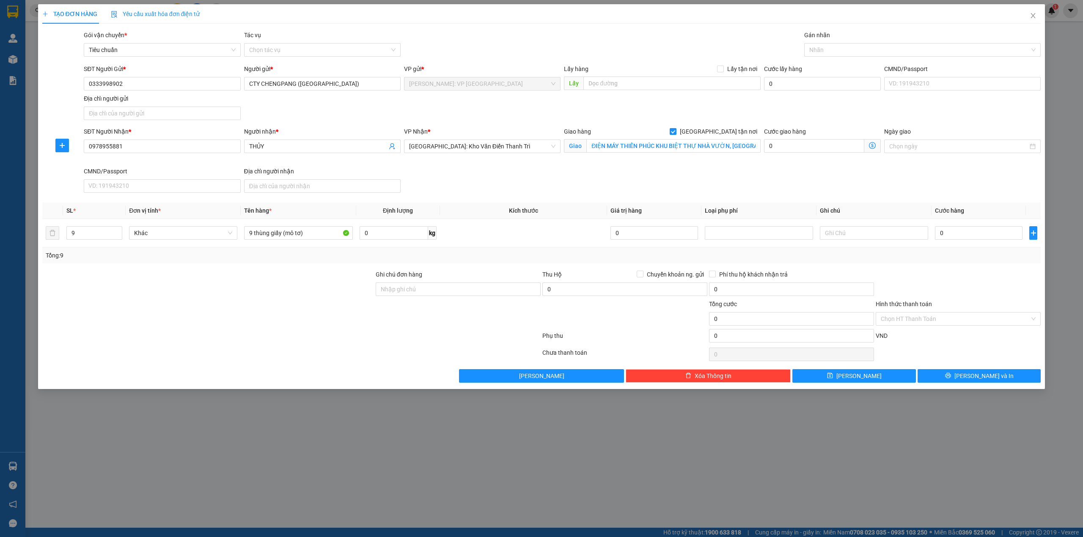
click at [367, 111] on div "SĐT Người Gửi * 0333998902 Người gửi * CTY CHENGPANG ([GEOGRAPHIC_DATA]) VP gửi…" at bounding box center [562, 93] width 960 height 59
click at [827, 46] on div at bounding box center [918, 50] width 224 height 10
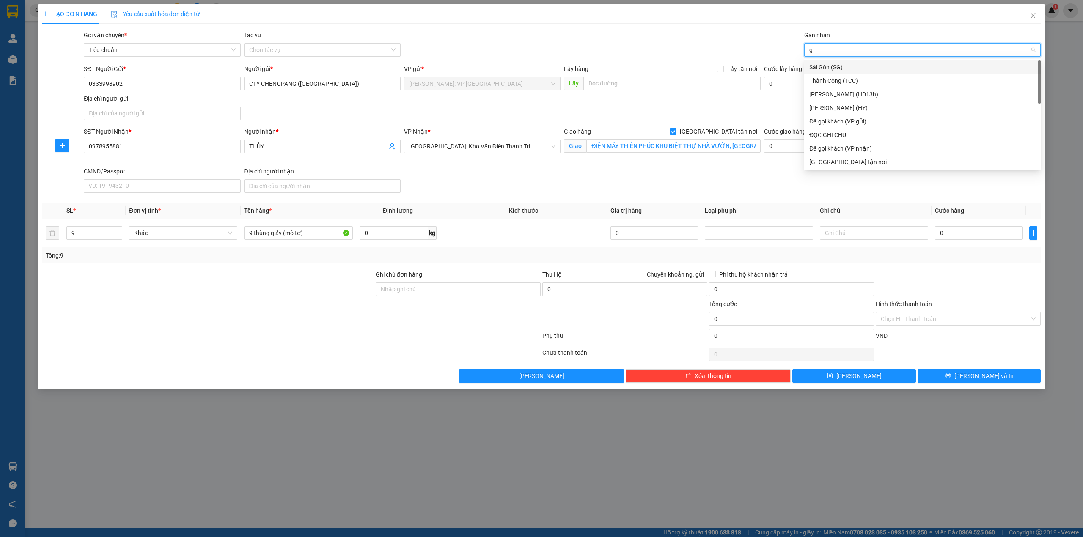
type input "gi"
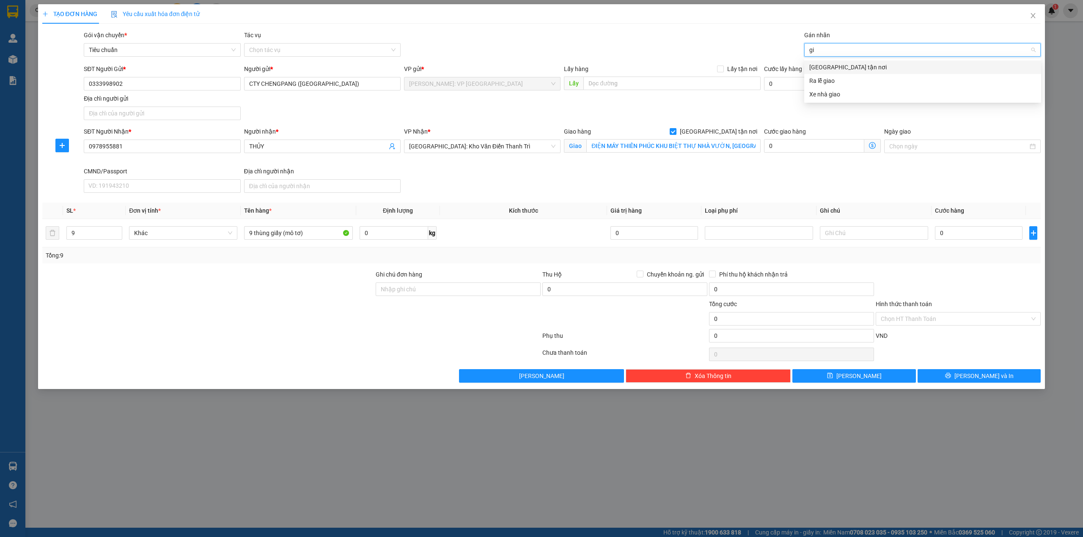
click at [816, 69] on div "[GEOGRAPHIC_DATA] tận nơi" at bounding box center [922, 67] width 227 height 9
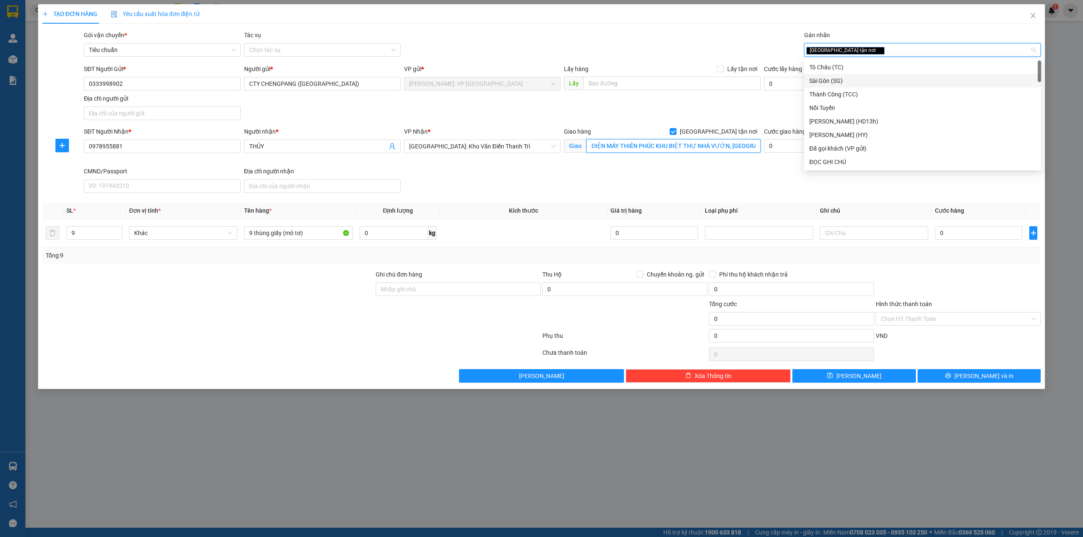
click at [669, 150] on input "ĐIỆN MÁY THIÊN PHÚC KHU BIỆT THỰ NHÀ VƯỜN, [GEOGRAPHIC_DATA], [GEOGRAPHIC_DATA]" at bounding box center [673, 146] width 174 height 14
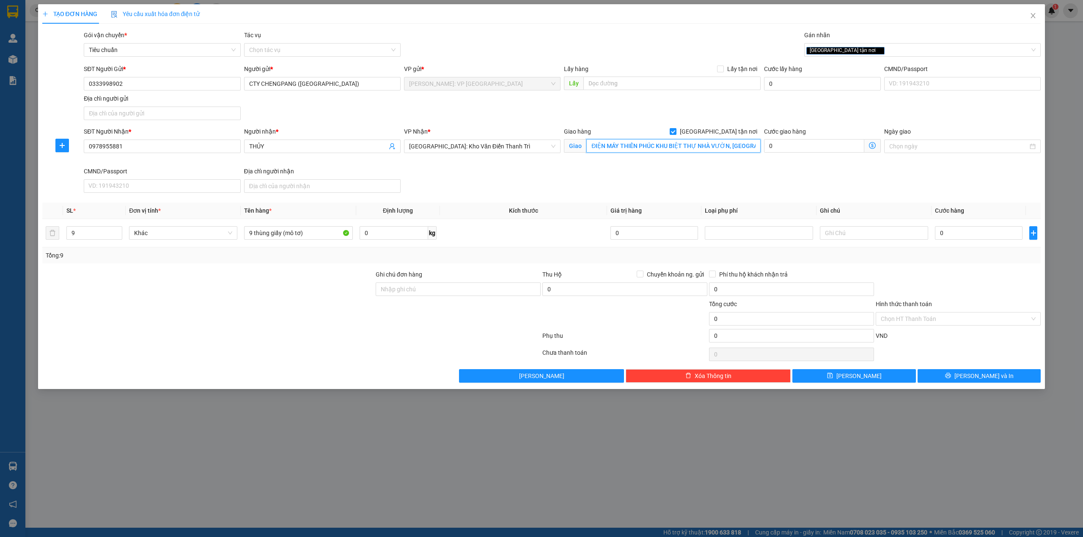
click at [669, 143] on input "ĐIỆN MÁY THIÊN PHÚC KHU BIỆT THỰ NHÀ VƯỜN, [GEOGRAPHIC_DATA], [GEOGRAPHIC_DATA]" at bounding box center [673, 146] width 174 height 14
click at [669, 171] on div "SĐT Người Nhận * 0978955881 Người nhận * THỦY VP Nhận * [GEOGRAPHIC_DATA]: Kho …" at bounding box center [562, 161] width 960 height 69
click at [242, 317] on div at bounding box center [207, 314] width 333 height 30
click at [983, 229] on input "0" at bounding box center [979, 233] width 88 height 14
type input "3"
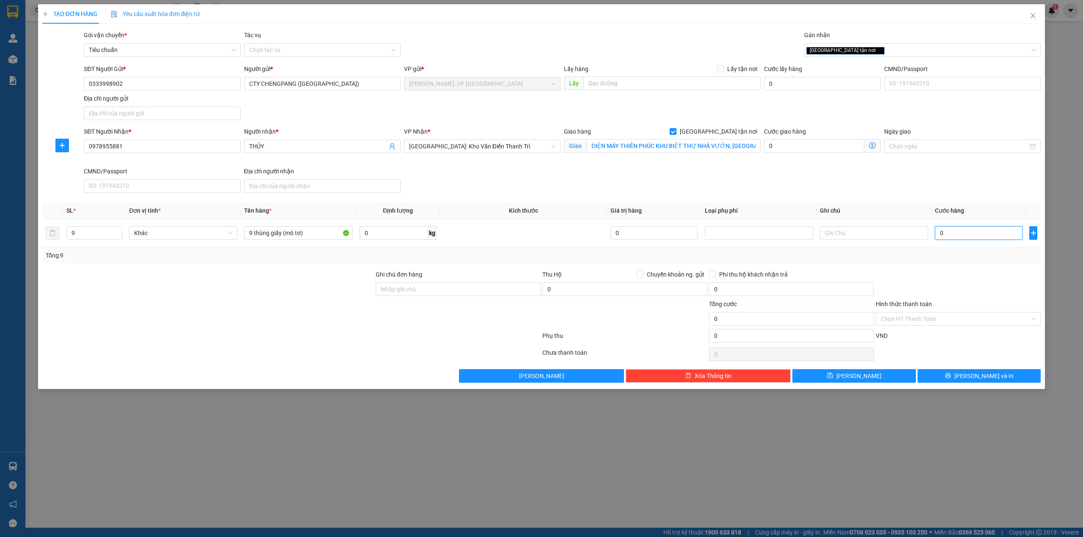
type input "3"
type input "30"
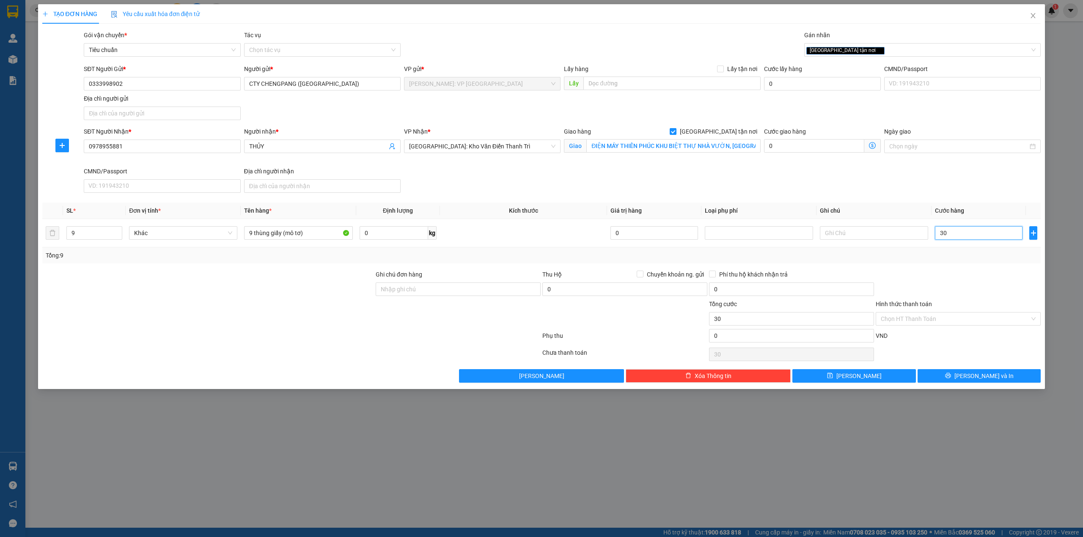
type input "307"
type input "3.070"
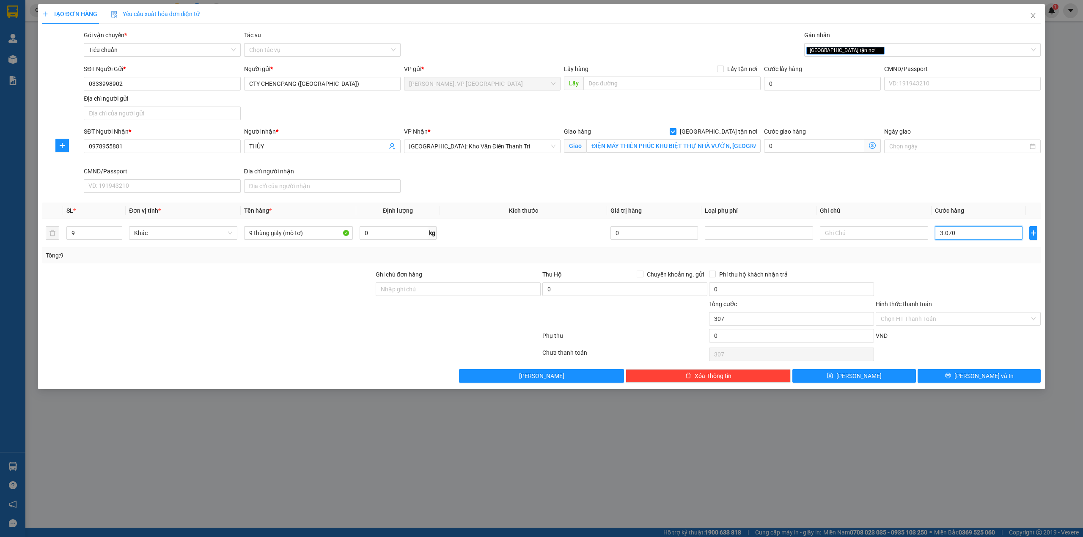
type input "3.070"
type input "30.700"
type input "307.000"
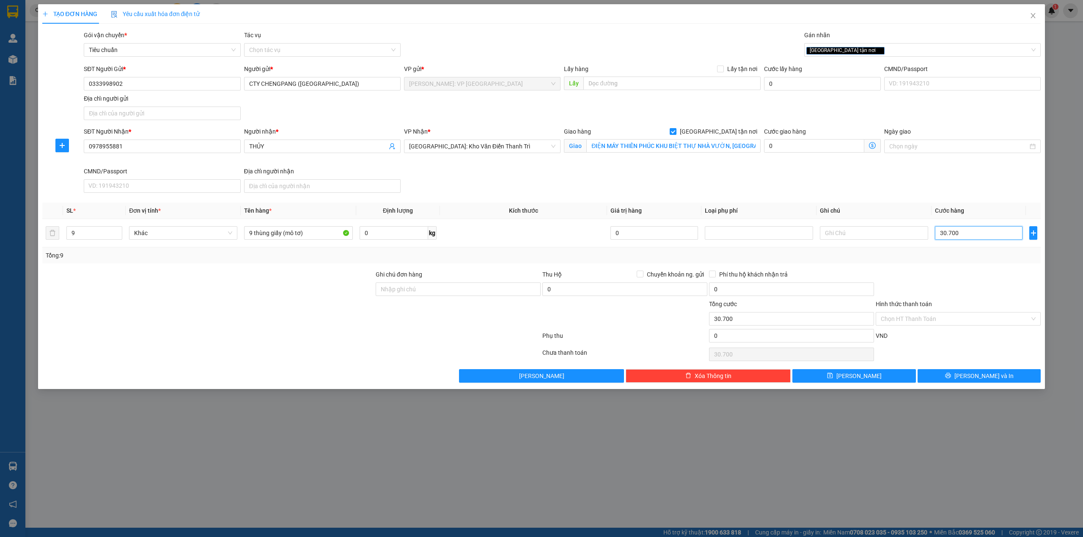
type input "307.000"
type input "3.070.000"
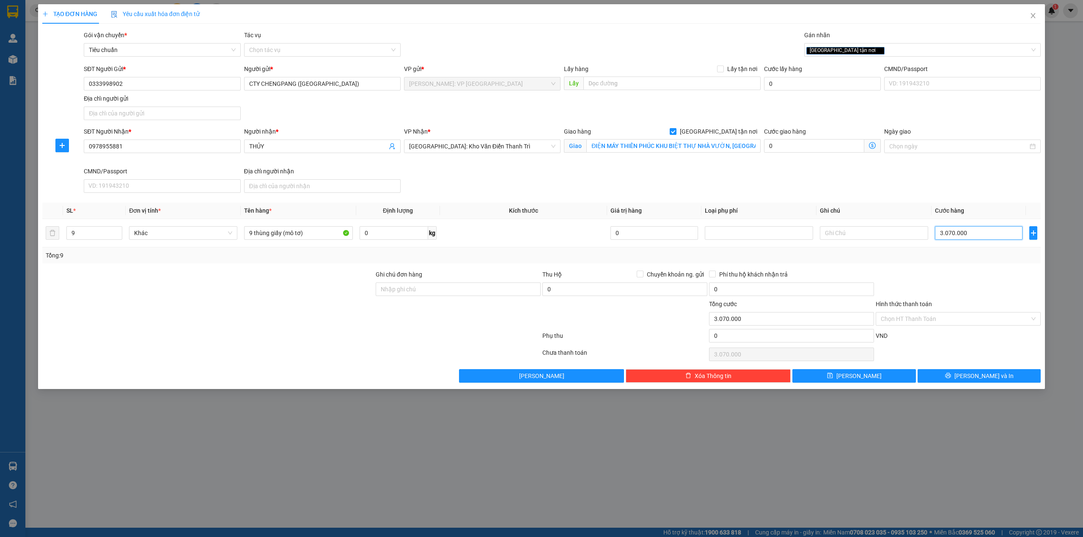
type input "3.070.000"
click at [610, 192] on div "SĐT Người Nhận * 0978955881 Người nhận * THỦY VP Nhận * [GEOGRAPHIC_DATA]: Kho …" at bounding box center [562, 161] width 960 height 69
click at [194, 151] on input "0978955881" at bounding box center [162, 147] width 157 height 14
click at [963, 235] on input "3.070.000" at bounding box center [979, 233] width 88 height 14
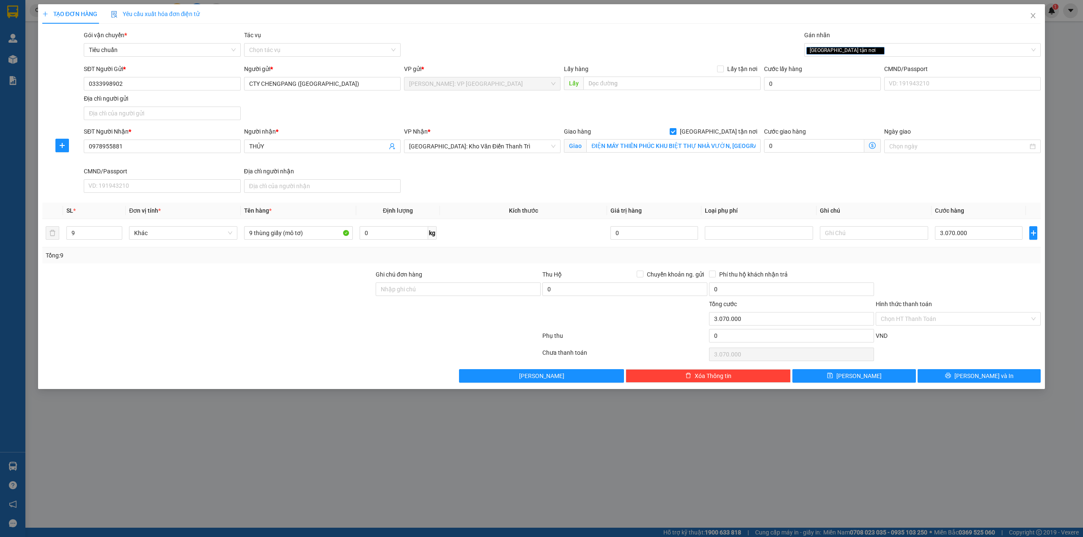
drag, startPoint x: 315, startPoint y: 311, endPoint x: 310, endPoint y: 306, distance: 6.6
click at [313, 311] on div at bounding box center [207, 314] width 333 height 30
click at [387, 107] on div "SĐT Người Gửi * 0333998902 Người gửi * CTY CHENGPANG ([GEOGRAPHIC_DATA]) VP gửi…" at bounding box center [562, 93] width 960 height 59
click at [498, 175] on div "SĐT Người Nhận * 0978955881 Người nhận * THỦY VP Nhận * [GEOGRAPHIC_DATA]: Kho …" at bounding box center [562, 161] width 960 height 69
click at [313, 272] on div at bounding box center [207, 285] width 333 height 30
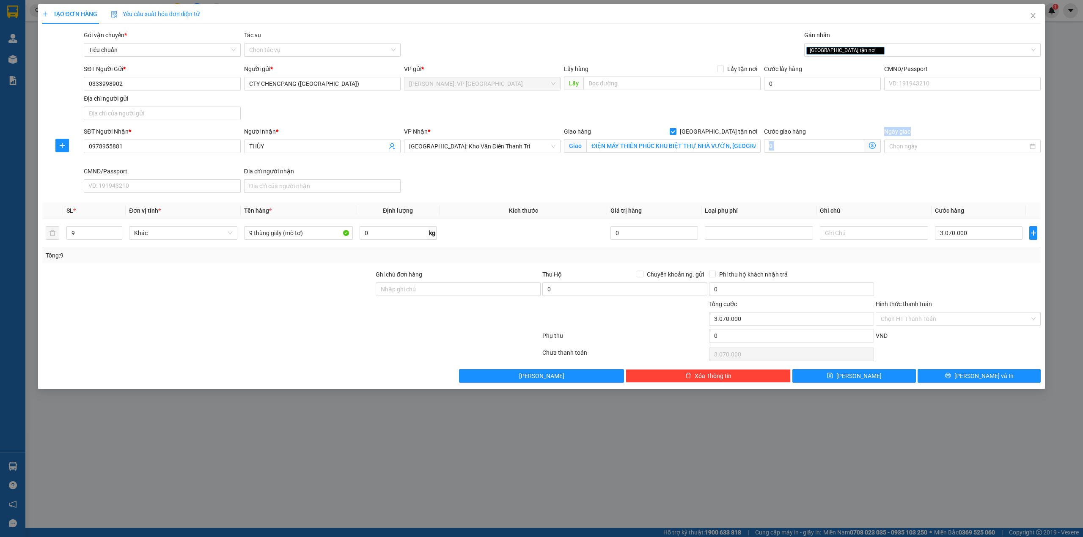
drag, startPoint x: 884, startPoint y: 192, endPoint x: 916, endPoint y: 195, distance: 32.4
click at [884, 192] on div "SĐT Người Nhận * 0978955881 Người nhận * THỦY VP Nhận * [GEOGRAPHIC_DATA]: Kho …" at bounding box center [562, 161] width 960 height 69
click at [957, 178] on div "SĐT Người Nhận * 0978955881 Người nhận * THỦY VP Nhận * [GEOGRAPHIC_DATA]: Kho …" at bounding box center [562, 161] width 960 height 69
click at [964, 186] on div "SĐT Người Nhận * 0978955881 Người nhận * THỦY VP Nhận * [GEOGRAPHIC_DATA]: Kho …" at bounding box center [562, 161] width 960 height 69
click at [531, 181] on div "SĐT Người Nhận * 0978955881 Người nhận * THỦY VP Nhận * [GEOGRAPHIC_DATA]: Kho …" at bounding box center [562, 161] width 960 height 69
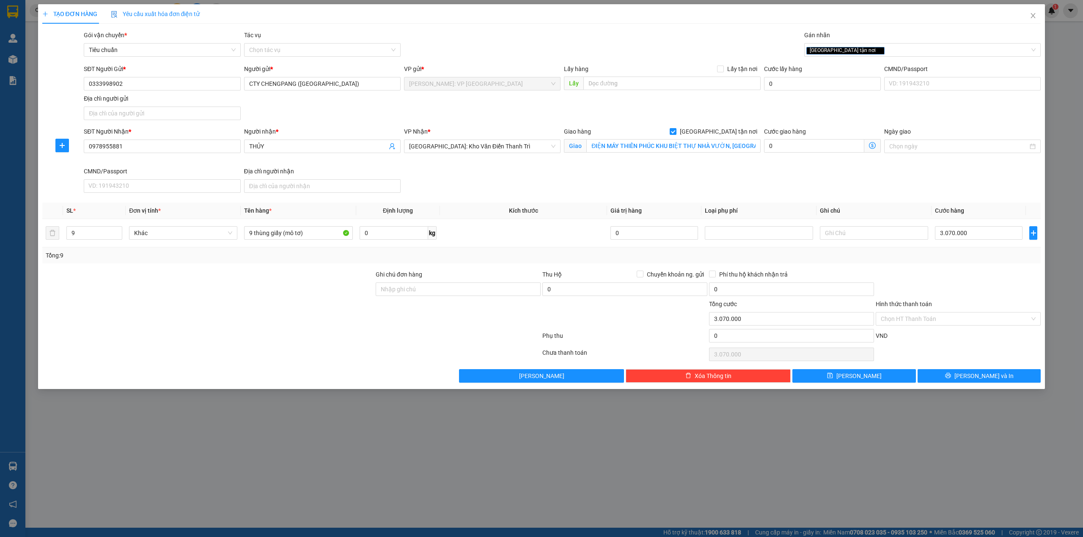
click at [269, 290] on div at bounding box center [207, 285] width 333 height 30
click at [251, 280] on div at bounding box center [207, 285] width 333 height 30
click at [924, 187] on div "SĐT Người Nhận * 0978955881 Người nhận * THỦY VP Nhận * [GEOGRAPHIC_DATA]: Kho …" at bounding box center [562, 161] width 960 height 69
click at [464, 185] on div "SĐT Người Nhận * 0978955881 Người nhận * THỦY VP Nhận * [GEOGRAPHIC_DATA]: Kho …" at bounding box center [562, 161] width 960 height 69
click at [350, 119] on div "SĐT Người Gửi * 0333998902 Người gửi * CTY CHENGPANG ([GEOGRAPHIC_DATA]) VP gửi…" at bounding box center [562, 93] width 960 height 59
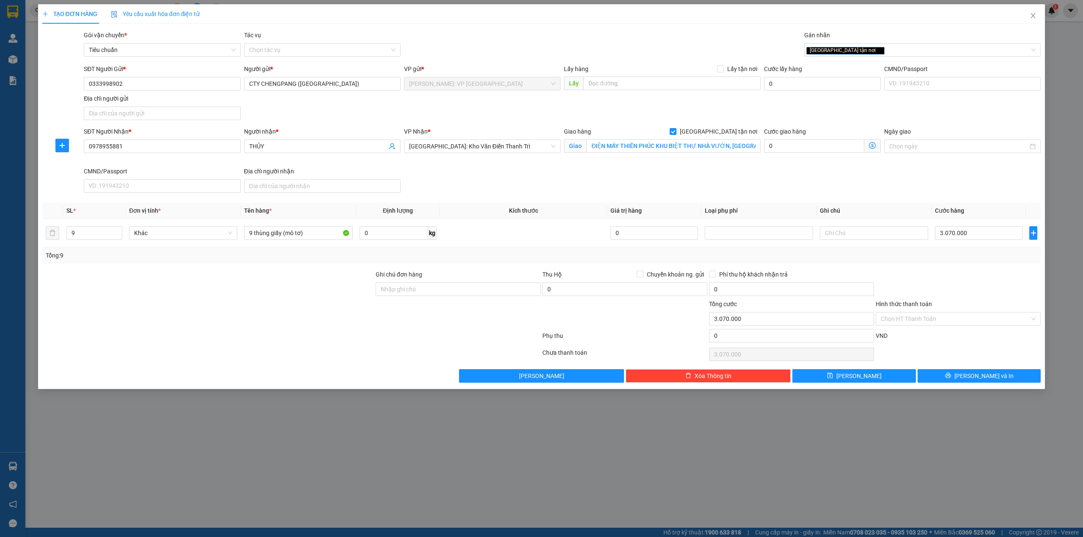
click at [492, 176] on div "SĐT Người Nhận * 0978955881 Người nhận * THỦY VP Nhận * [GEOGRAPHIC_DATA]: Kho …" at bounding box center [562, 161] width 960 height 69
click at [300, 298] on div at bounding box center [207, 285] width 333 height 30
click at [530, 179] on div "SĐT Người Nhận * 0978955881 Người nhận * THỦY VP Nhận * [GEOGRAPHIC_DATA]: Kho …" at bounding box center [562, 161] width 960 height 69
click at [945, 275] on div at bounding box center [958, 285] width 167 height 30
click at [823, 180] on div "SĐT Người Nhận * 0978955881 Người nhận * THỦY VP Nhận * [GEOGRAPHIC_DATA]: Kho …" at bounding box center [562, 161] width 960 height 69
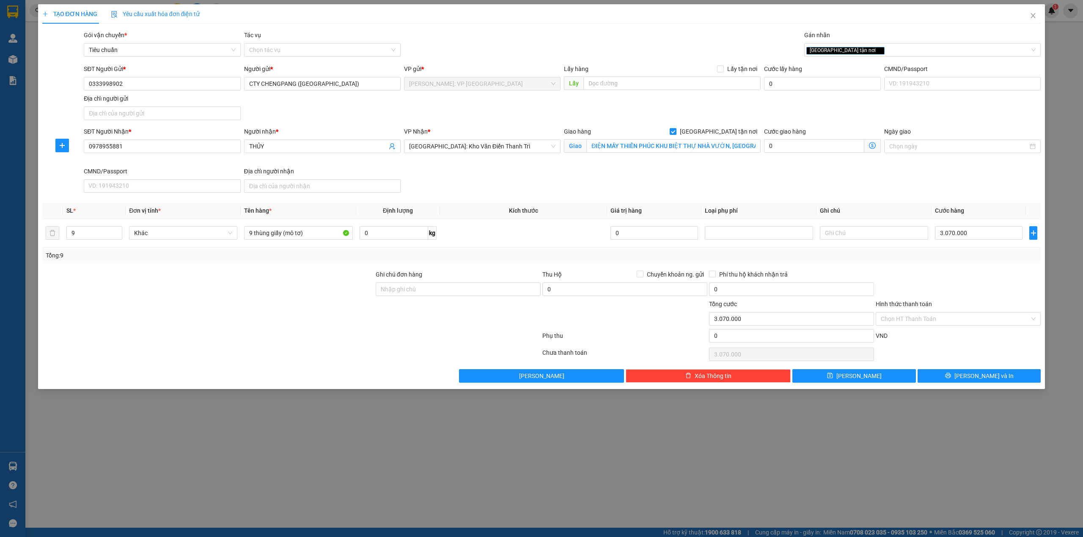
click at [943, 273] on div at bounding box center [958, 285] width 167 height 30
click at [655, 189] on div "SĐT Người Nhận * 0978955881 Người nhận * THỦY VP Nhận * [GEOGRAPHIC_DATA]: Kho …" at bounding box center [562, 161] width 960 height 69
click at [453, 254] on div "Tổng: 9" at bounding box center [542, 255] width 992 height 9
click at [275, 260] on div "Tổng: 9" at bounding box center [232, 255] width 372 height 9
click at [283, 281] on div at bounding box center [207, 285] width 333 height 30
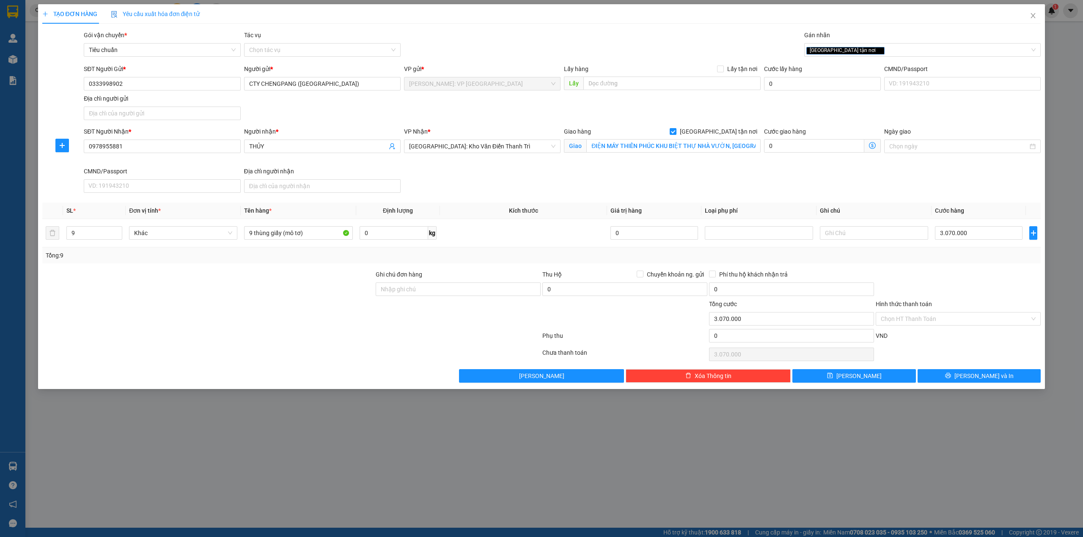
click at [515, 184] on div "SĐT Người Nhận * 0978955881 Người nhận * THỦY VP Nhận * [GEOGRAPHIC_DATA]: Kho …" at bounding box center [562, 161] width 960 height 69
click at [544, 179] on div "SĐT Người Nhận * 0978955881 Người nhận * THỦY VP Nhận * [GEOGRAPHIC_DATA]: Kho …" at bounding box center [562, 161] width 960 height 69
click at [456, 181] on div "SĐT Người Nhận * 0978955881 Người nhận * THỦY VP Nhận * [GEOGRAPHIC_DATA]: Kho …" at bounding box center [562, 161] width 960 height 69
click at [277, 299] on div at bounding box center [207, 285] width 333 height 30
click at [452, 188] on div "SĐT Người Nhận * 0978955881 Người nhận * THỦY VP Nhận * [GEOGRAPHIC_DATA]: Kho …" at bounding box center [562, 161] width 960 height 69
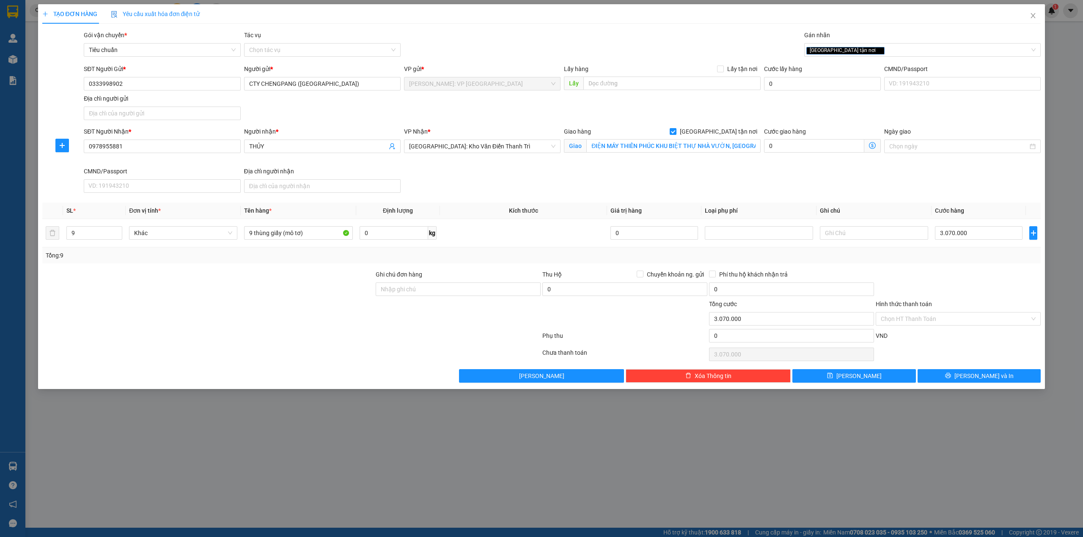
click at [745, 184] on div "SĐT Người Nhận * 0978955881 Người nhận * THỦY VP Nhận * [GEOGRAPHIC_DATA]: Kho …" at bounding box center [562, 161] width 960 height 69
click at [574, 196] on div "SĐT Người Nhận * 0978955881 Người nhận * THỦY VP Nhận * [GEOGRAPHIC_DATA]: Kho …" at bounding box center [562, 161] width 960 height 69
click at [891, 322] on input "Hình thức thanh toán" at bounding box center [955, 319] width 149 height 13
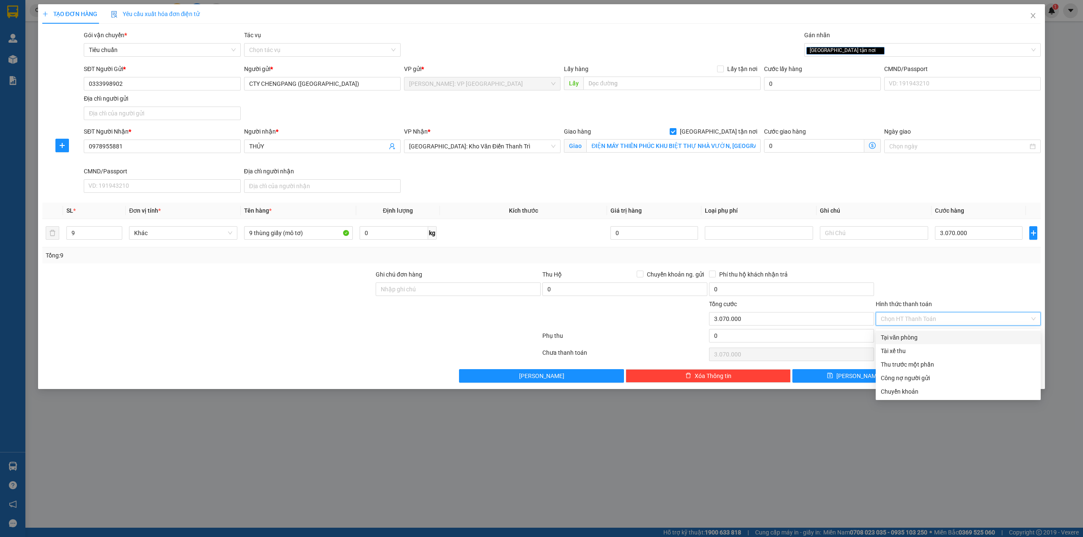
click at [886, 339] on div "Tại văn phòng" at bounding box center [958, 337] width 155 height 9
type input "0"
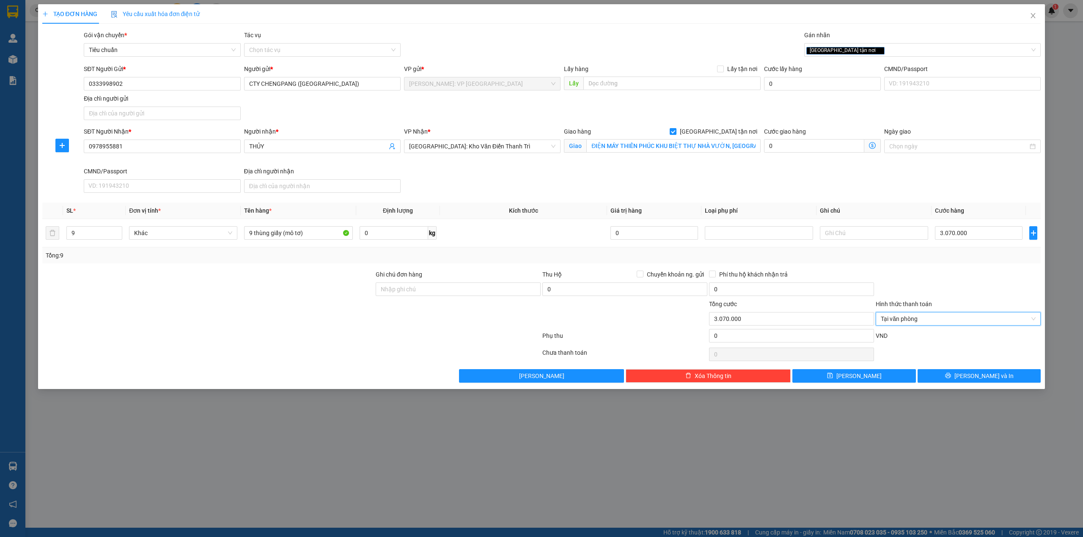
click at [909, 281] on div at bounding box center [958, 285] width 167 height 30
click at [963, 273] on div at bounding box center [958, 285] width 167 height 30
click at [982, 379] on span "[PERSON_NAME] và In" at bounding box center [983, 375] width 59 height 9
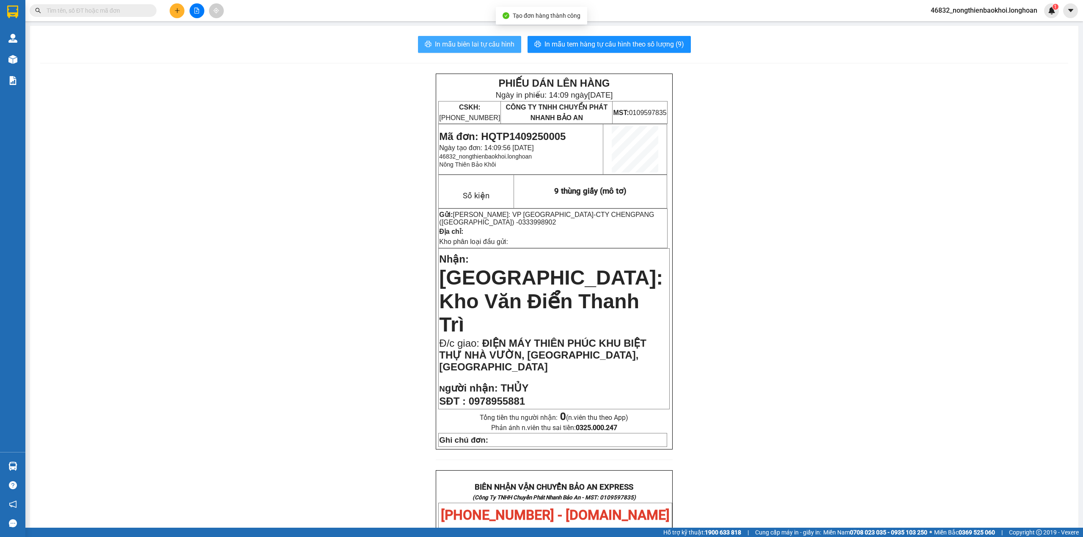
click at [449, 39] on span "In mẫu biên lai tự cấu hình" at bounding box center [475, 44] width 80 height 11
click at [273, 314] on div "PHIẾU DÁN LÊN HÀNG Ngày in phiếu: 14:09 [DATE] CSKH: [PHONE_NUMBER] CÔNG TY TNH…" at bounding box center [554, 484] width 1028 height 821
click at [576, 46] on span "In mẫu tem hàng tự cấu hình theo số lượng (9)" at bounding box center [614, 44] width 140 height 11
drag, startPoint x: 316, startPoint y: 332, endPoint x: 297, endPoint y: 378, distance: 48.9
click at [316, 332] on div "PHIẾU DÁN LÊN HÀNG Ngày in phiếu: 14:10 [DATE] CSKH: [PHONE_NUMBER] CÔNG TY TNH…" at bounding box center [554, 484] width 1028 height 821
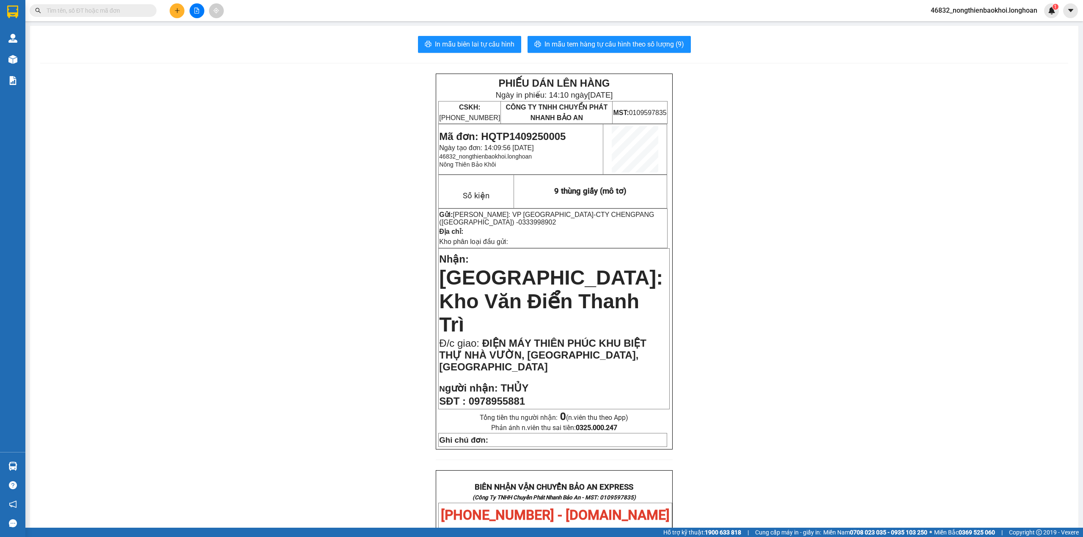
click at [326, 230] on div "PHIẾU DÁN LÊN HÀNG Ngày in phiếu: 14:10 [DATE] CSKH: [PHONE_NUMBER] CÔNG TY TNH…" at bounding box center [554, 484] width 1028 height 821
click at [321, 231] on div "PHIẾU DÁN LÊN HÀNG Ngày in phiếu: 14:10 [DATE] CSKH: [PHONE_NUMBER] CÔNG TY TNH…" at bounding box center [554, 484] width 1028 height 821
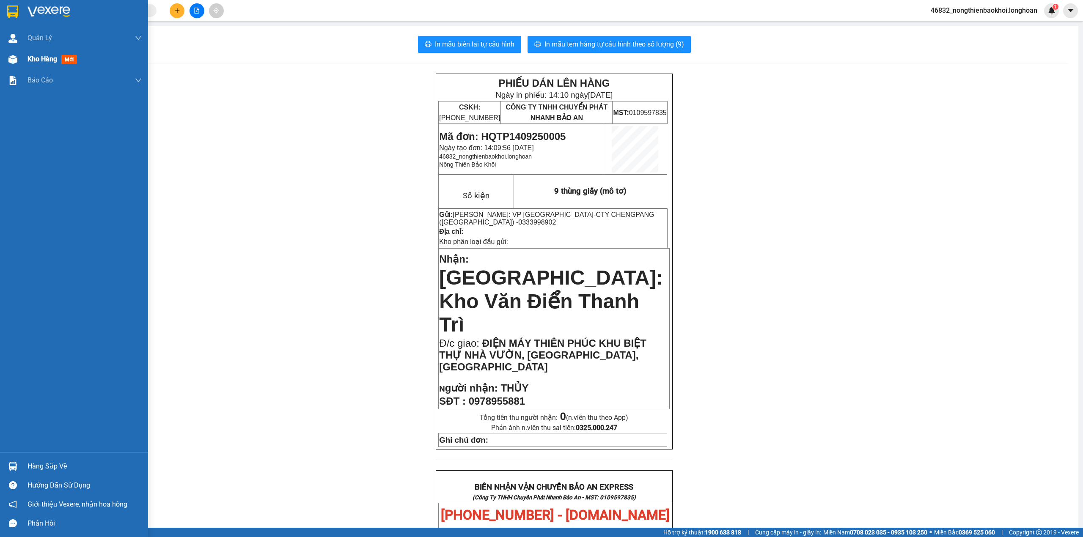
click at [14, 60] on img at bounding box center [12, 59] width 9 height 9
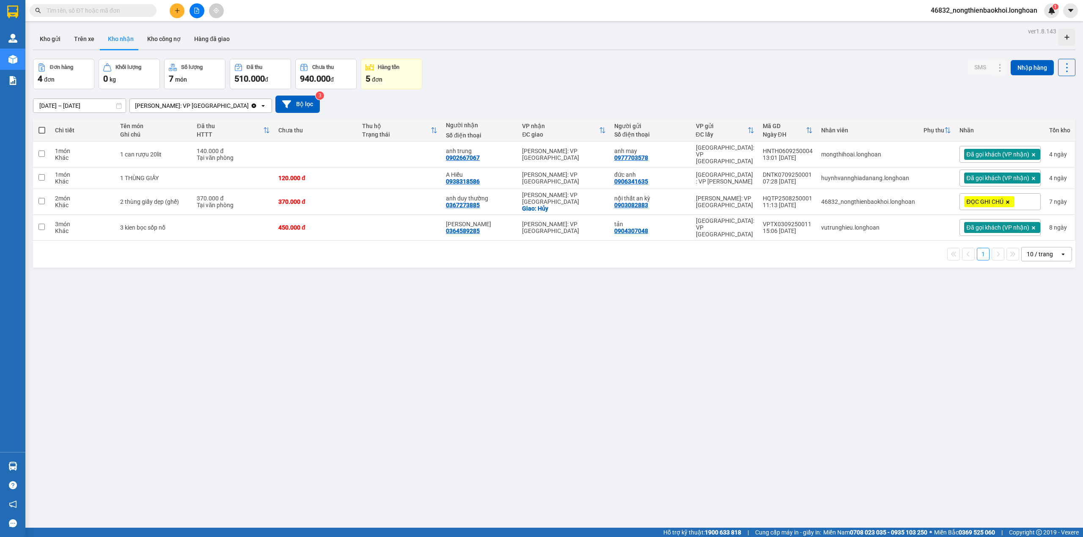
click at [560, 78] on div "Đơn hàng 4 đơn Khối lượng 0 kg Số lượng 7 món Đã thu 510.000 đ Chưa thu 940.000…" at bounding box center [554, 74] width 1042 height 30
click at [557, 78] on div "Đơn hàng 4 đơn Khối lượng 0 kg Số lượng 7 món Đã thu 510.000 đ Chưa thu 940.000…" at bounding box center [554, 74] width 1042 height 30
click at [560, 84] on div "Đơn hàng 4 đơn Khối lượng 0 kg Số lượng 7 món Đã thu 510.000 đ Chưa thu 940.000…" at bounding box center [554, 74] width 1042 height 30
click at [556, 84] on div "Đơn hàng 4 đơn Khối lượng 0 kg Số lượng 7 món Đã thu 510.000 đ Chưa thu 940.000…" at bounding box center [554, 74] width 1042 height 30
click at [548, 90] on div "[DATE] – [DATE] Press the down arrow key to interact with the calendar and sele…" at bounding box center [554, 104] width 1042 height 30
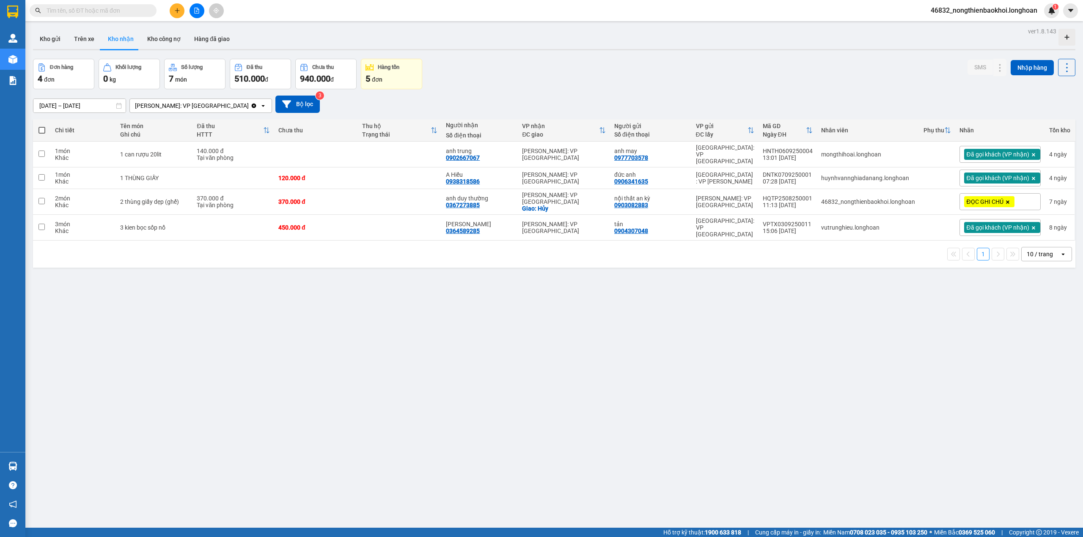
click at [580, 105] on div "[DATE] – [DATE] Press the down arrow key to interact with the calendar and sele…" at bounding box center [554, 104] width 1042 height 17
click at [571, 105] on div "[DATE] – [DATE] Press the down arrow key to interact with the calendar and sele…" at bounding box center [554, 104] width 1042 height 17
click at [510, 91] on div "[DATE] – [DATE] Press the down arrow key to interact with the calendar and sele…" at bounding box center [554, 104] width 1042 height 30
click at [481, 98] on div "[DATE] – [DATE] Press the down arrow key to interact with the calendar and sele…" at bounding box center [554, 104] width 1042 height 17
click at [314, 373] on div "ver 1.8.143 Kho gửi Trên xe Kho nhận Kho công nợ Hàng đã giao Đơn hàng 4 đơn Kh…" at bounding box center [554, 293] width 1049 height 537
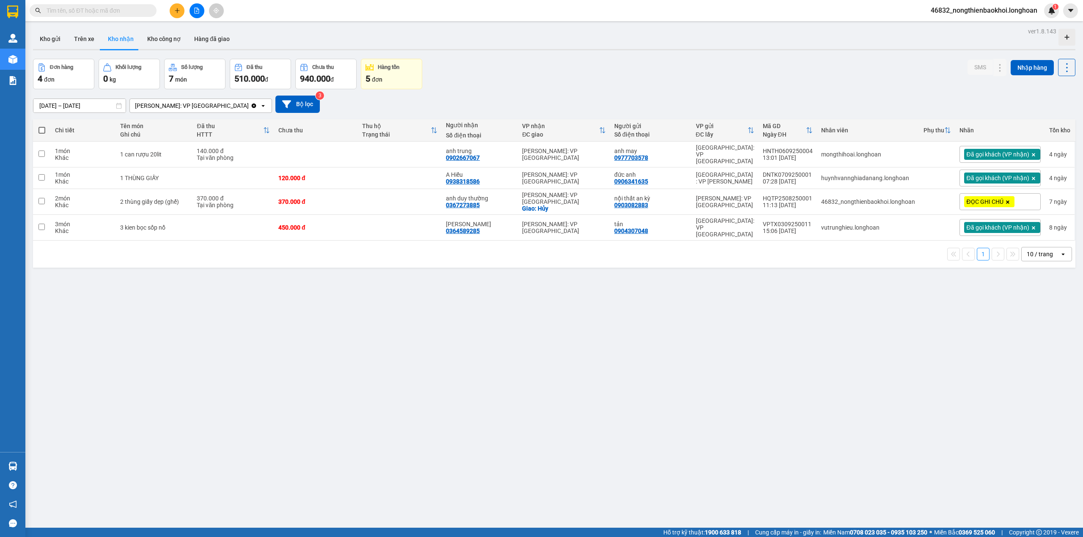
click at [566, 86] on div "Đơn hàng 4 đơn Khối lượng 0 kg Số lượng 7 món Đã thu 510.000 đ Chưa thu 940.000…" at bounding box center [554, 74] width 1042 height 30
drag, startPoint x: 381, startPoint y: 310, endPoint x: 381, endPoint y: 318, distance: 8.0
click at [381, 317] on div "ver 1.8.143 Kho gửi Trên xe Kho nhận Kho công nợ Hàng đã giao Đơn hàng 4 đơn Kh…" at bounding box center [554, 293] width 1049 height 537
click at [519, 56] on div "ver 1.8.143 Kho gửi Trên xe Kho nhận Kho công nợ Hàng đã giao Đơn hàng 4 đơn Kh…" at bounding box center [554, 293] width 1049 height 537
click at [550, 280] on div "ver 1.8.143 Kho gửi Trên xe Kho nhận Kho công nợ Hàng đã giao Đơn hàng 4 đơn Kh…" at bounding box center [554, 293] width 1049 height 537
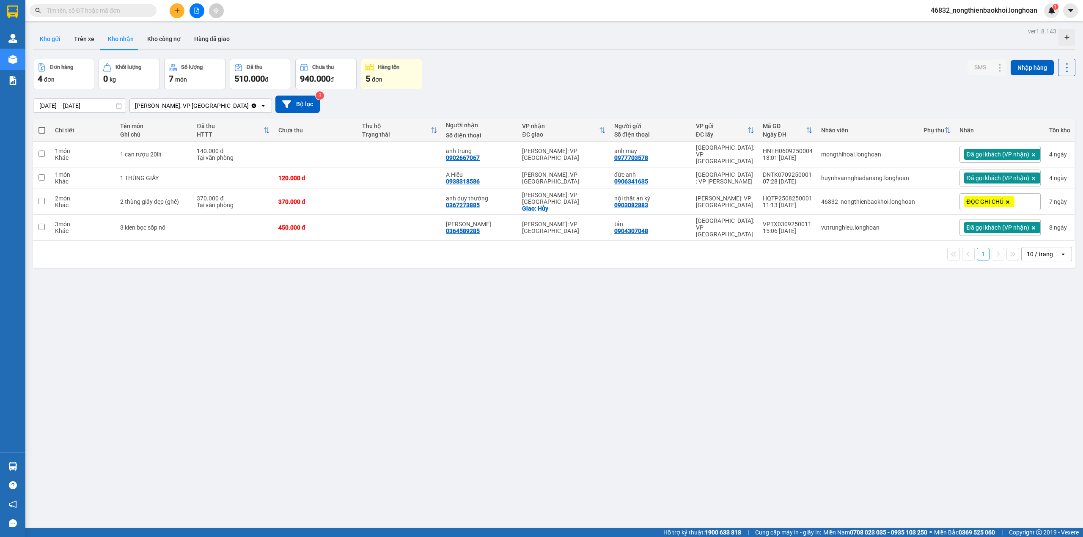
click at [53, 39] on button "Kho gửi" at bounding box center [50, 39] width 34 height 20
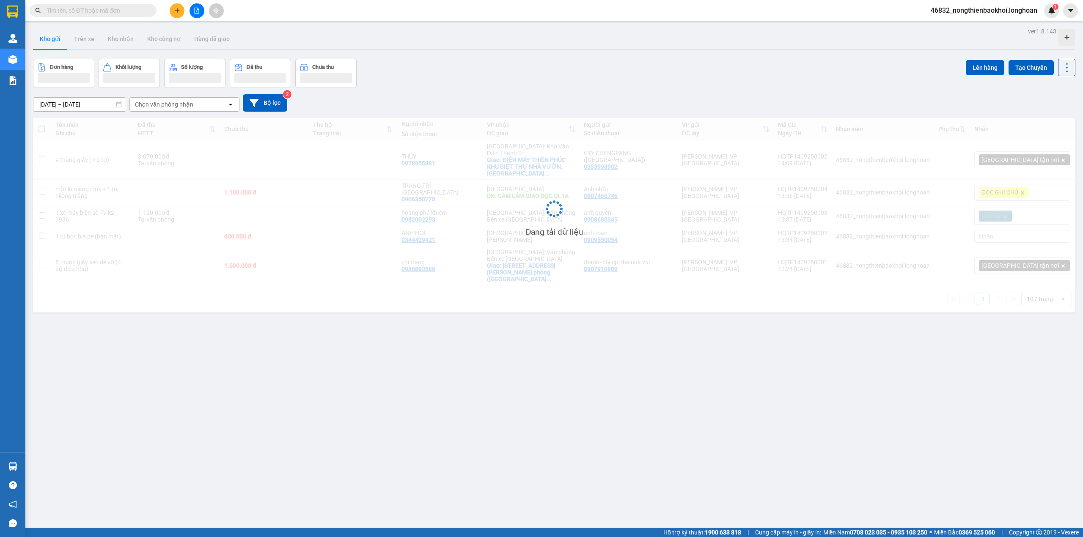
drag, startPoint x: 542, startPoint y: 75, endPoint x: 535, endPoint y: 80, distance: 9.1
click at [544, 75] on div "Đơn hàng Khối lượng Số lượng Đã thu Chưa thu Lên hàng Tạo Chuyến" at bounding box center [554, 73] width 1042 height 29
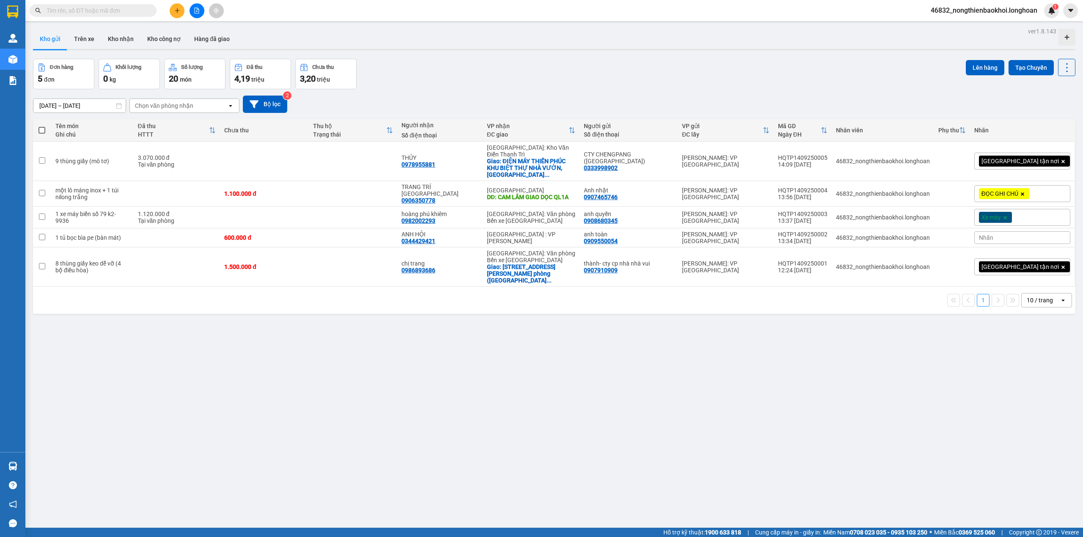
click at [714, 403] on div "ver 1.8.143 Kho gửi Trên xe Kho nhận Kho công nợ Hàng đã giao Đơn hàng 5 đơn Kh…" at bounding box center [554, 293] width 1049 height 537
click at [1005, 158] on icon at bounding box center [1008, 161] width 6 height 6
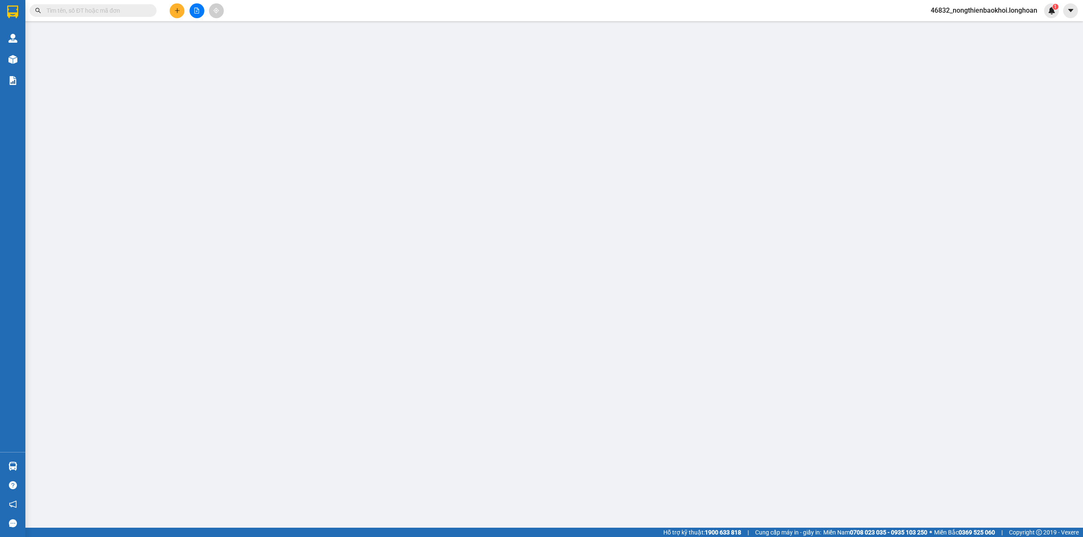
type input "0333998902"
type input "CTY CHENGPANG ([GEOGRAPHIC_DATA])"
type input "0978955881"
type input "THỦY"
checkbox input "true"
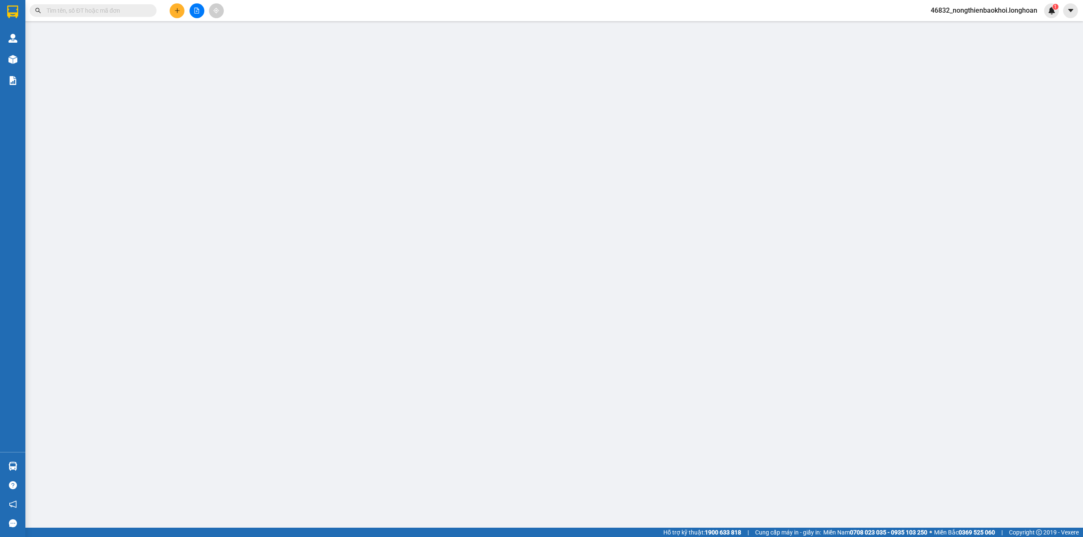
type input "ĐIỆN MÁY THIÊN PHÚC KHU BIỆT THỰ NHÀ VƯỜN, [GEOGRAPHIC_DATA], [GEOGRAPHIC_DATA]"
type input "3.070.000"
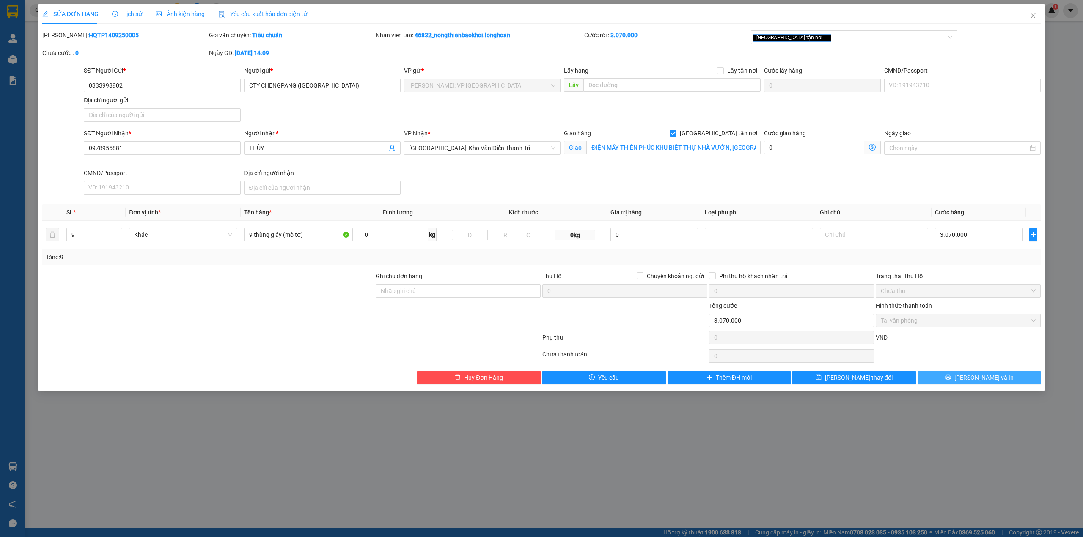
click at [986, 378] on span "[PERSON_NAME] và In" at bounding box center [983, 377] width 59 height 9
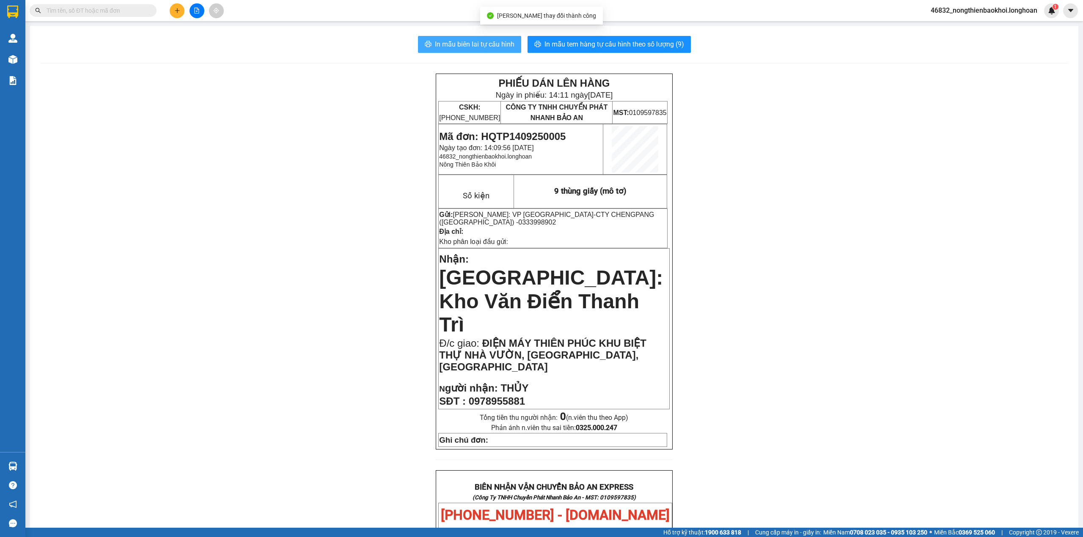
click at [474, 48] on span "In mẫu biên lai tự cấu hình" at bounding box center [475, 44] width 80 height 11
click at [281, 256] on div "PHIẾU DÁN LÊN HÀNG Ngày in phiếu: 14:11 [DATE] CSKH: [PHONE_NUMBER] CÔNG TY TNH…" at bounding box center [554, 484] width 1028 height 821
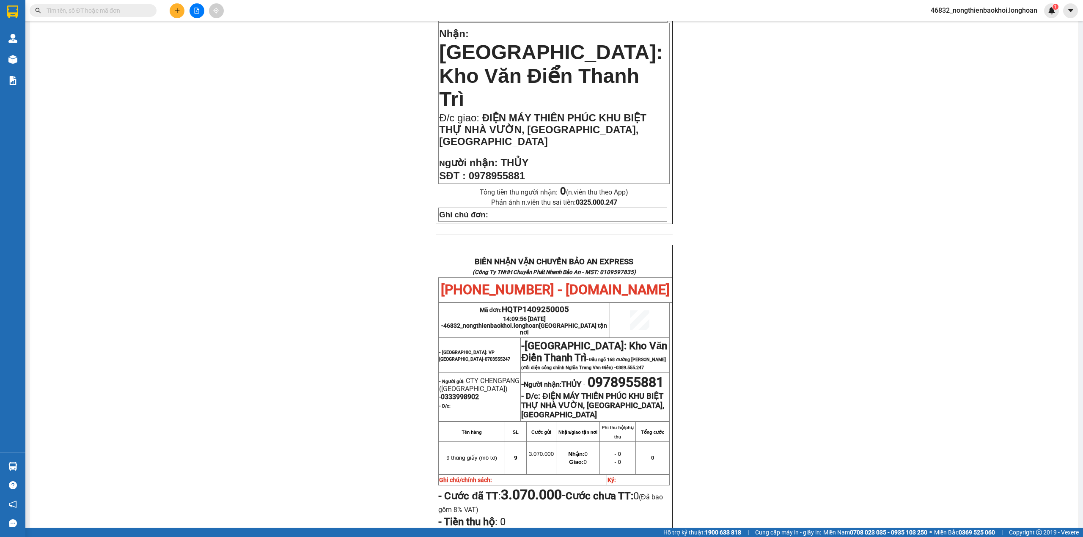
scroll to position [338, 0]
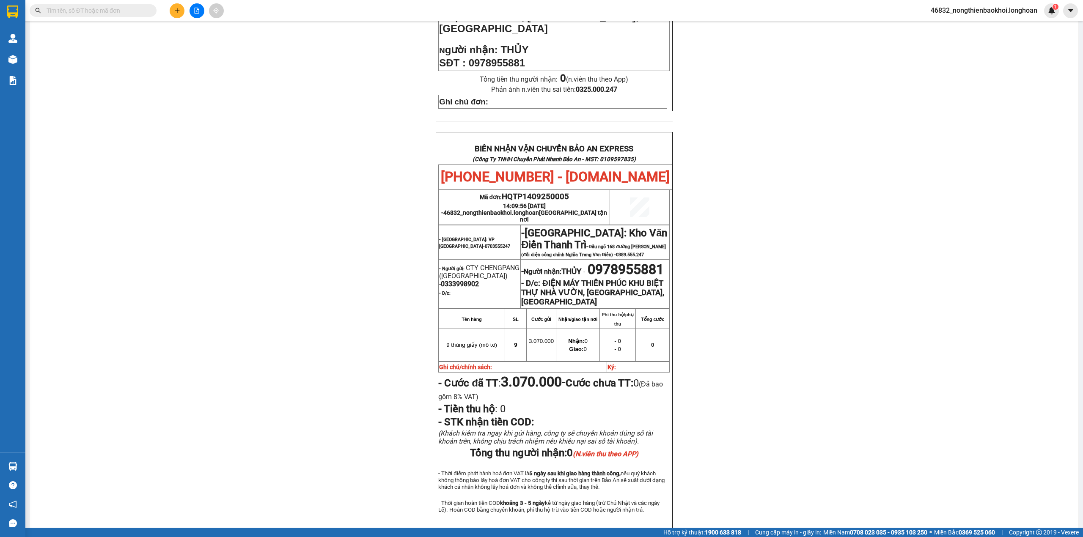
click at [307, 187] on div "PHIẾU DÁN LÊN HÀNG Ngày in phiếu: 14:11 [DATE] CSKH: [PHONE_NUMBER] CÔNG TY TNH…" at bounding box center [554, 145] width 1028 height 821
click at [97, 11] on input "text" at bounding box center [97, 10] width 100 height 9
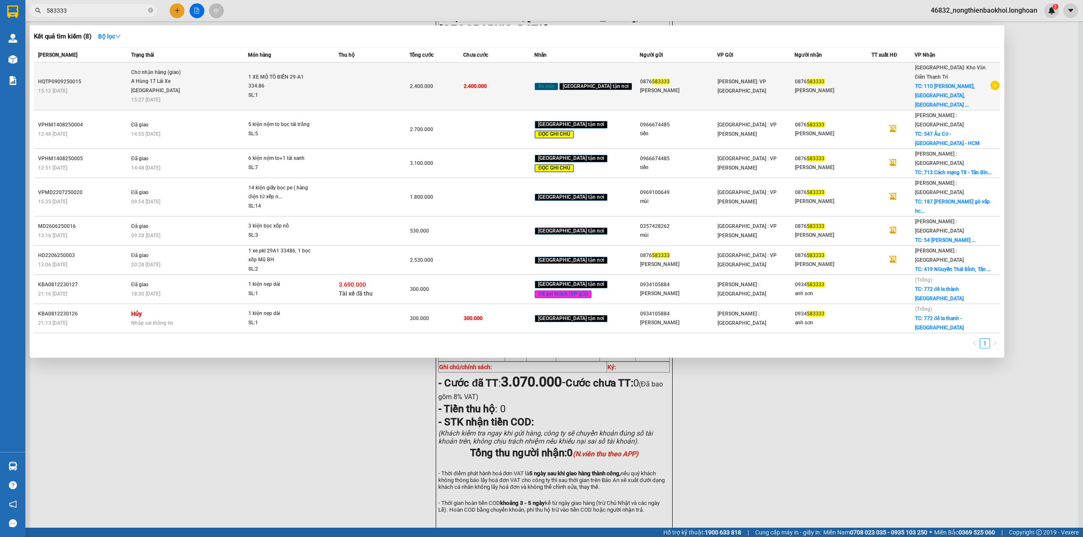
type input "583333"
click at [308, 73] on div "1 XE MÔ TÔ BIỂN 29-A1 334.86" at bounding box center [279, 82] width 63 height 18
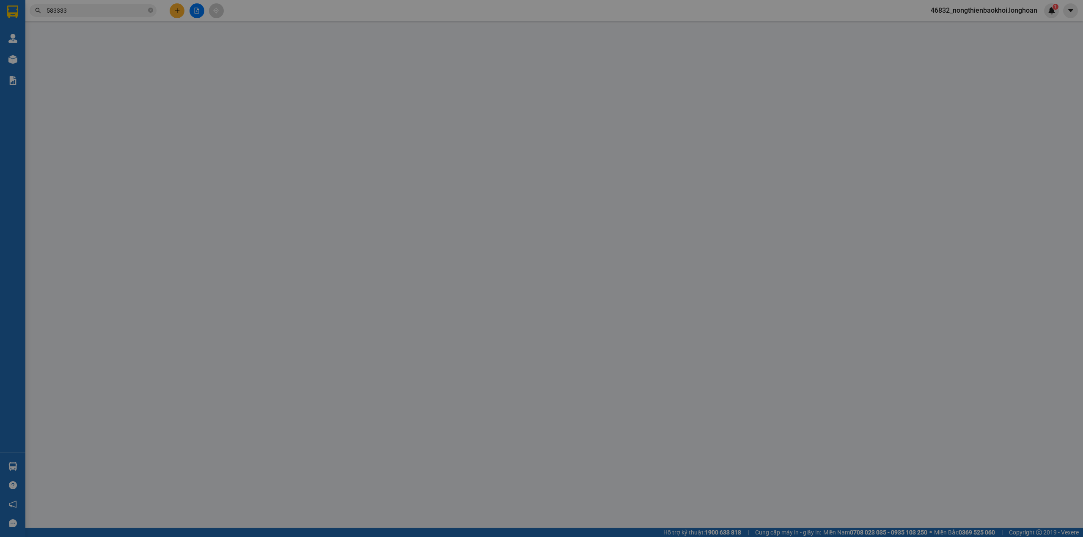
type input "0876583333"
type input "[PERSON_NAME]"
type input "0876583333"
type input "[PERSON_NAME]"
checkbox input "true"
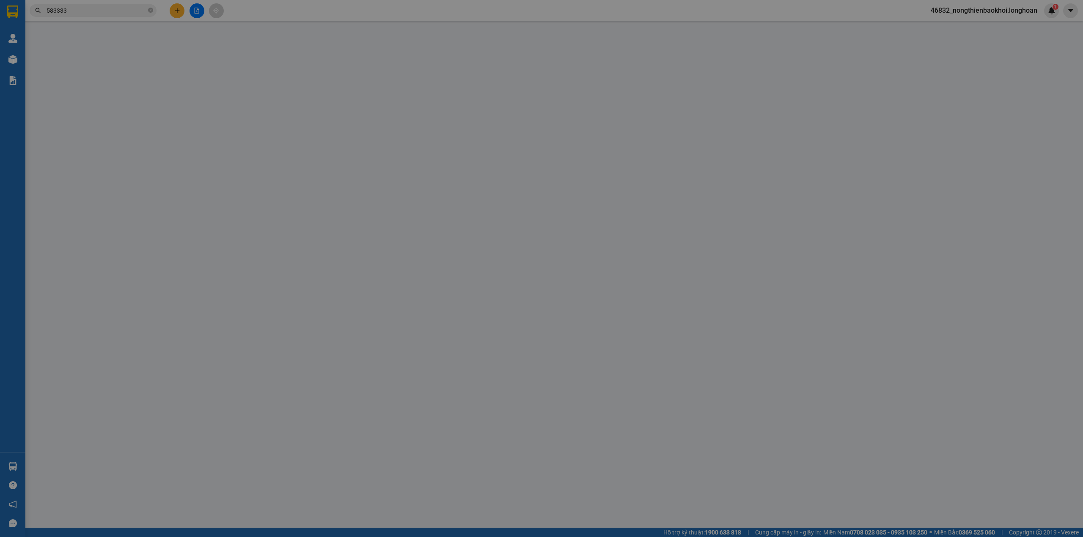
type input "110 [PERSON_NAME], [GEOGRAPHIC_DATA], [GEOGRAPHIC_DATA]"
type input "1 CHÌA KHÓA THEO XE, CAVET KHÁCH GIỮ, 2 GƯƠNG KO THÁO ĐƯỢC NÊN GÃY KHÔNG ĐỀN"
type input "2.400.000"
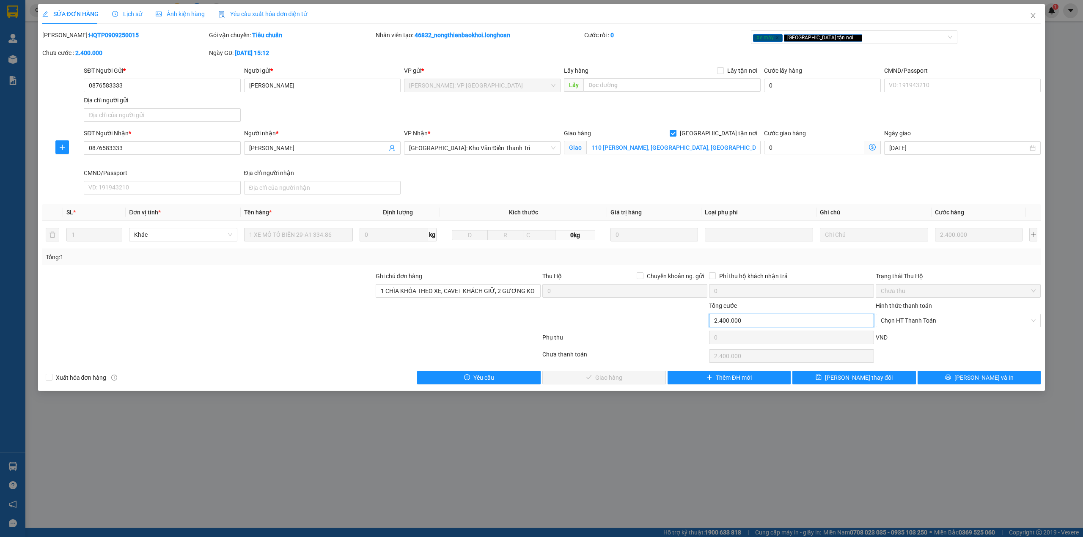
click at [736, 320] on input "2.400.000" at bounding box center [791, 321] width 165 height 14
click at [740, 320] on input "2.400.000" at bounding box center [791, 321] width 165 height 14
click at [744, 321] on input "2.400.000" at bounding box center [791, 321] width 165 height 14
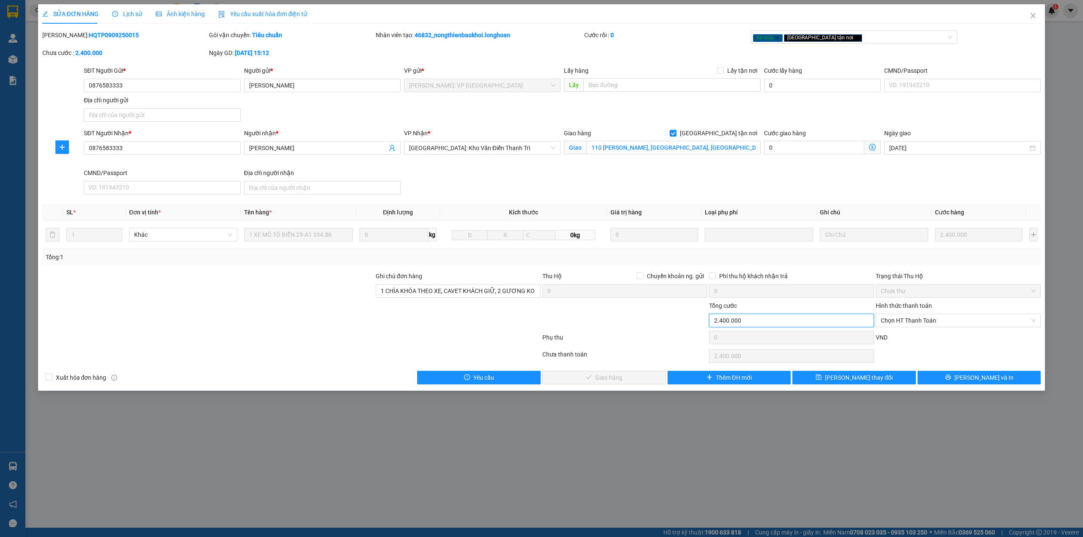
click at [742, 321] on input "2.400.000" at bounding box center [791, 321] width 165 height 14
click at [442, 310] on div at bounding box center [458, 316] width 167 height 30
click at [616, 167] on div "Giao hàng [GEOGRAPHIC_DATA] tận nơi [STREET_ADDRESS][PERSON_NAME]" at bounding box center [662, 149] width 200 height 40
click at [195, 317] on div at bounding box center [207, 316] width 333 height 30
click at [325, 299] on div at bounding box center [207, 287] width 333 height 30
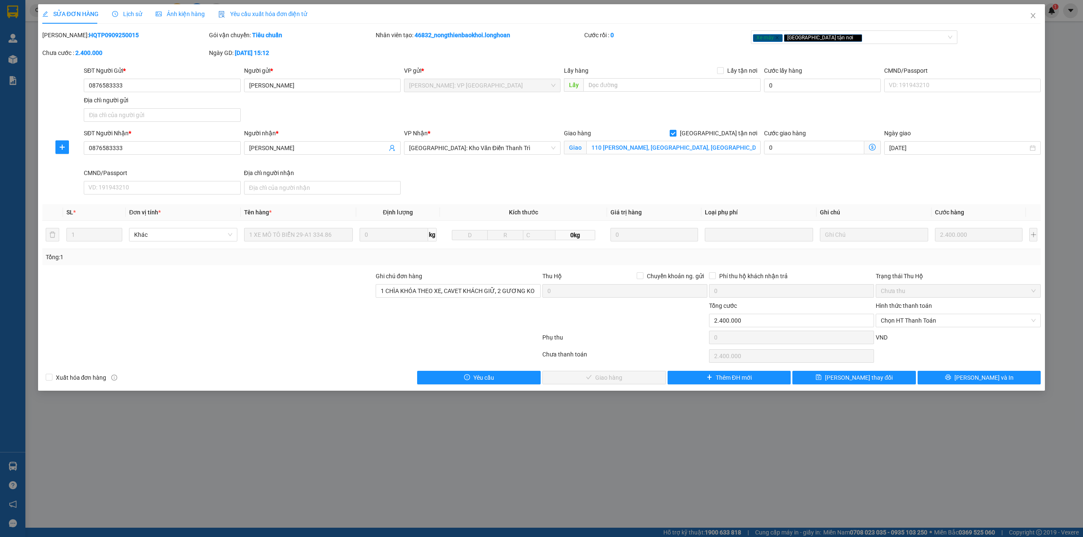
click at [625, 165] on div "Giao hàng [GEOGRAPHIC_DATA] tận nơi [STREET_ADDRESS][PERSON_NAME]" at bounding box center [662, 149] width 200 height 40
click at [514, 173] on div "SĐT Người Nhận * 0876583333 Người nhận * Anh Hiếu VP Nhận * [GEOGRAPHIC_DATA]: …" at bounding box center [562, 163] width 960 height 69
click at [122, 14] on span "Lịch sử" at bounding box center [127, 14] width 30 height 7
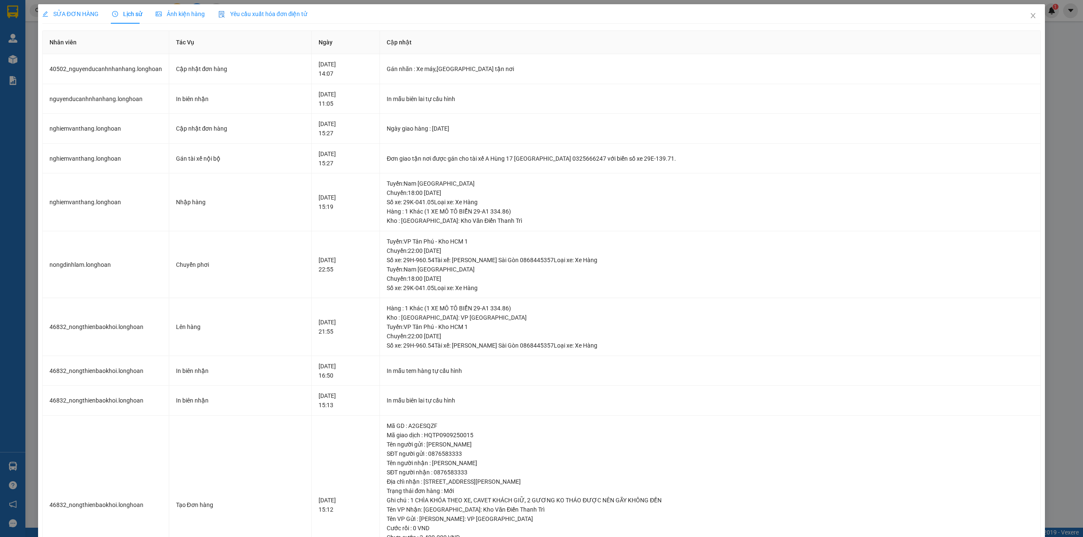
click at [87, 12] on span "SỬA ĐƠN HÀNG" at bounding box center [70, 14] width 56 height 7
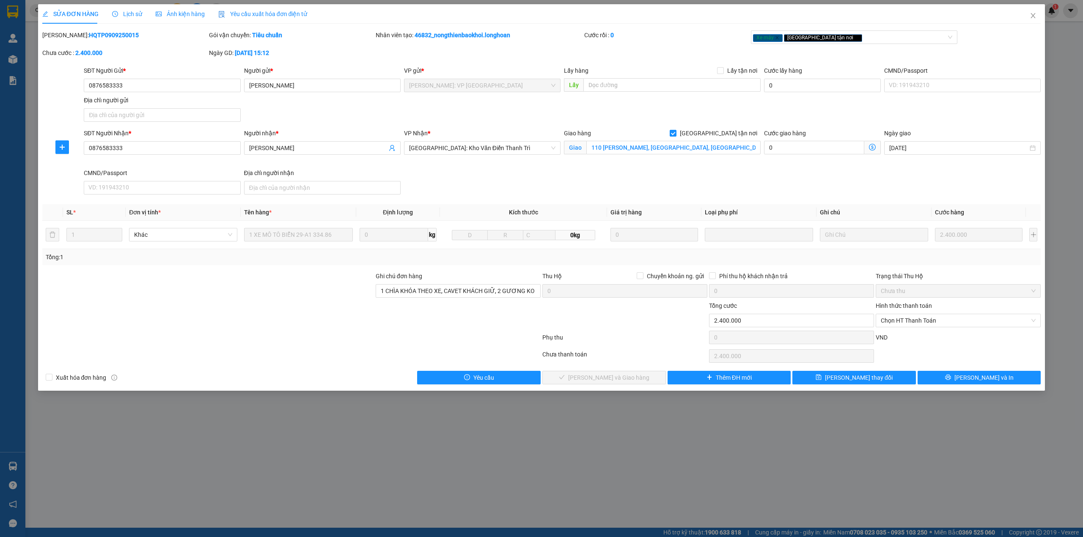
click at [123, 12] on span "Lịch sử" at bounding box center [127, 14] width 30 height 7
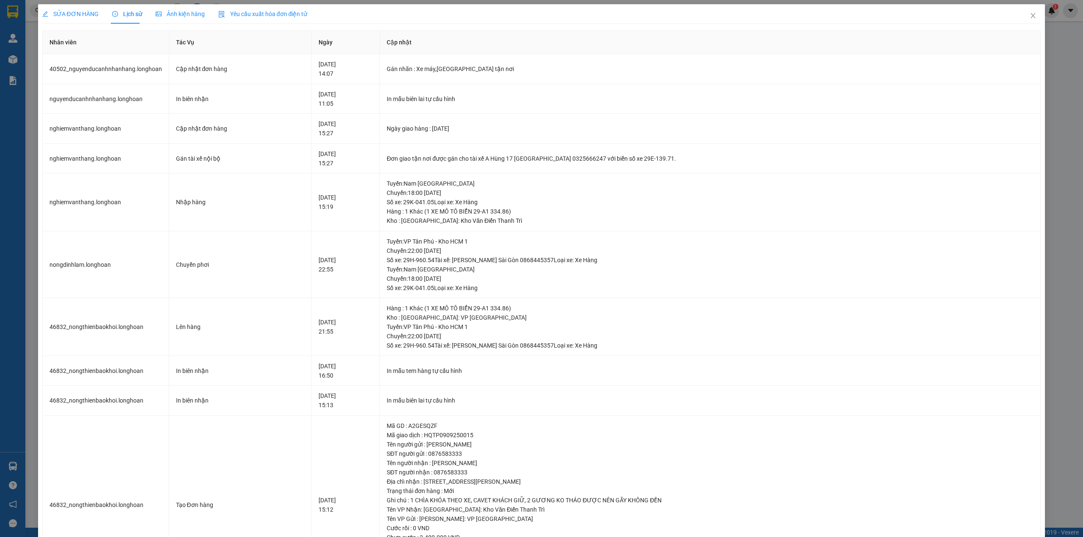
click at [81, 12] on span "SỬA ĐƠN HÀNG" at bounding box center [70, 14] width 56 height 7
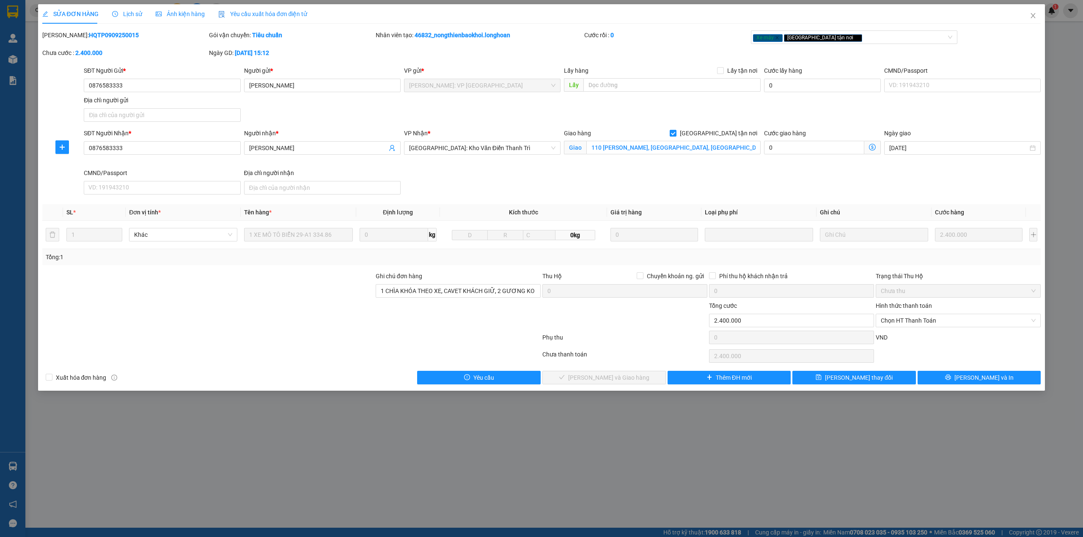
click at [126, 12] on span "Lịch sử" at bounding box center [127, 14] width 30 height 7
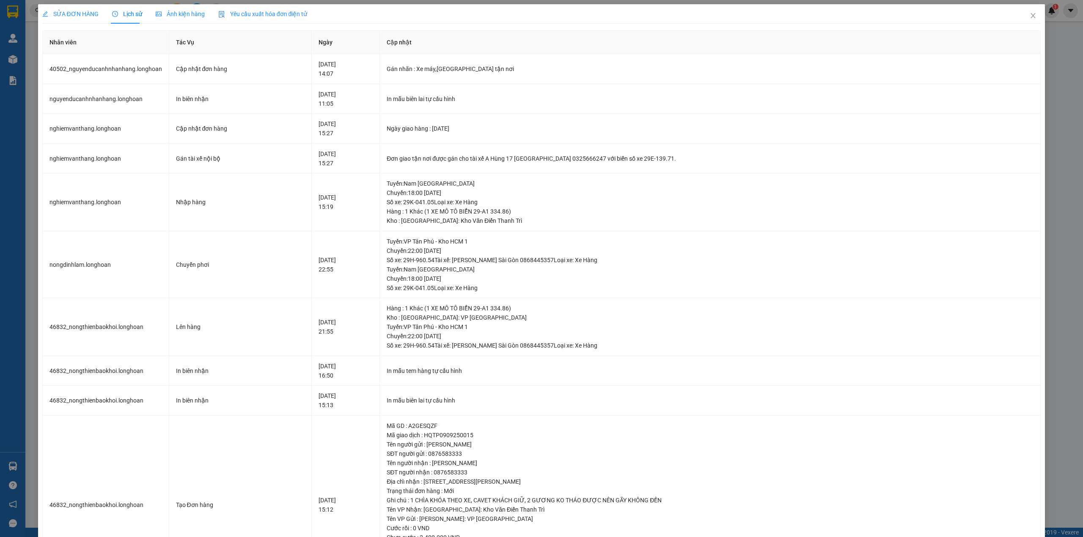
click at [80, 12] on span "SỬA ĐƠN HÀNG" at bounding box center [70, 14] width 56 height 7
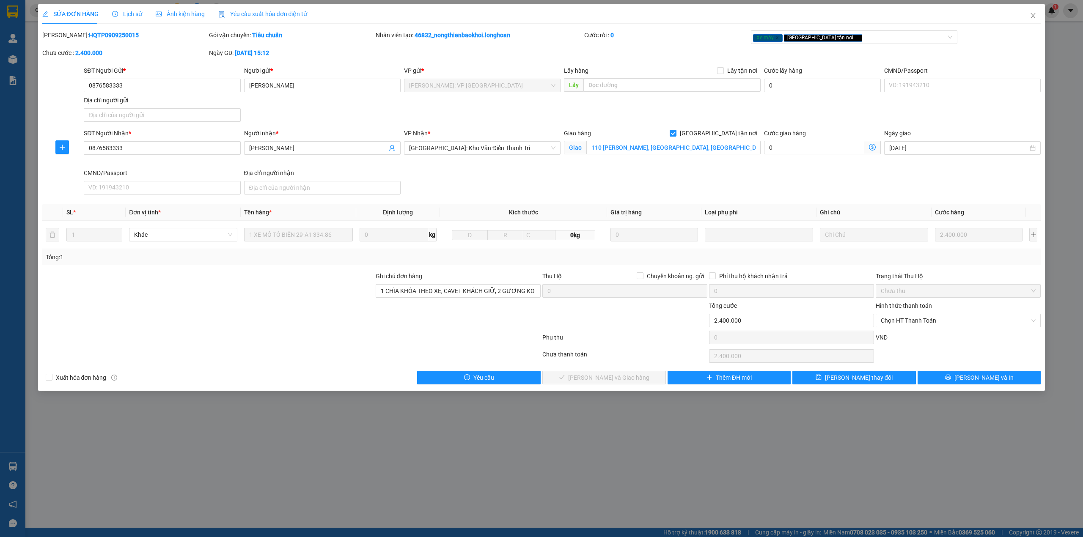
click at [124, 12] on span "Lịch sử" at bounding box center [127, 14] width 30 height 7
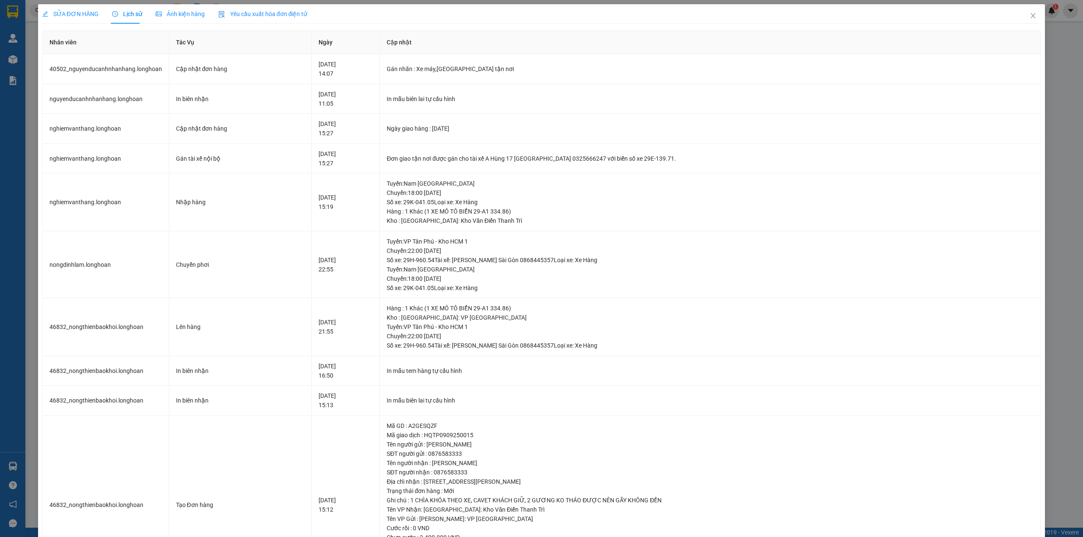
click at [69, 12] on span "SỬA ĐƠN HÀNG" at bounding box center [70, 14] width 56 height 7
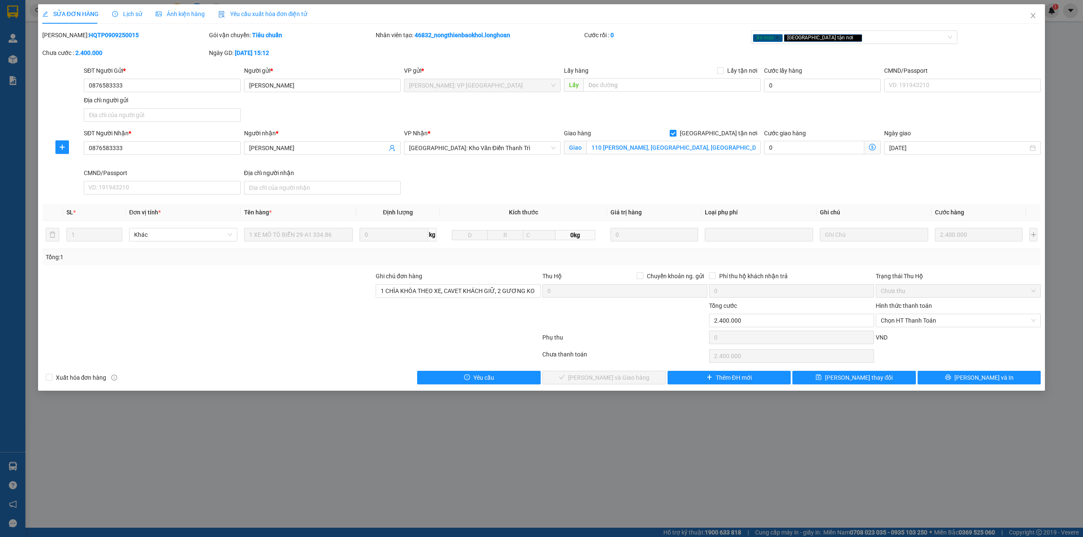
click at [114, 11] on icon "clock-circle" at bounding box center [115, 14] width 6 height 6
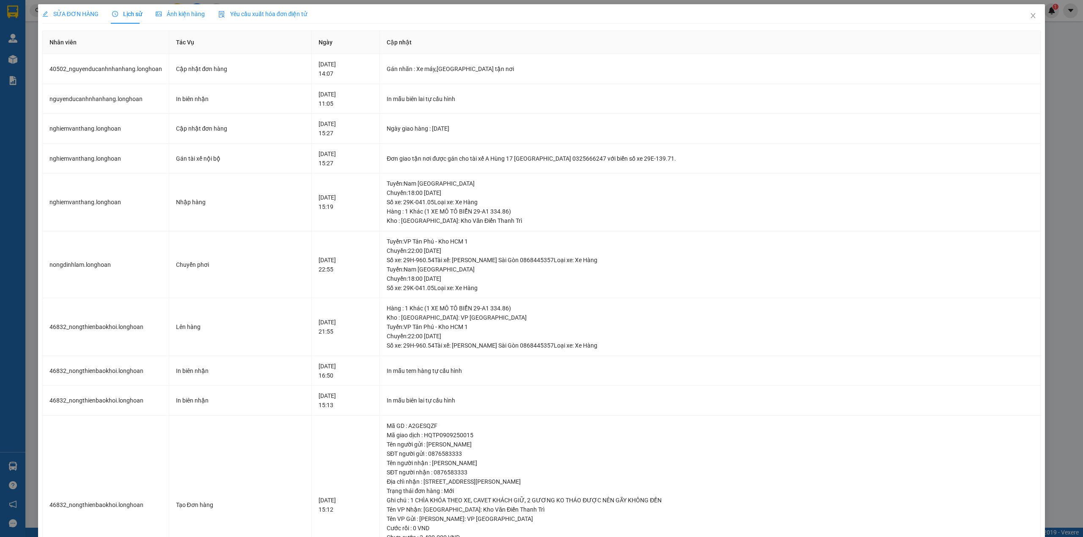
click at [85, 11] on span "SỬA ĐƠN HÀNG" at bounding box center [70, 14] width 56 height 7
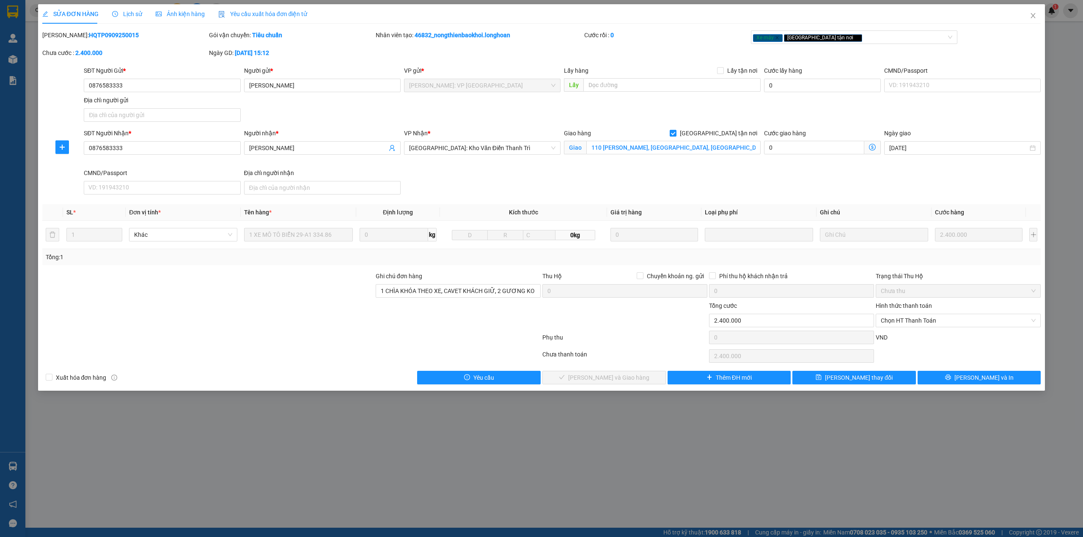
click at [135, 11] on span "Lịch sử" at bounding box center [127, 14] width 30 height 7
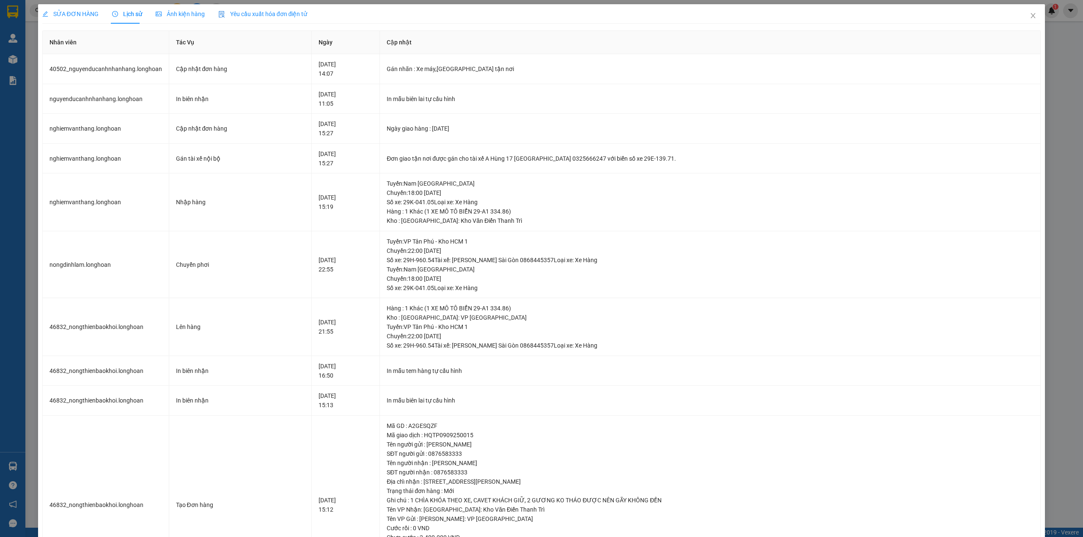
click at [76, 11] on span "SỬA ĐƠN HÀNG" at bounding box center [70, 14] width 56 height 7
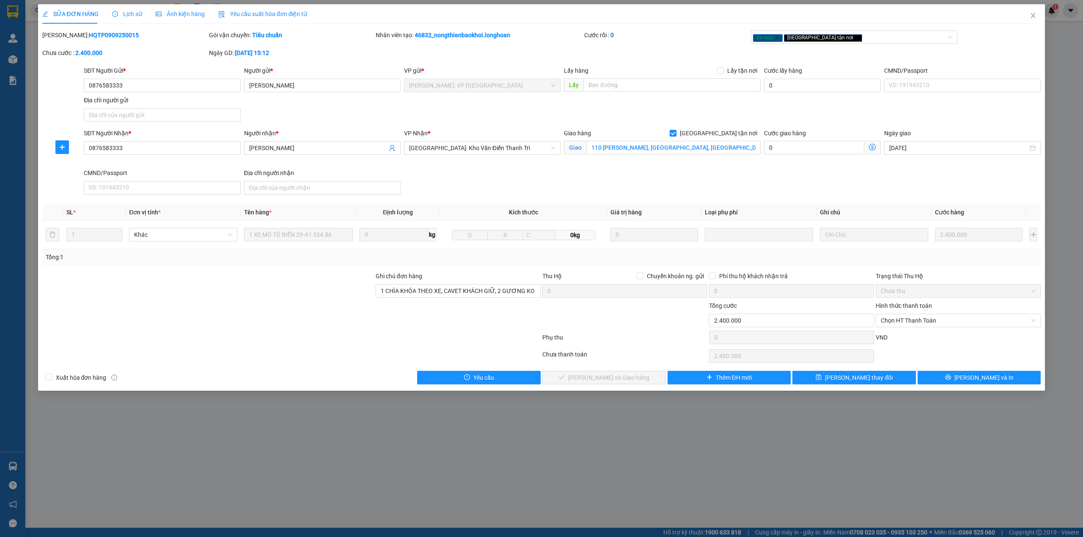
click at [131, 11] on span "Lịch sử" at bounding box center [127, 14] width 30 height 7
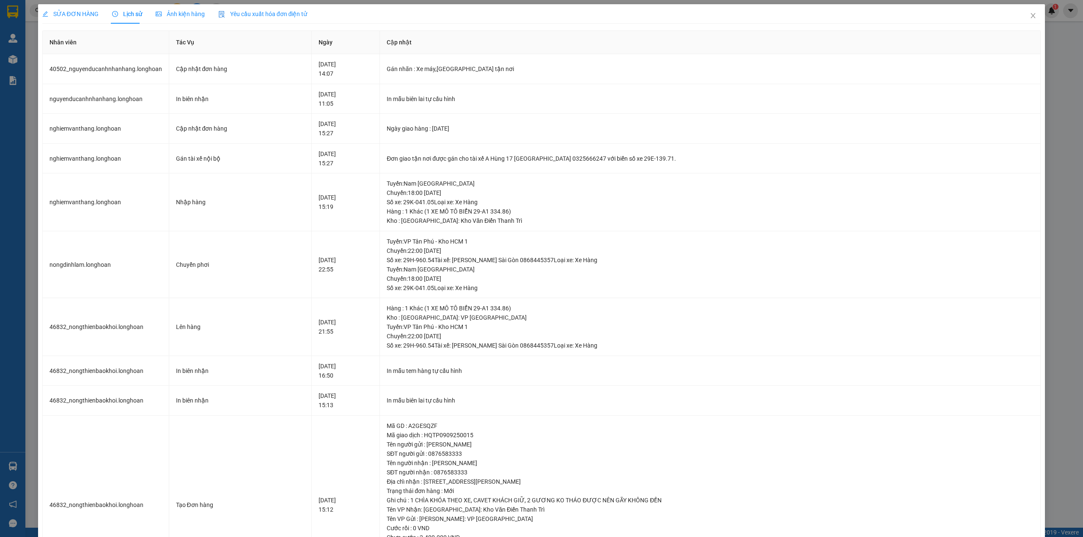
click at [82, 9] on div "SỬA ĐƠN HÀNG" at bounding box center [70, 13] width 56 height 9
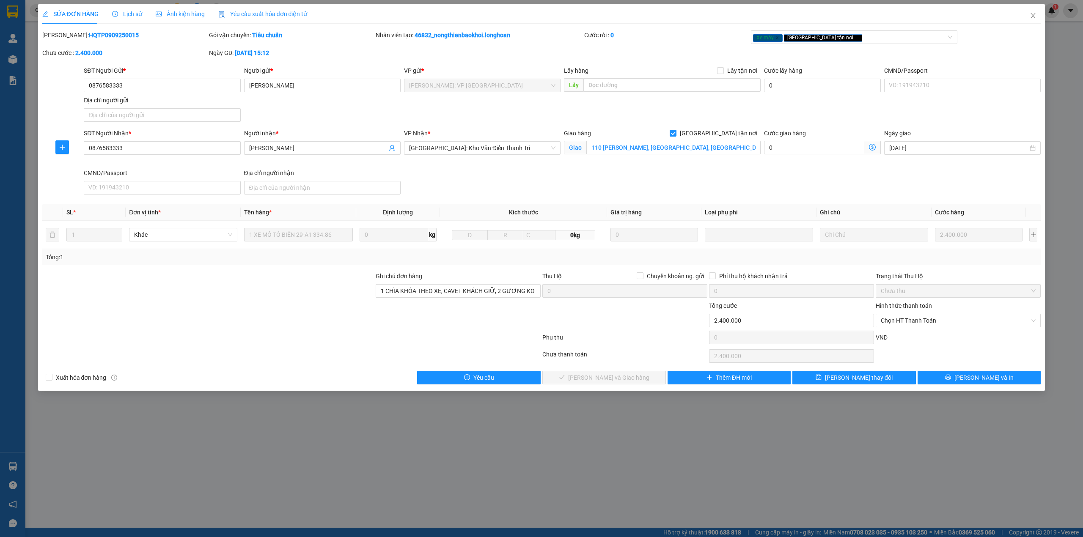
click at [80, 8] on div "SỬA ĐƠN HÀNG" at bounding box center [70, 13] width 56 height 19
click at [130, 11] on span "Lịch sử" at bounding box center [127, 14] width 30 height 7
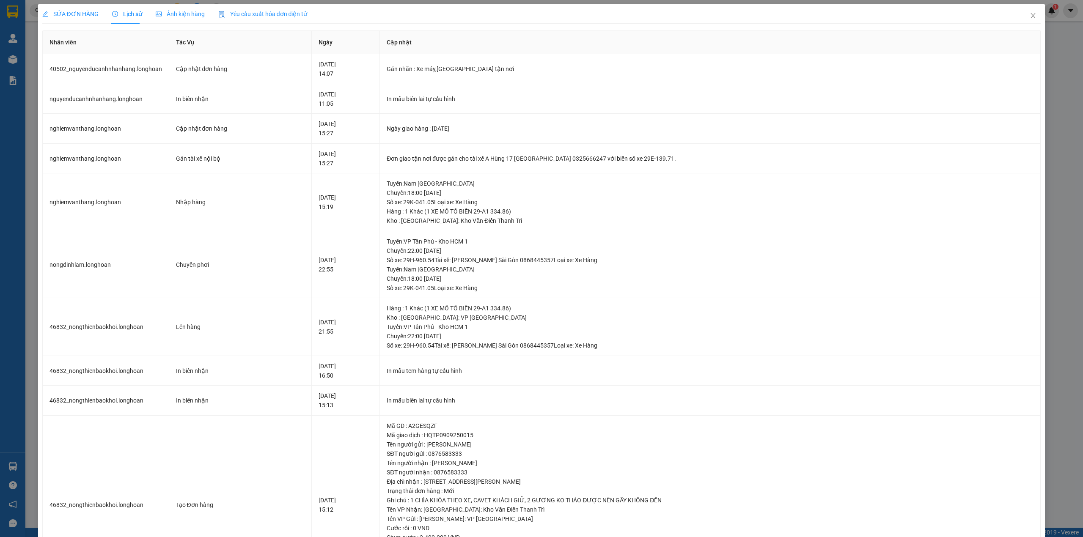
click at [90, 12] on span "SỬA ĐƠN HÀNG" at bounding box center [70, 14] width 56 height 7
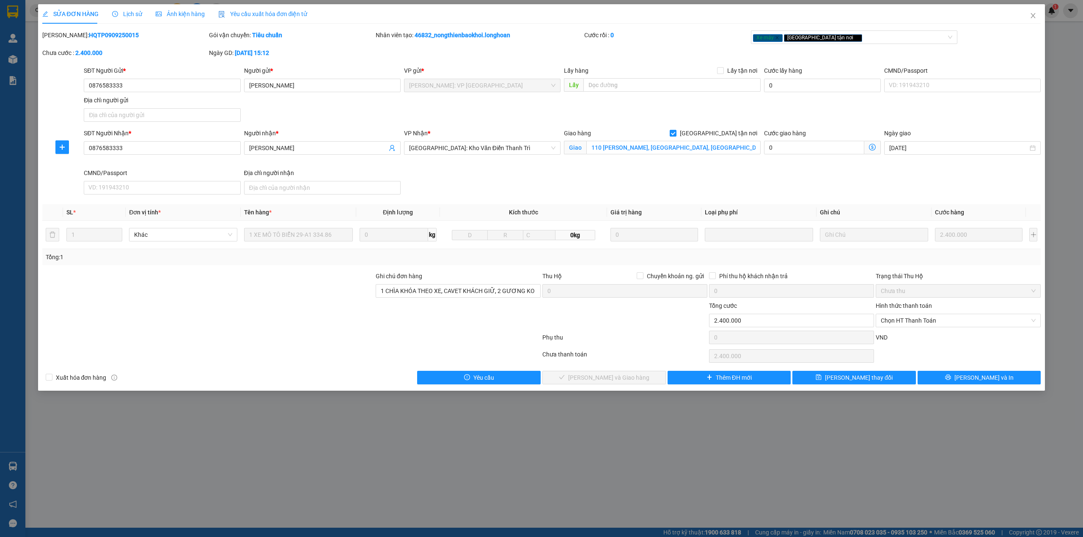
click at [136, 23] on div "Lịch sử" at bounding box center [127, 13] width 30 height 19
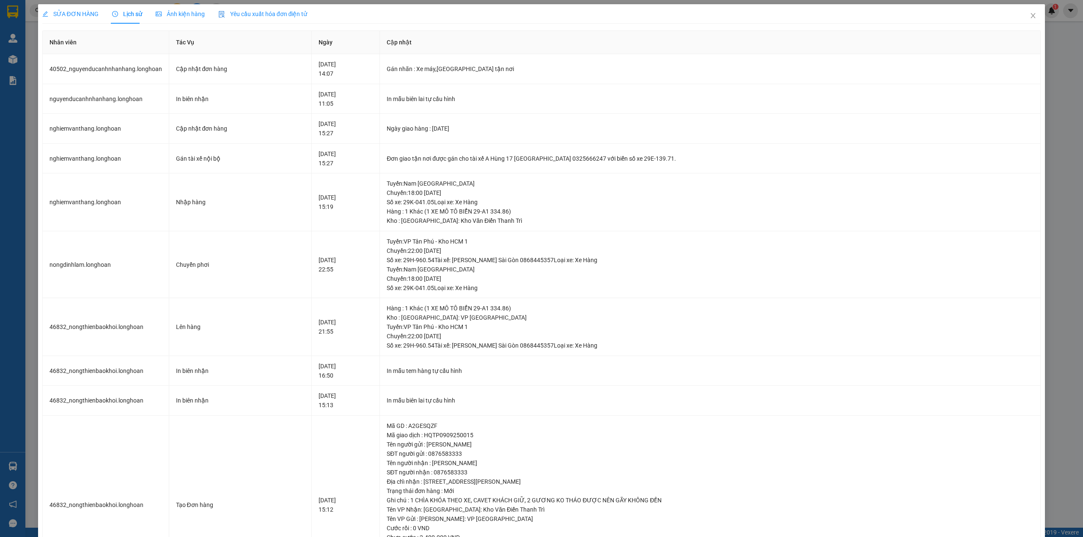
click at [76, 11] on span "SỬA ĐƠN HÀNG" at bounding box center [70, 14] width 56 height 7
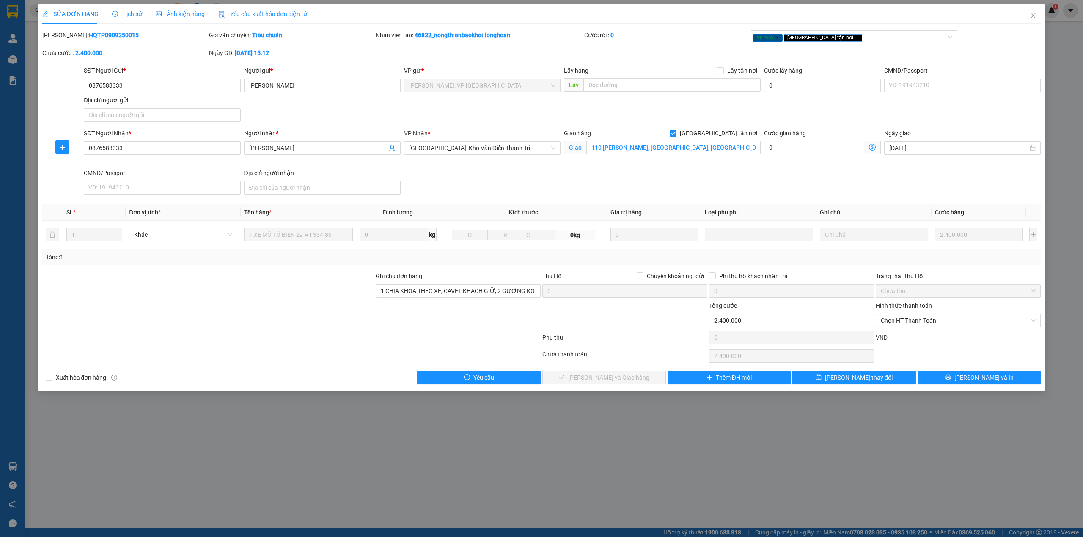
click at [127, 11] on span "Lịch sử" at bounding box center [127, 14] width 30 height 7
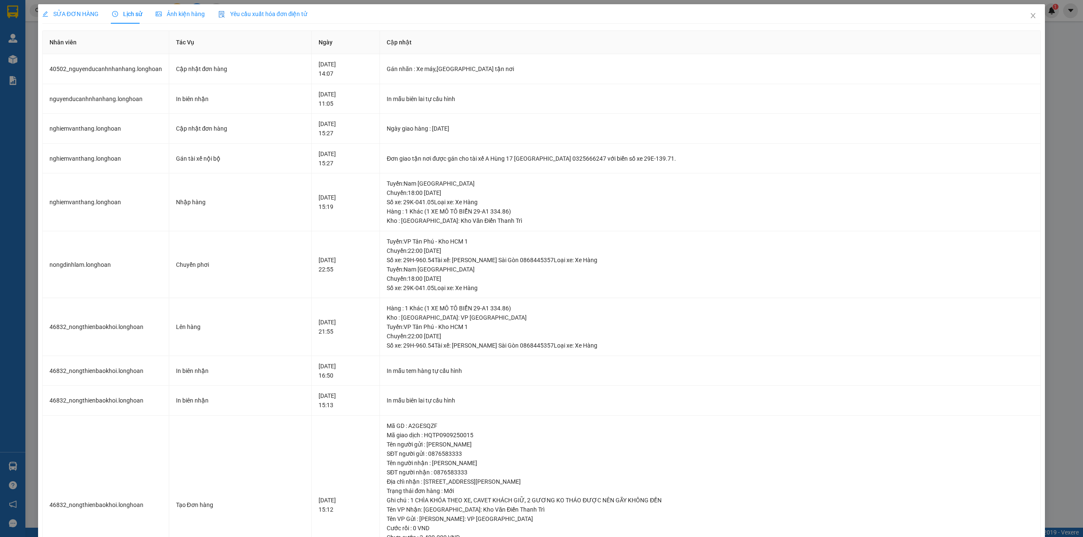
click at [77, 11] on span "SỬA ĐƠN HÀNG" at bounding box center [70, 14] width 56 height 7
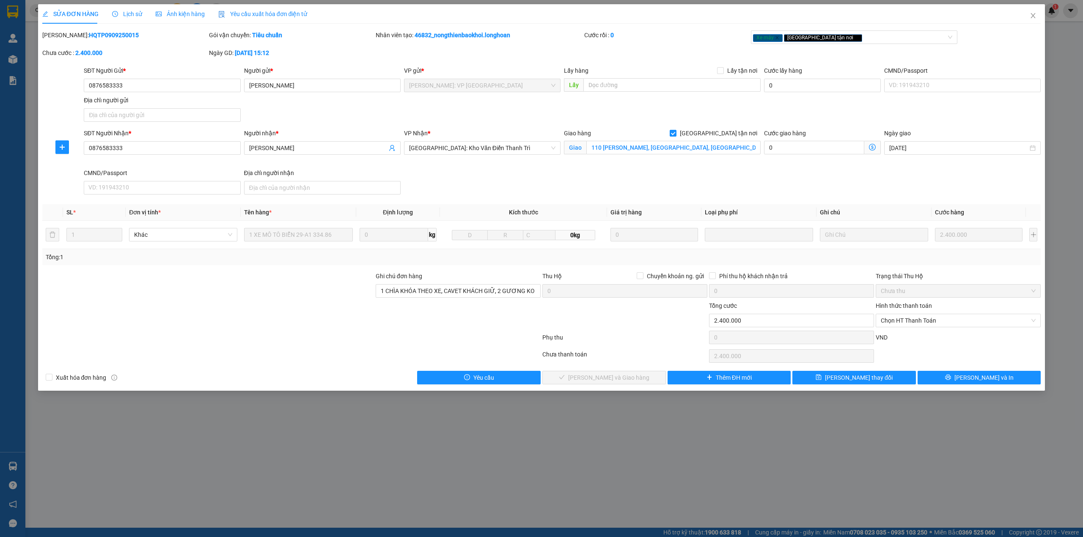
click at [122, 11] on span "Lịch sử" at bounding box center [127, 14] width 30 height 7
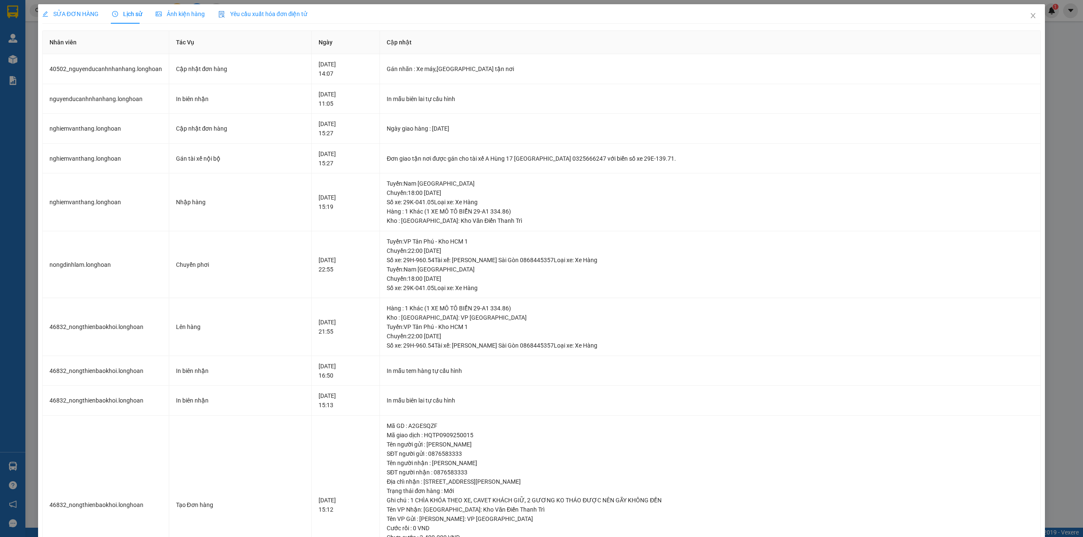
click at [76, 11] on span "SỬA ĐƠN HÀNG" at bounding box center [70, 14] width 56 height 7
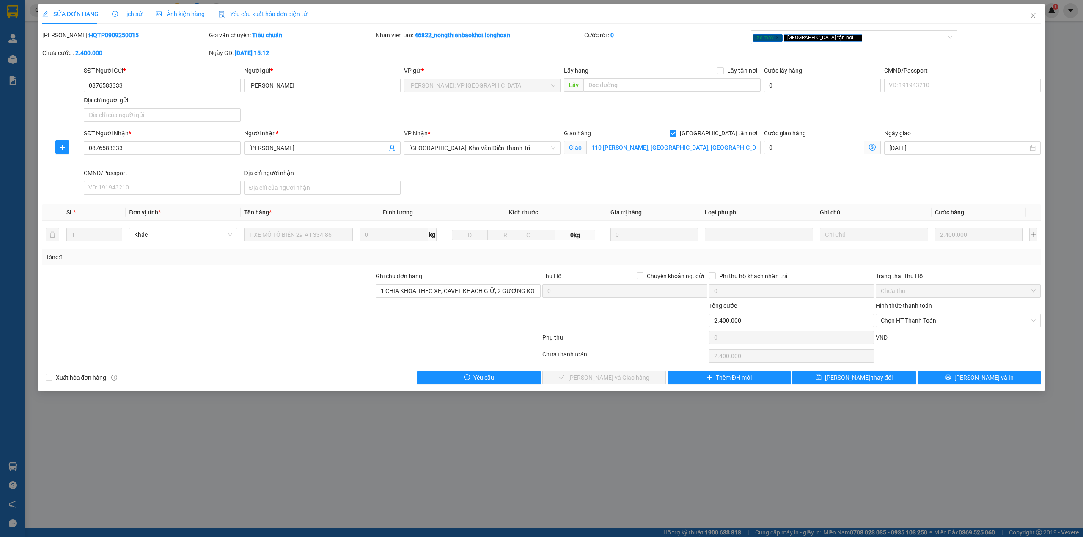
click at [138, 14] on span "Lịch sử" at bounding box center [127, 14] width 30 height 7
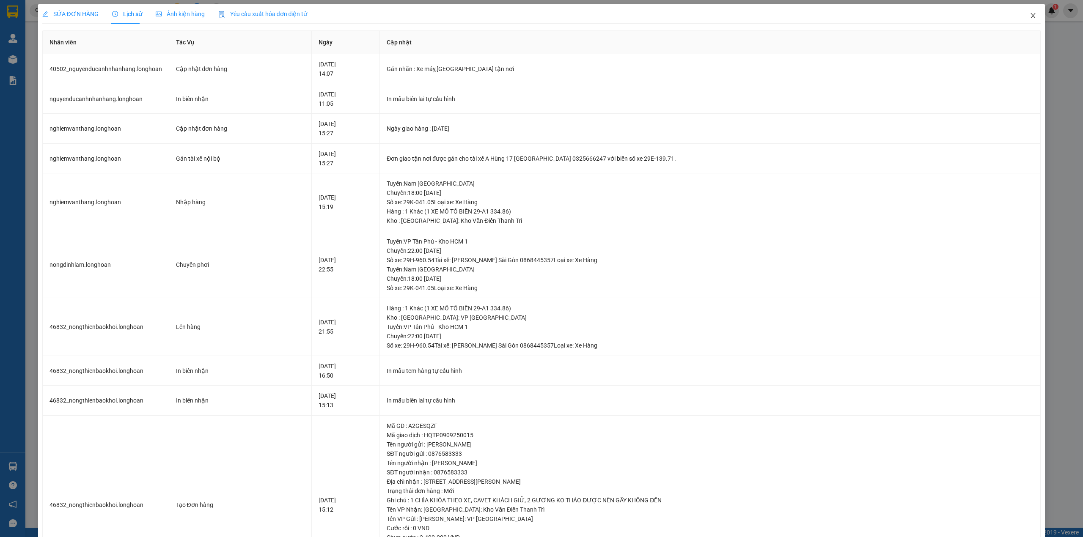
click at [1021, 16] on span "Close" at bounding box center [1033, 16] width 24 height 24
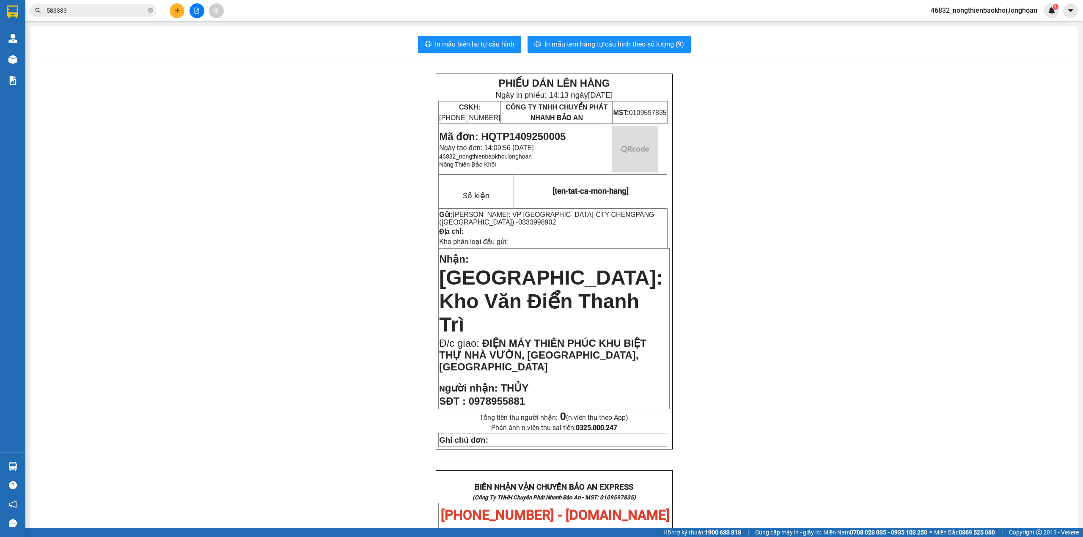
click at [286, 133] on div "PHIẾU DÁN LÊN HÀNG Ngày in phiếu: 14:13 [DATE] CSKH: [PHONE_NUMBER] CÔNG TY TNH…" at bounding box center [554, 484] width 1028 height 821
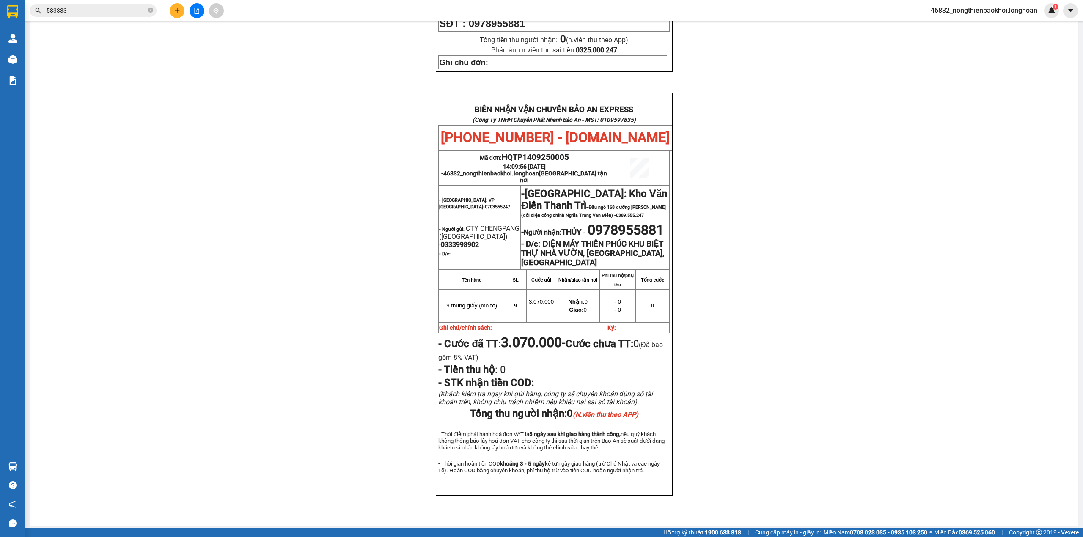
scroll to position [39, 0]
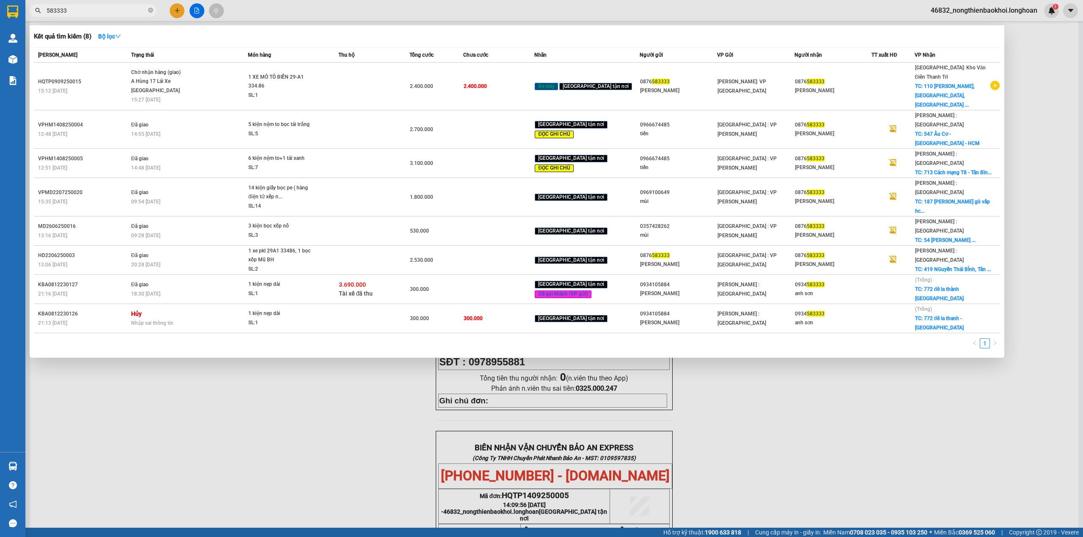
drag, startPoint x: 85, startPoint y: 12, endPoint x: 99, endPoint y: 3, distance: 15.6
click at [86, 12] on input "583333" at bounding box center [97, 10] width 100 height 9
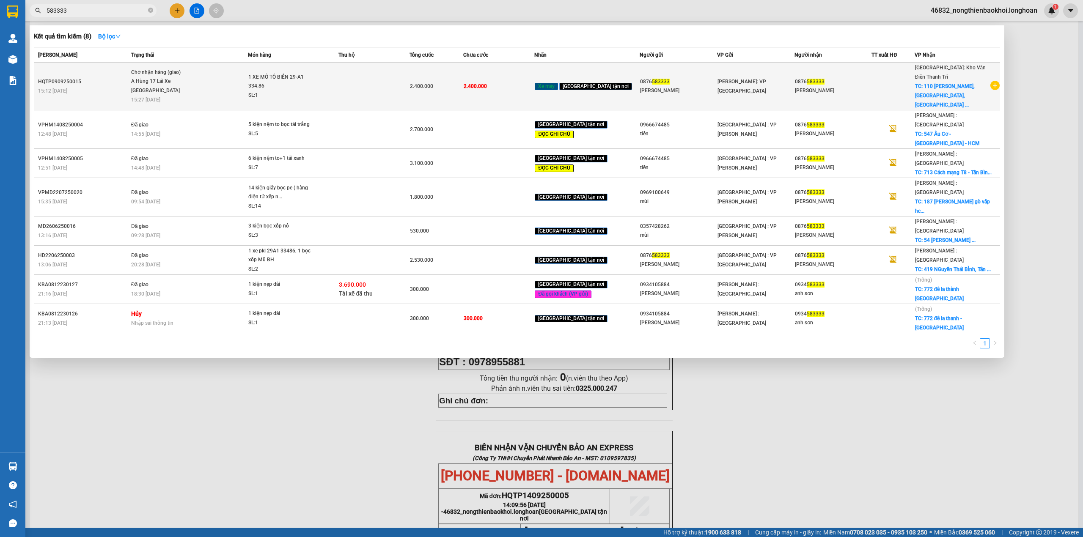
click at [276, 82] on div "1 XE MÔ TÔ BIỂN 29-A1 334.86" at bounding box center [279, 82] width 63 height 18
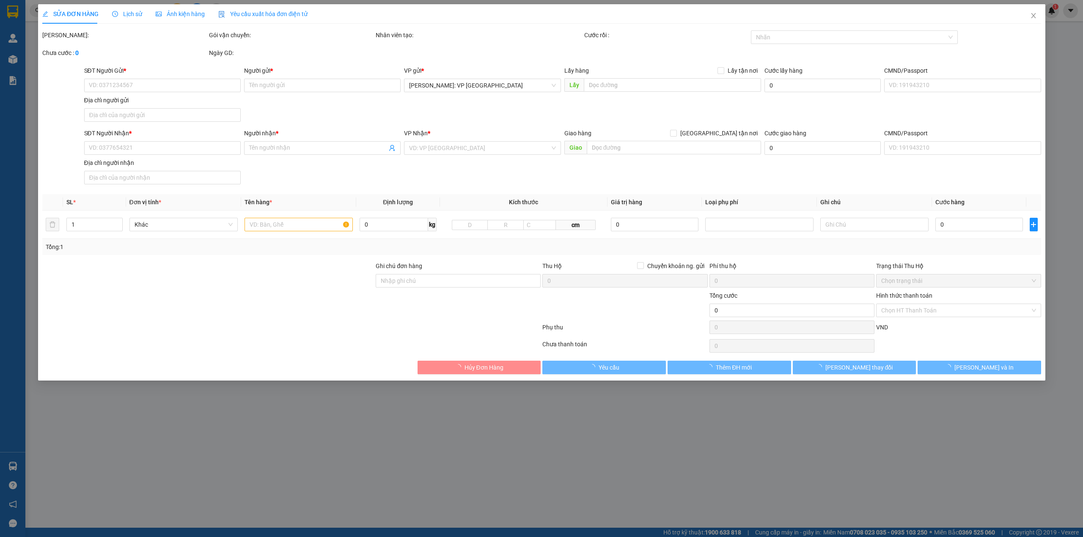
type input "0876583333"
type input "[PERSON_NAME]"
type input "0876583333"
type input "[PERSON_NAME]"
checkbox input "true"
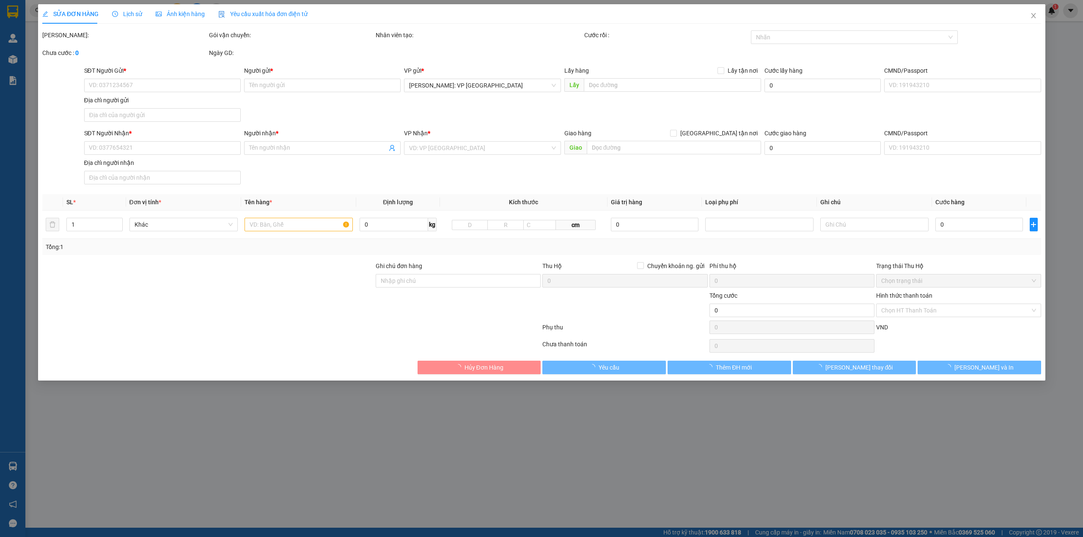
type input "110 [PERSON_NAME], [GEOGRAPHIC_DATA], [GEOGRAPHIC_DATA]"
type input "1 CHÌA KHÓA THEO XE, CAVET KHÁCH GIỮ, 2 GƯƠNG KO THÁO ĐƯỢC NÊN GÃY KHÔNG ĐỀN"
type input "2.400.000"
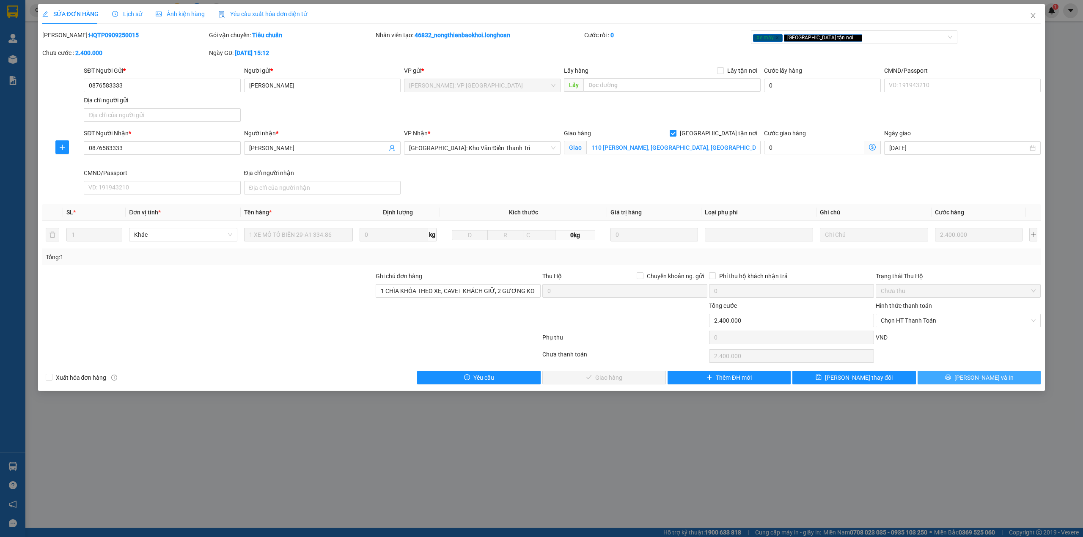
click at [959, 373] on button "[PERSON_NAME] và In" at bounding box center [979, 378] width 124 height 14
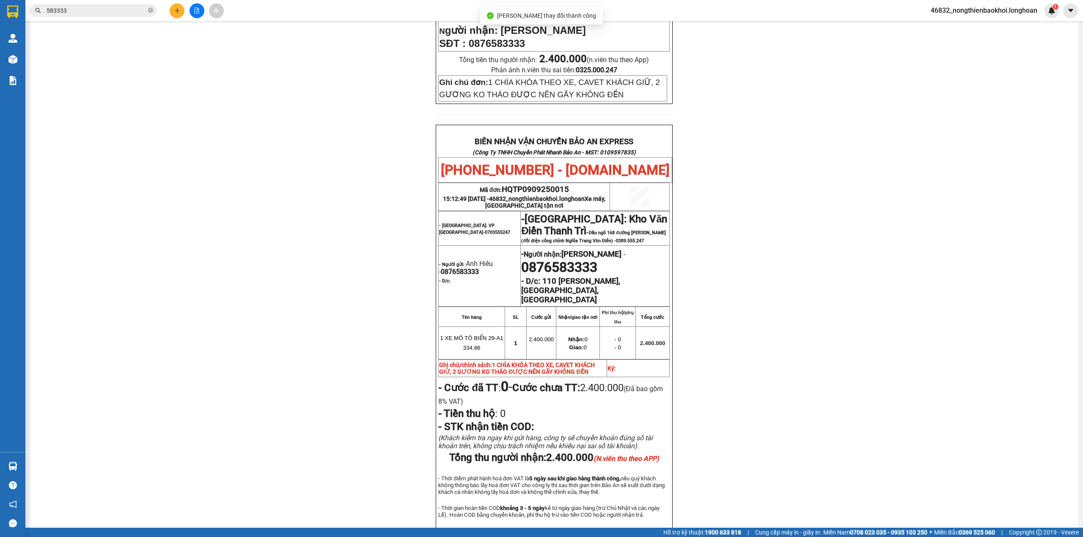
scroll to position [368, 0]
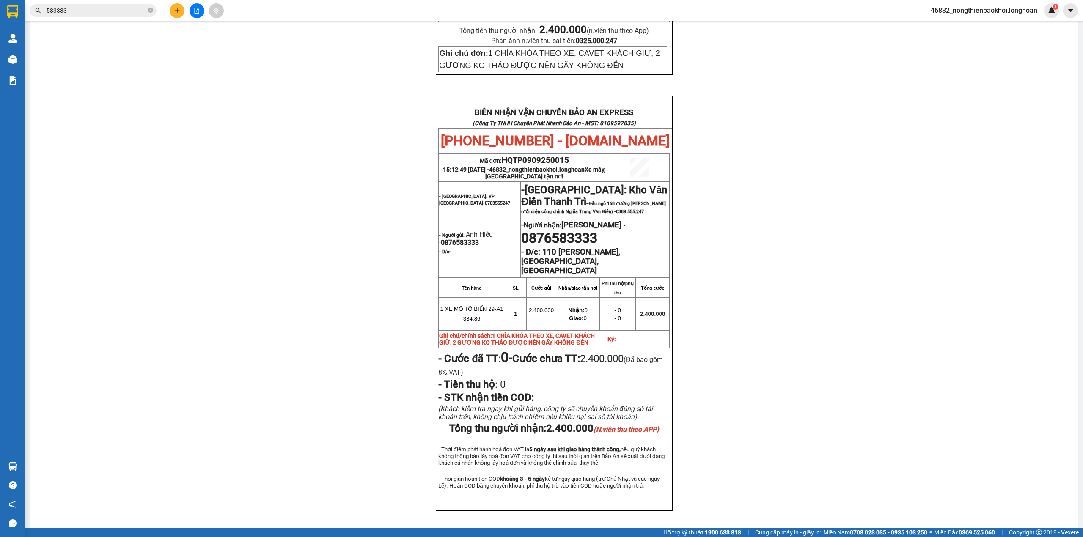
drag, startPoint x: 66, startPoint y: 3, endPoint x: 81, endPoint y: 5, distance: 15.1
click at [67, 2] on div "Kết quả tìm kiếm ( 8 ) Bộ lọc Mã ĐH Trạng thái Món hàng Thu hộ Tổng cước Chưa c…" at bounding box center [541, 10] width 1083 height 21
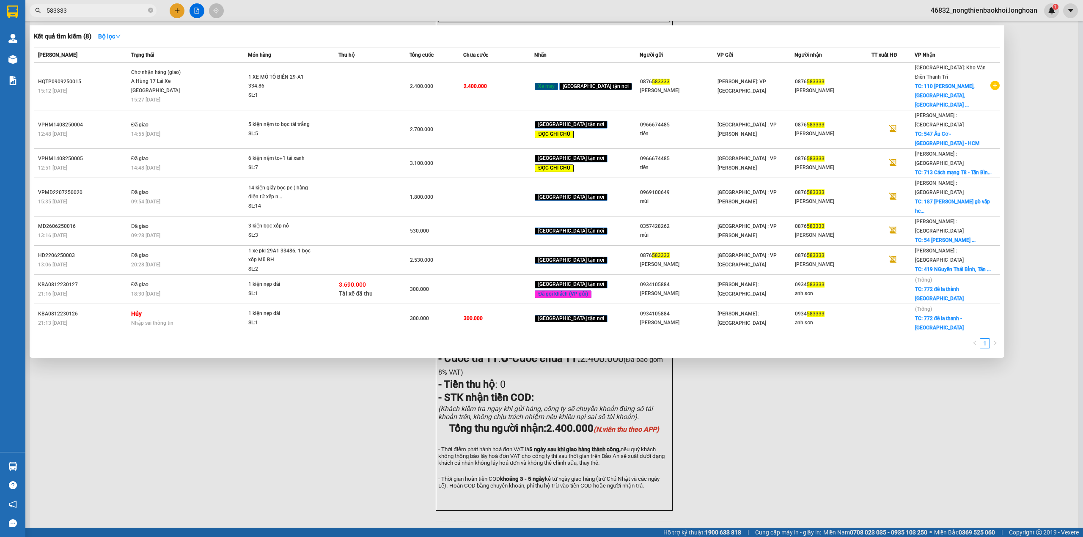
click at [89, 8] on input "583333" at bounding box center [97, 10] width 100 height 9
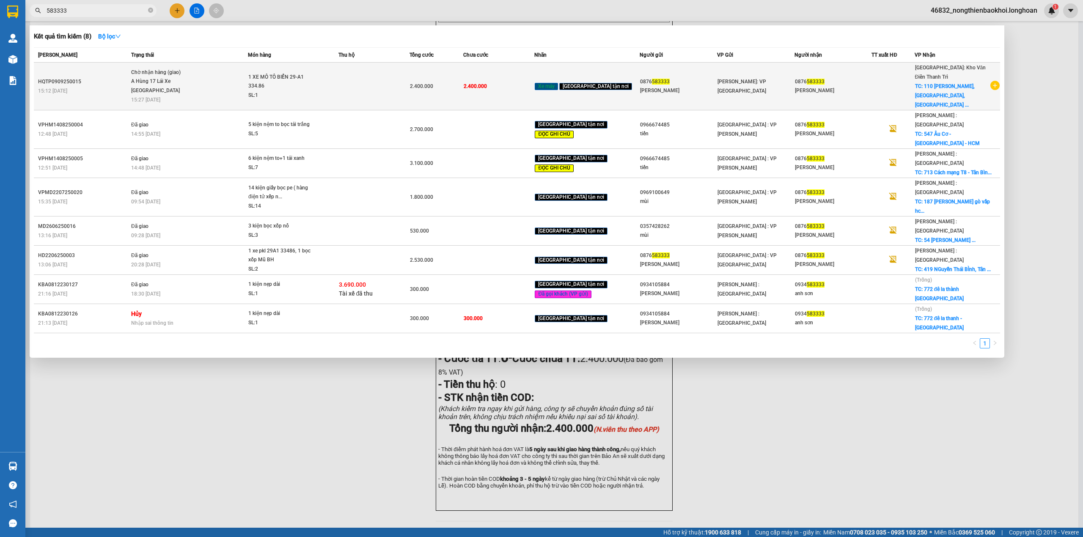
click at [265, 73] on div "1 XE MÔ TÔ BIỂN 29-A1 334.86" at bounding box center [279, 82] width 63 height 18
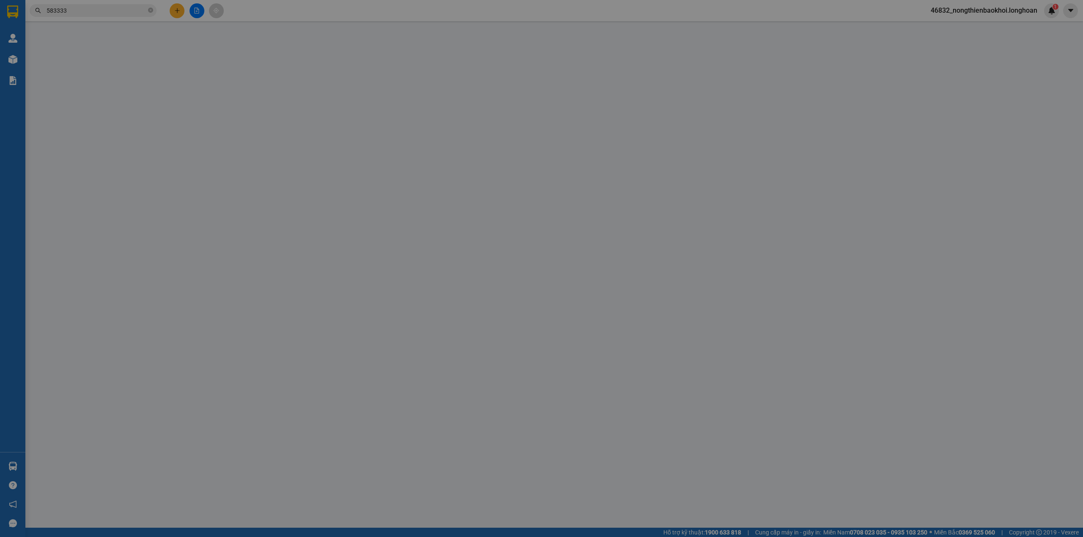
type input "0876583333"
type input "[PERSON_NAME]"
type input "0876583333"
type input "[PERSON_NAME]"
checkbox input "true"
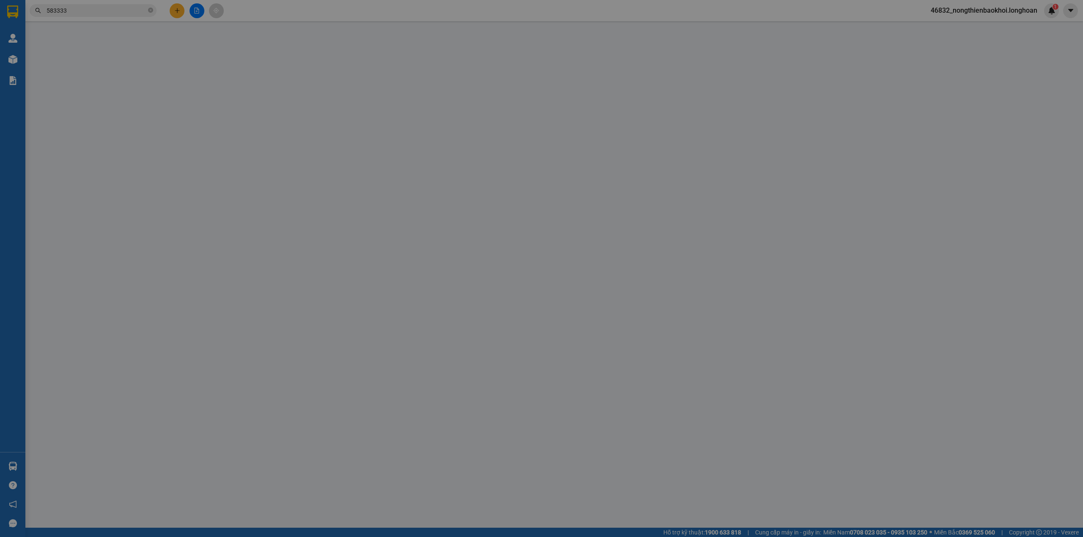
type input "110 [PERSON_NAME], [GEOGRAPHIC_DATA], [GEOGRAPHIC_DATA]"
type input "1 CHÌA KHÓA THEO XE, CAVET KHÁCH GIỮ, 2 GƯƠNG KO THÁO ĐƯỢC NÊN GÃY KHÔNG ĐỀN"
type input "2.400.000"
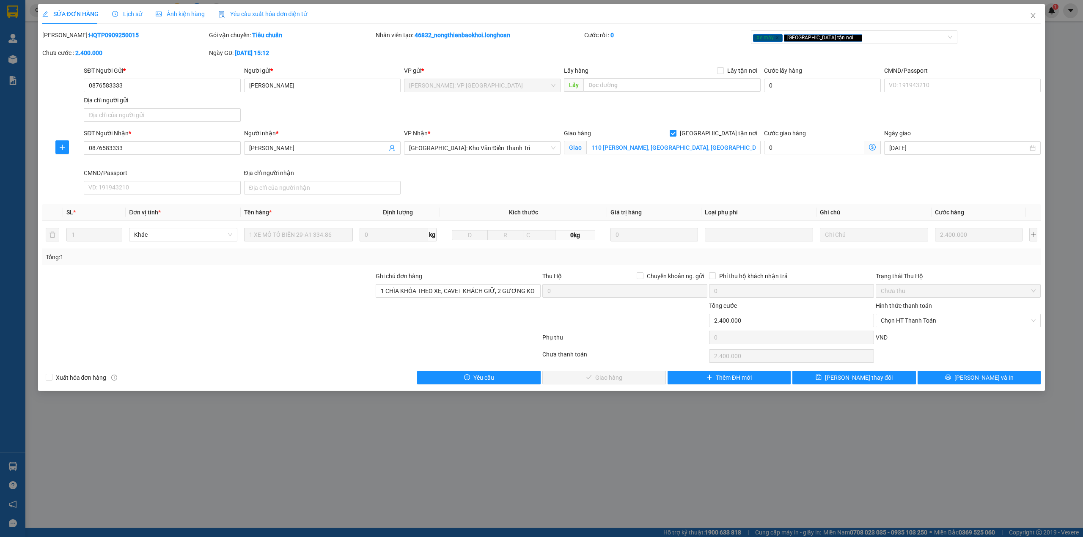
click at [745, 104] on div "SĐT Người Gửi * 0876583333 0876583333 Người gửi * [PERSON_NAME] VP gửi * [GEOGR…" at bounding box center [562, 95] width 960 height 59
click at [471, 180] on div "SĐT Người Nhận * 0876583333 Người nhận * Anh Hiếu VP Nhận * [GEOGRAPHIC_DATA]: …" at bounding box center [562, 163] width 960 height 69
click at [950, 379] on icon "printer" at bounding box center [947, 377] width 5 height 5
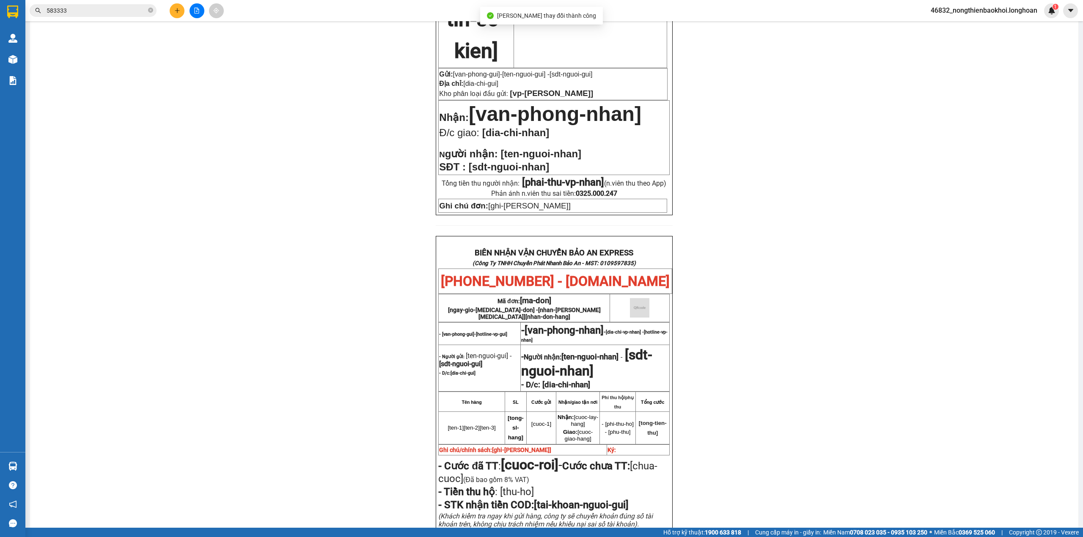
scroll to position [338, 0]
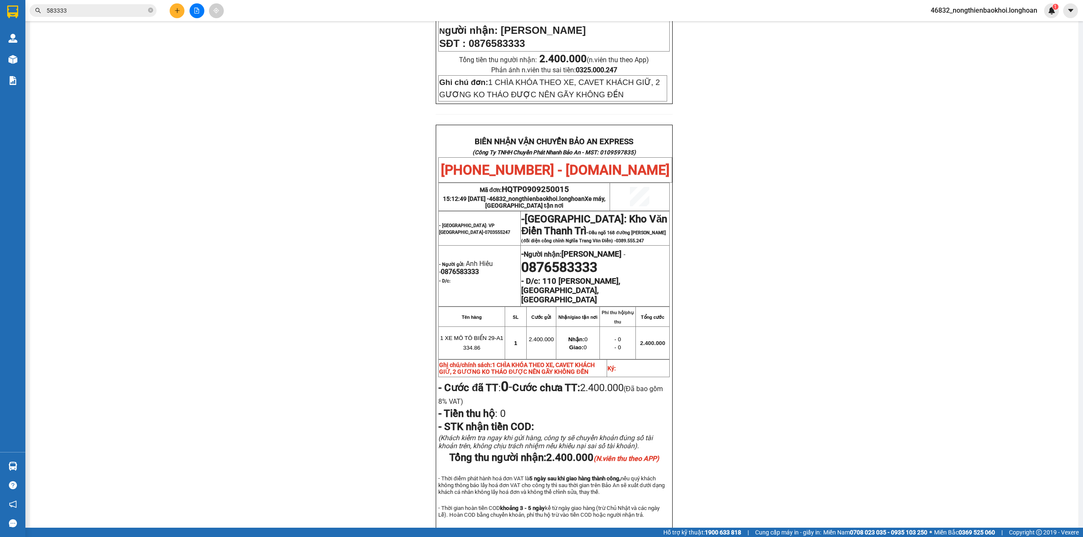
click at [300, 295] on div "PHIẾU DÁN LÊN HÀNG Ngày in phiếu: 14:18 [DATE] CSKH: [PHONE_NUMBER] CÔNG TY TNH…" at bounding box center [554, 148] width 1028 height 826
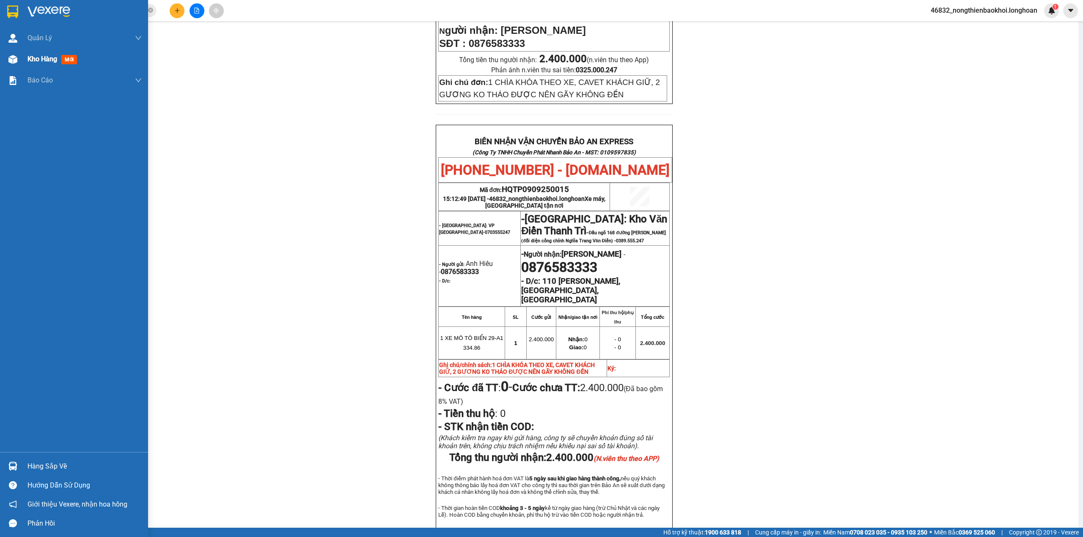
click at [1, 61] on div "Kho hàng mới" at bounding box center [74, 59] width 148 height 21
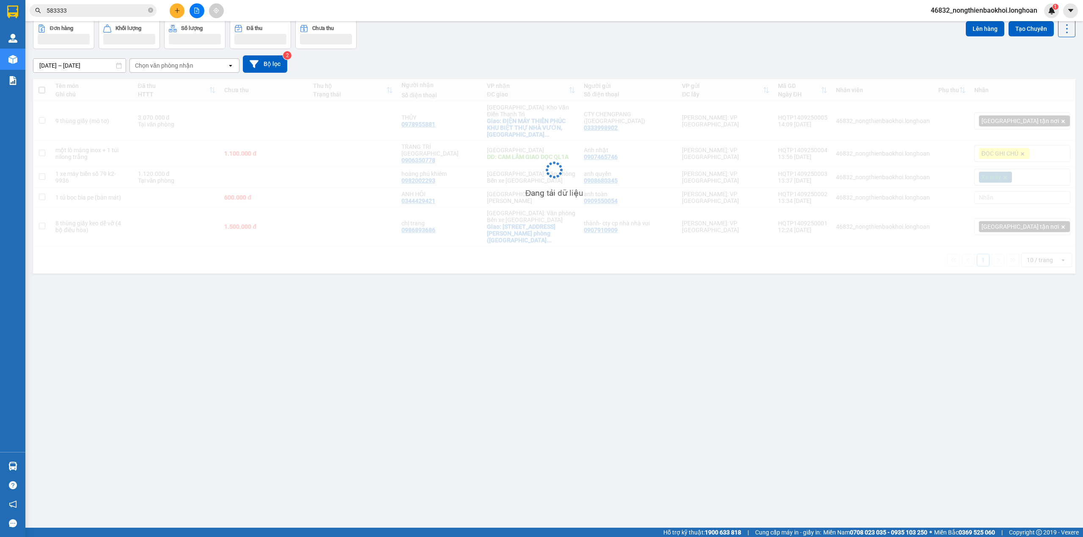
scroll to position [39, 0]
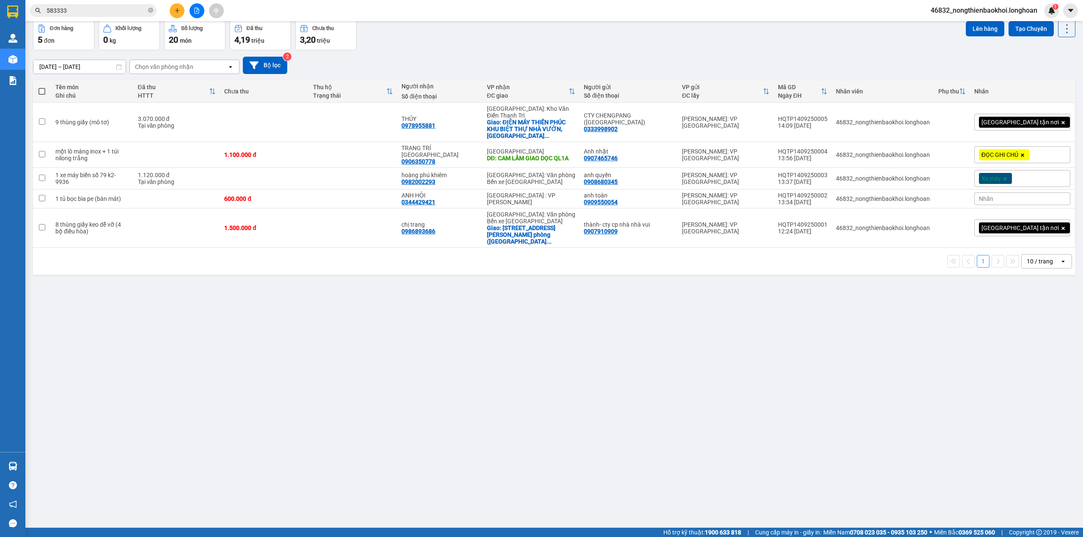
click at [488, 72] on div "[DATE] – [DATE] Press the down arrow key to interact with the calendar and sele…" at bounding box center [554, 65] width 1042 height 17
click at [550, 46] on div "Đơn hàng 5 đơn Khối lượng 0 kg Số lượng 20 món Đã thu 4,19 triệu Chưa thu 3,20 …" at bounding box center [554, 35] width 1042 height 30
click at [603, 345] on div "ver 1.8.143 Kho gửi Trên xe Kho nhận Kho công nợ Hàng đã giao Đơn hàng 5 đơn Kh…" at bounding box center [554, 254] width 1049 height 537
click at [665, 47] on div "Đơn hàng 5 đơn Khối lượng 0 kg Số lượng 20 món Đã thu 4,19 triệu Chưa thu 3,20 …" at bounding box center [554, 35] width 1042 height 30
click at [441, 327] on div "ver 1.8.143 Kho gửi Trên xe Kho nhận Kho công nợ Hàng đã giao Đơn hàng 5 đơn Kh…" at bounding box center [554, 254] width 1049 height 537
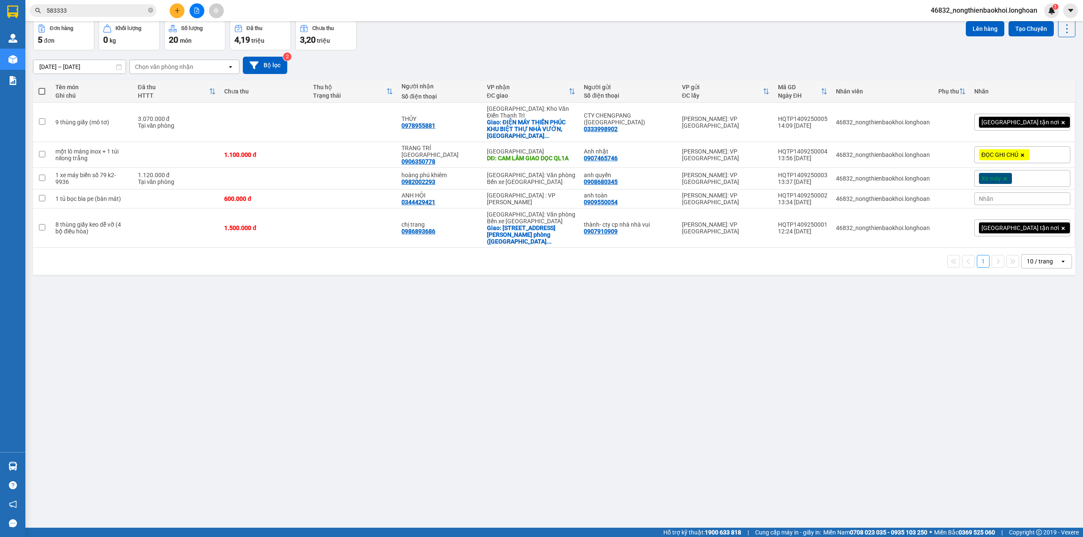
click at [389, 369] on div "ver 1.8.143 Kho gửi Trên xe Kho nhận Kho công nợ Hàng đã giao Đơn hàng 5 đơn Kh…" at bounding box center [554, 254] width 1049 height 537
click at [276, 401] on div "ver 1.8.143 Kho gửi Trên xe Kho nhận Kho công nợ Hàng đã giao Đơn hàng 5 đơn Kh…" at bounding box center [554, 254] width 1049 height 537
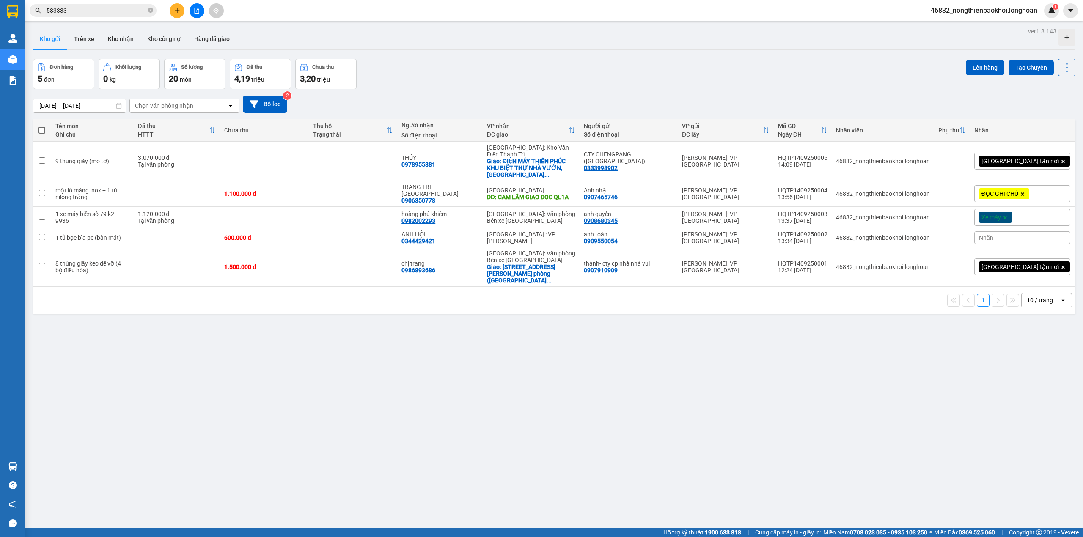
click at [486, 66] on div "Đơn hàng 5 đơn Khối lượng 0 kg Số lượng 20 món Đã thu 4,19 triệu Chưa thu 3,20 …" at bounding box center [554, 74] width 1042 height 30
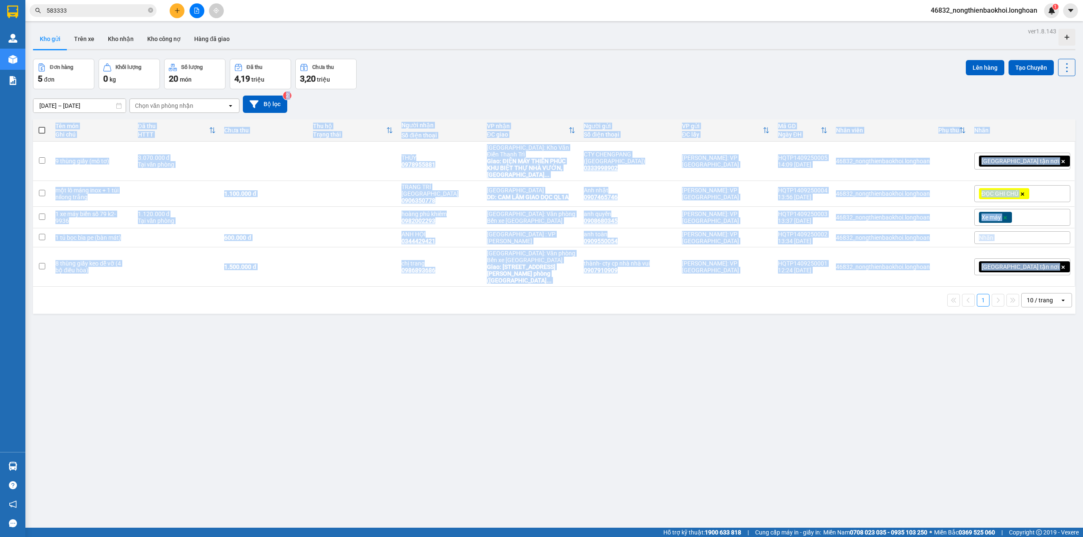
drag, startPoint x: 368, startPoint y: 106, endPoint x: 385, endPoint y: 324, distance: 219.0
click at [385, 324] on div "ver 1.8.143 Kho gửi Trên xe Kho nhận Kho công nợ Hàng đã giao Đơn hàng 5 đơn Kh…" at bounding box center [554, 293] width 1049 height 537
drag, startPoint x: 364, startPoint y: 150, endPoint x: 364, endPoint y: 180, distance: 30.0
click at [364, 151] on td at bounding box center [353, 161] width 89 height 39
checkbox input "true"
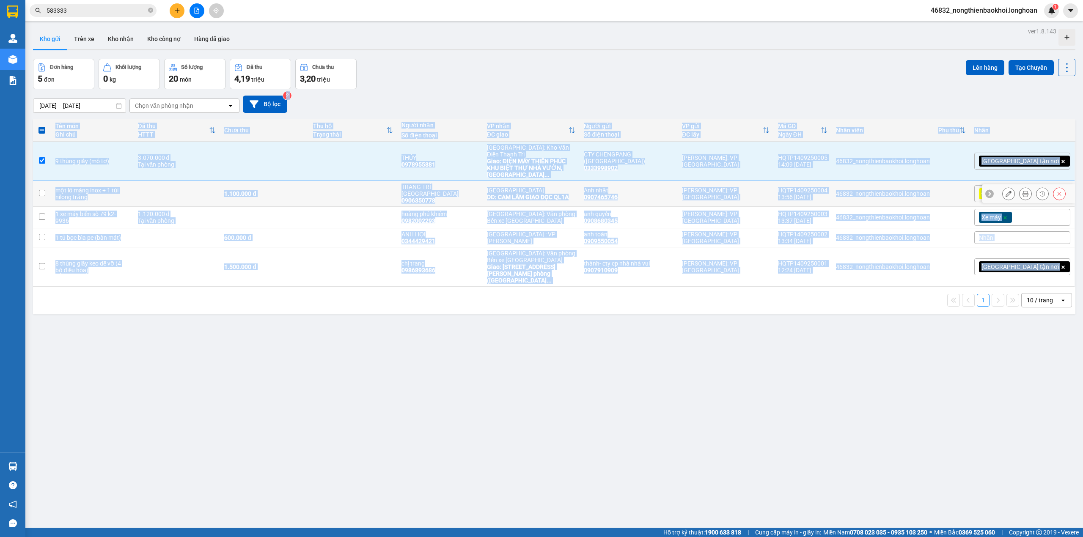
click at [361, 185] on td at bounding box center [353, 194] width 89 height 26
checkbox input "true"
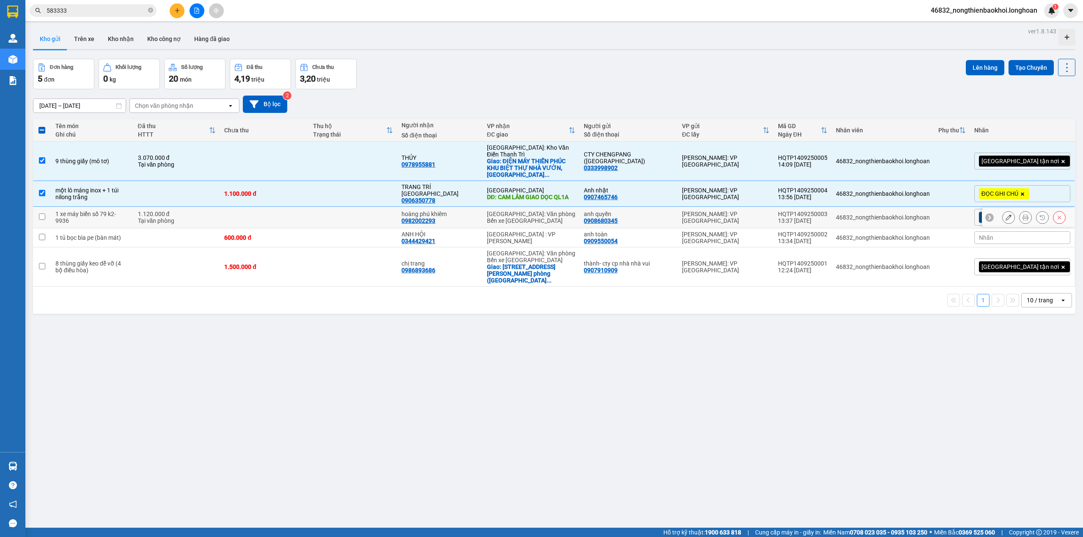
click at [356, 208] on td at bounding box center [353, 218] width 89 height 22
checkbox input "true"
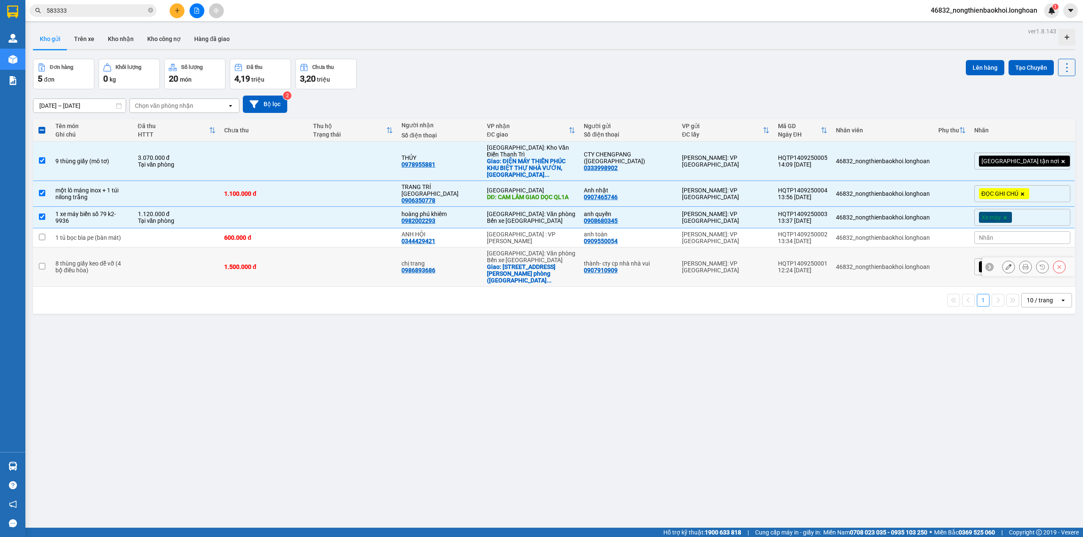
click at [348, 247] on td at bounding box center [353, 266] width 89 height 39
checkbox input "true"
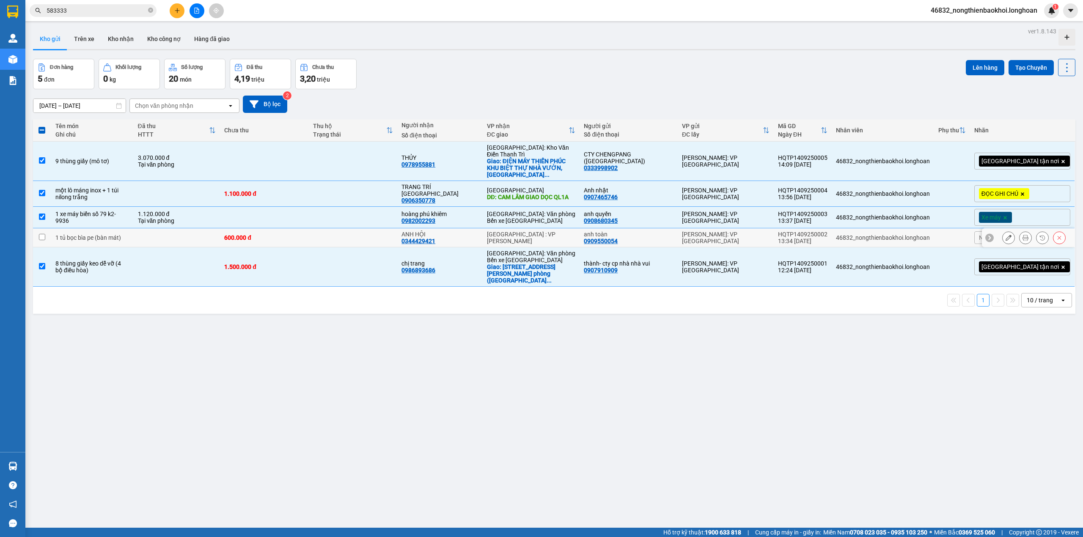
click at [358, 228] on td at bounding box center [353, 237] width 89 height 19
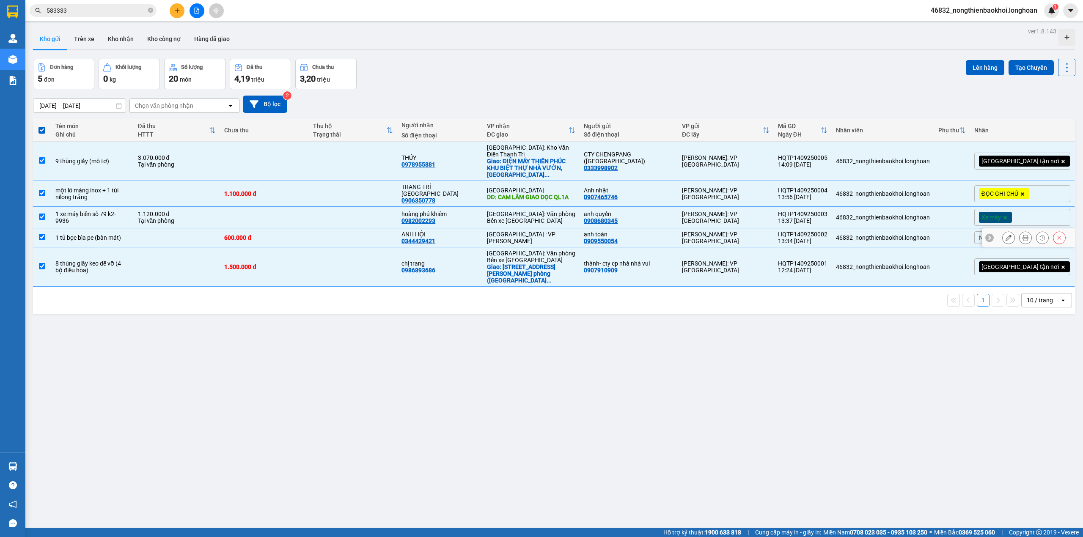
click at [335, 228] on td at bounding box center [353, 237] width 89 height 19
checkbox input "false"
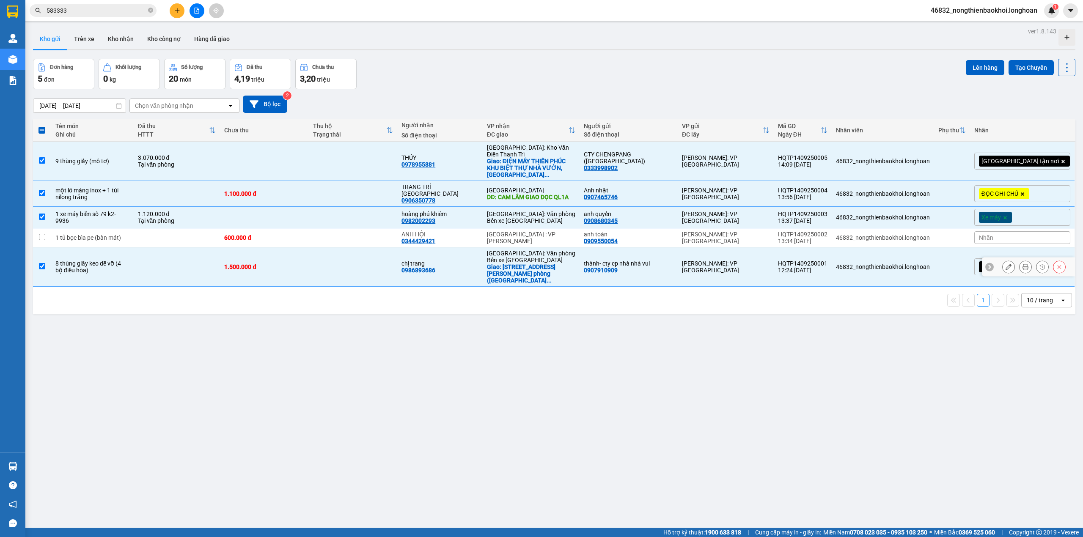
click at [335, 261] on td at bounding box center [353, 266] width 89 height 39
checkbox input "false"
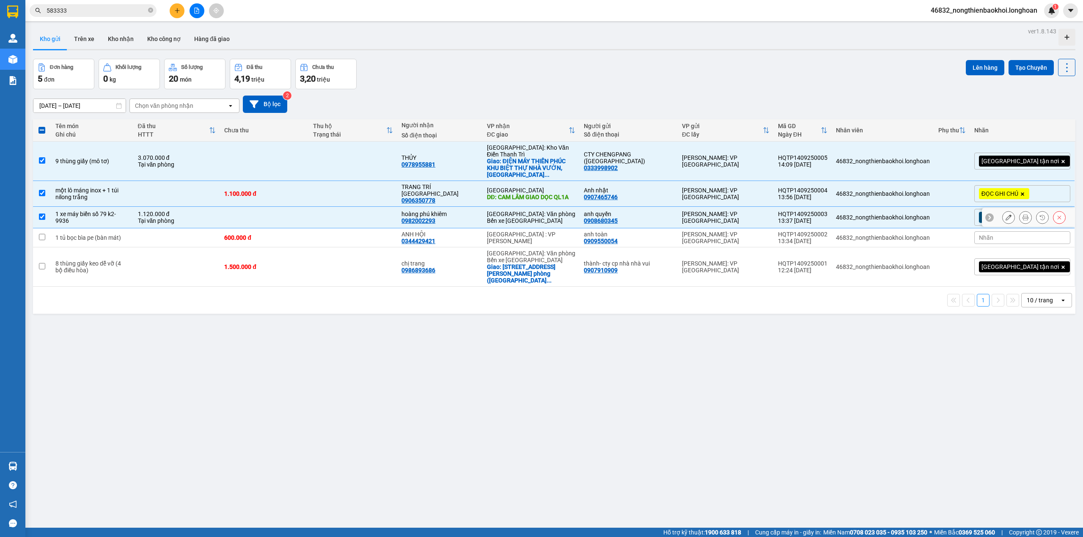
click at [338, 207] on td at bounding box center [353, 218] width 89 height 22
checkbox input "false"
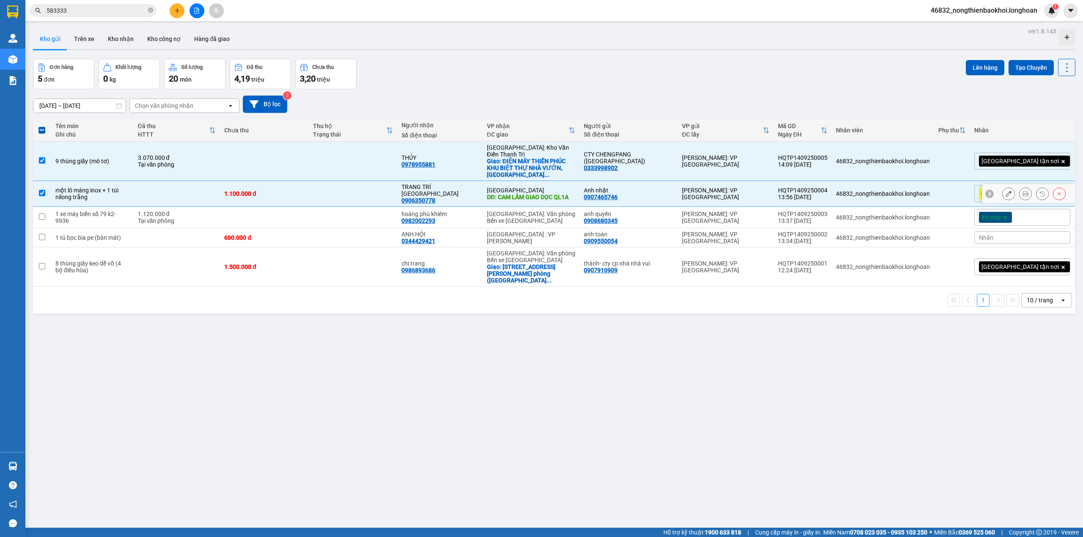
click at [344, 181] on td at bounding box center [353, 194] width 89 height 26
checkbox input "false"
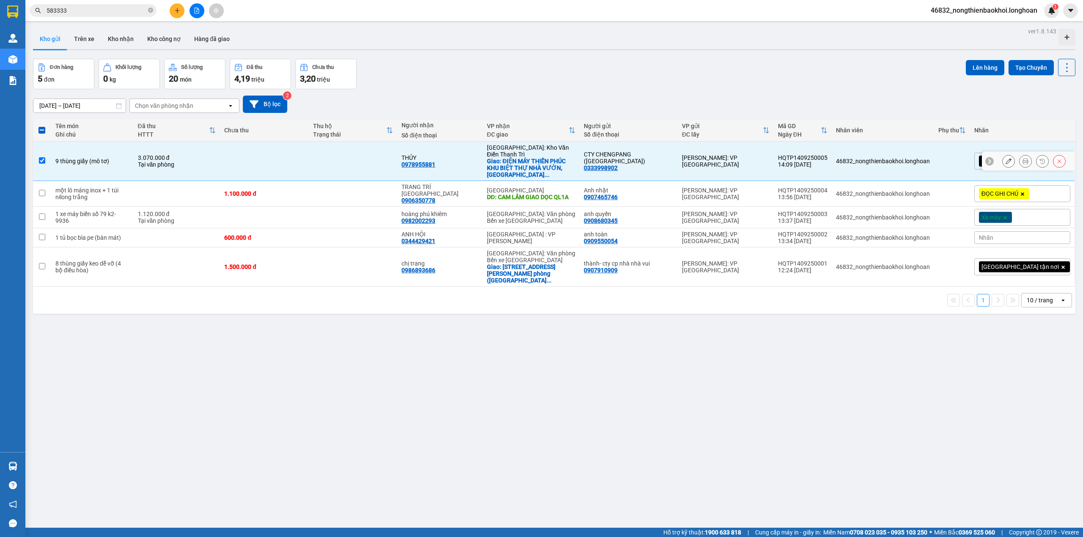
click at [354, 159] on td at bounding box center [353, 161] width 89 height 39
checkbox input "false"
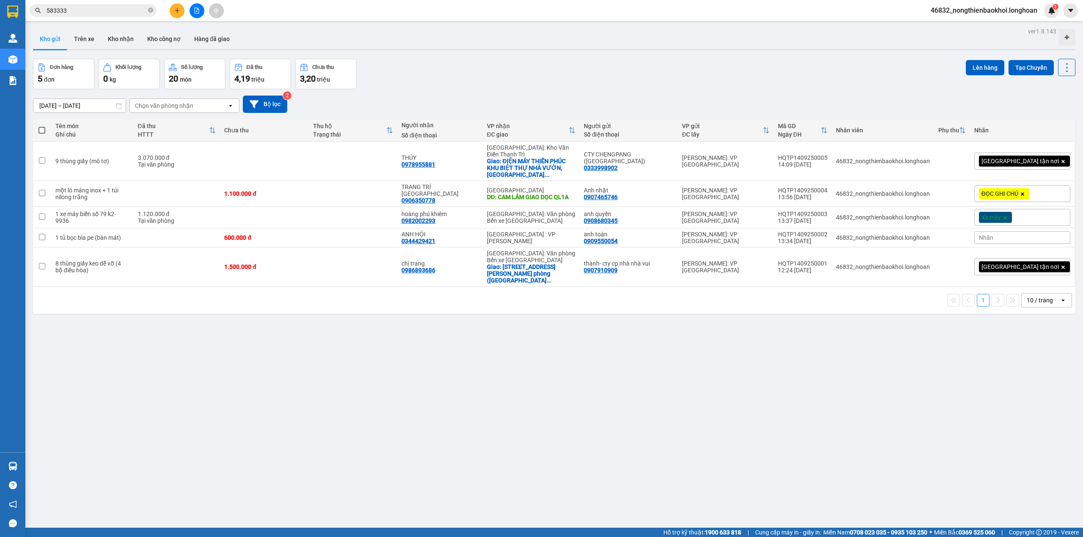
click at [361, 377] on div "ver 1.8.143 Kho gửi Trên xe Kho nhận Kho công nợ Hàng đã giao Đơn hàng 5 đơn Kh…" at bounding box center [554, 293] width 1049 height 537
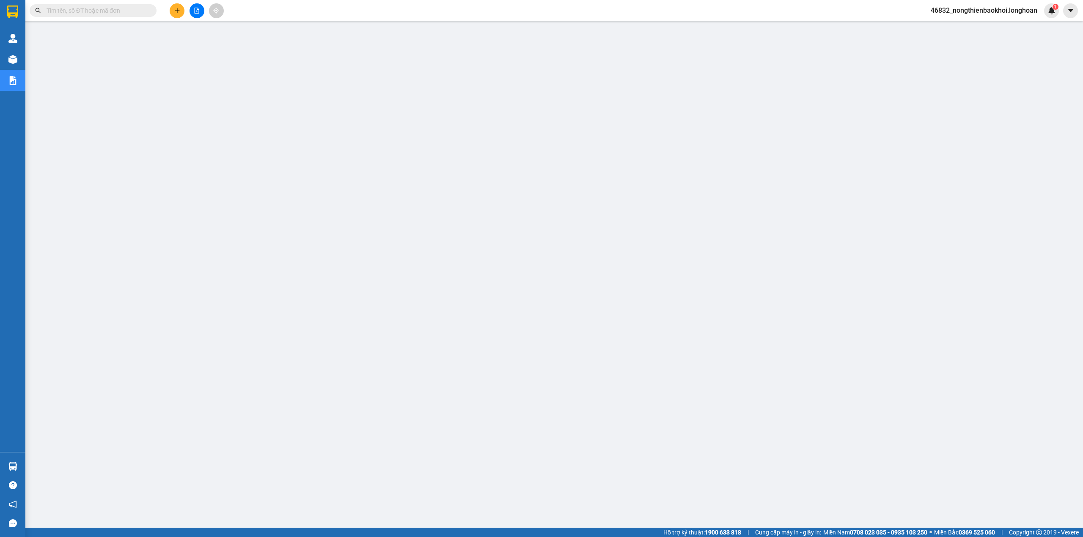
click at [122, 11] on input "text" at bounding box center [97, 10] width 100 height 9
paste input "0978955881"
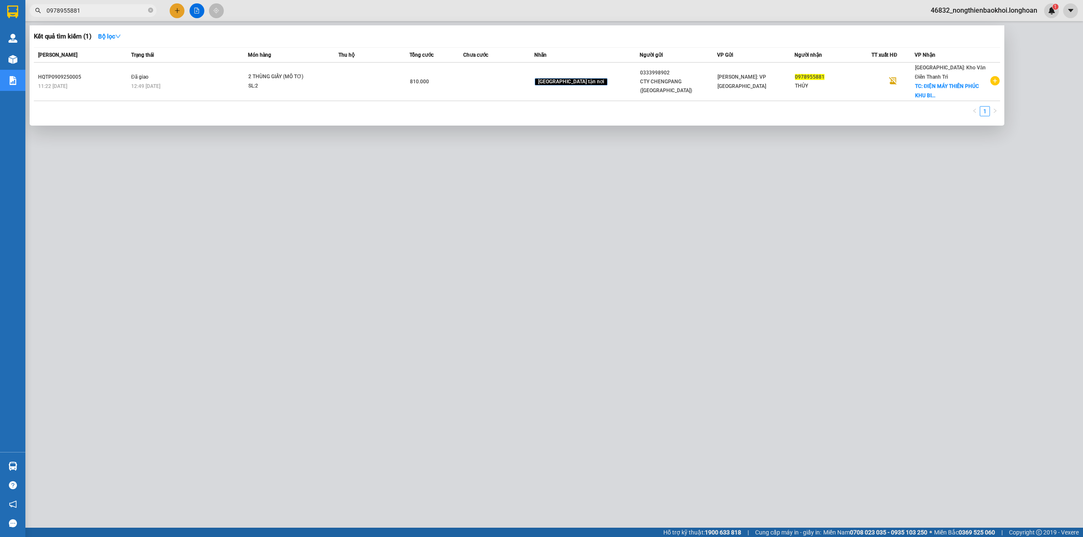
type input "0978955881"
click at [494, 364] on div at bounding box center [541, 268] width 1083 height 537
